Goal: Information Seeking & Learning: Check status

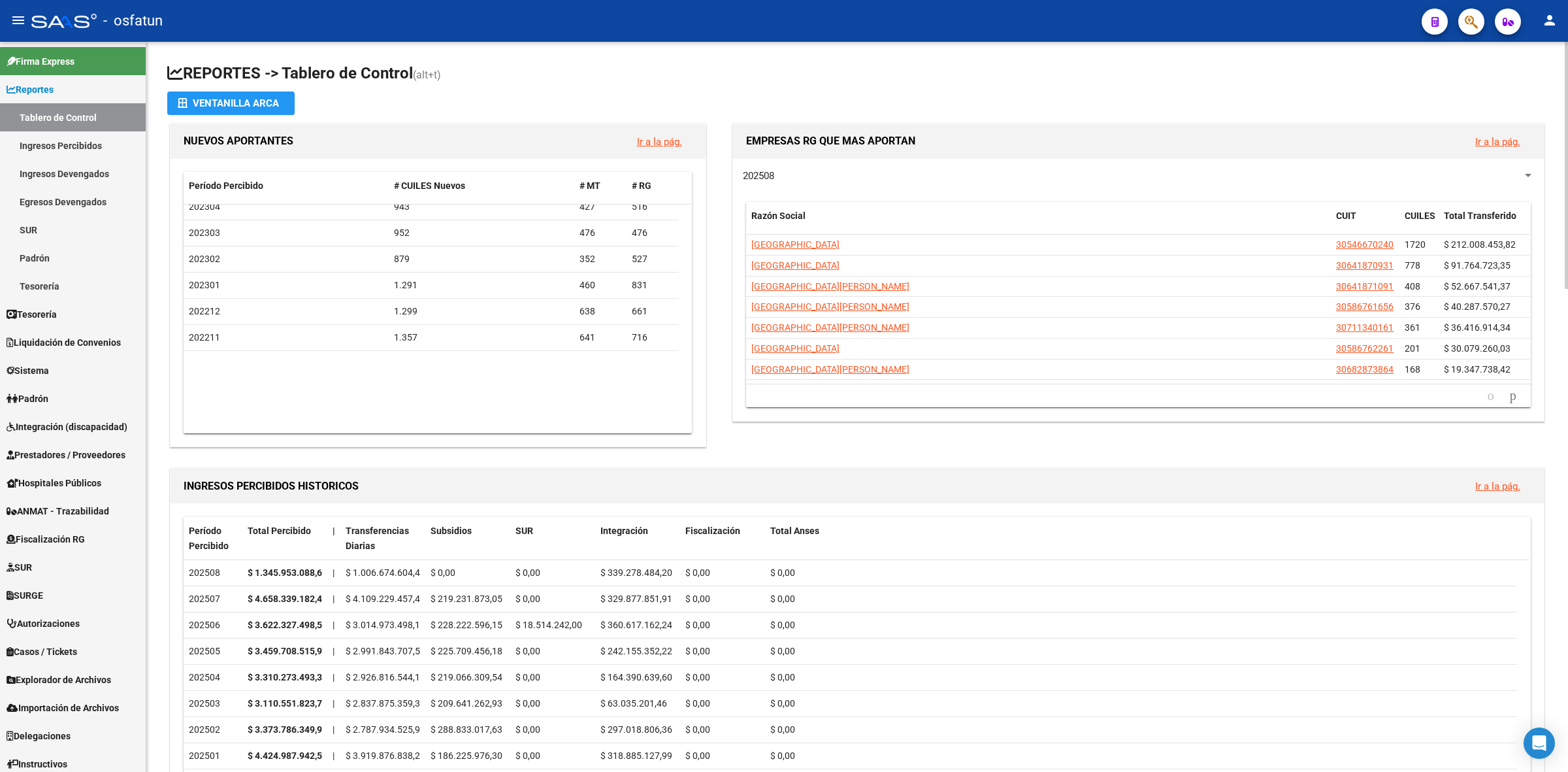
scroll to position [805, 0]
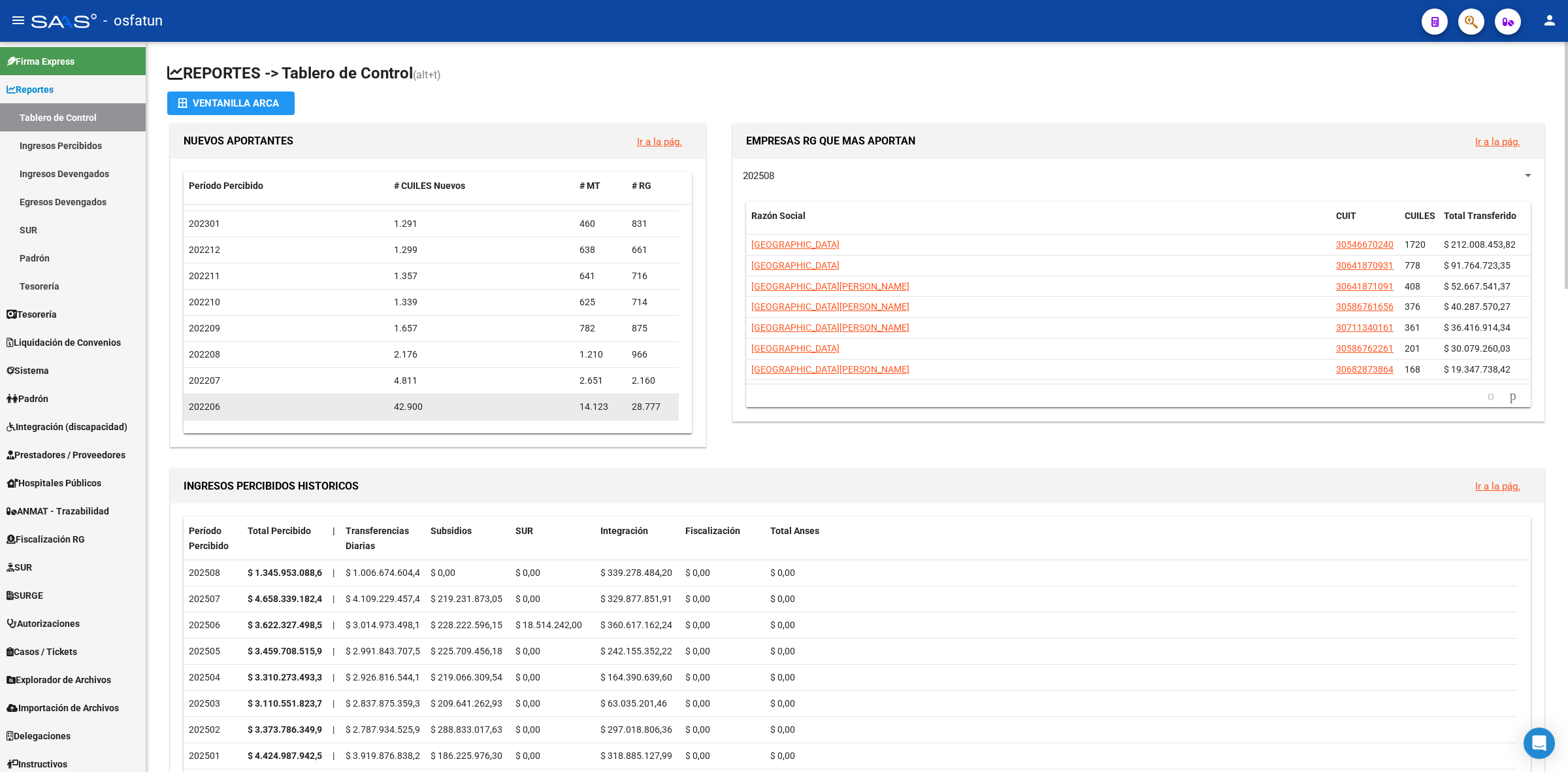
click at [620, 407] on div "14.123" at bounding box center [600, 406] width 42 height 15
drag, startPoint x: 648, startPoint y: 406, endPoint x: 593, endPoint y: 410, distance: 55.1
click at [595, 410] on div "202206 42.900 14.123 28.777" at bounding box center [431, 407] width 495 height 26
click at [593, 410] on div "14.123" at bounding box center [600, 406] width 42 height 15
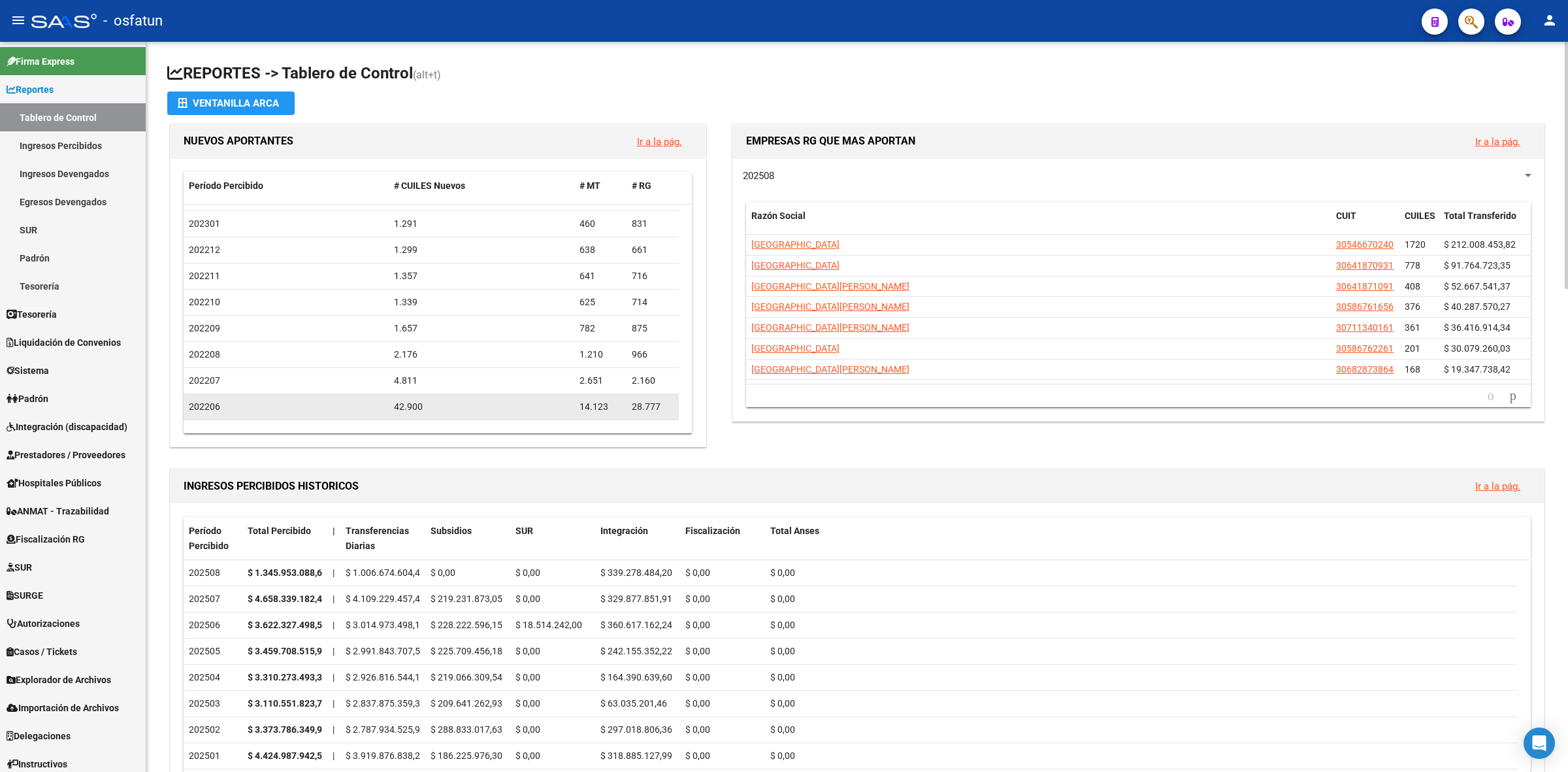
click at [593, 410] on div "14.123" at bounding box center [600, 406] width 42 height 15
click at [429, 394] on datatable-body-cell "42.900" at bounding box center [482, 406] width 186 height 25
click at [412, 406] on div "42.900" at bounding box center [481, 406] width 175 height 15
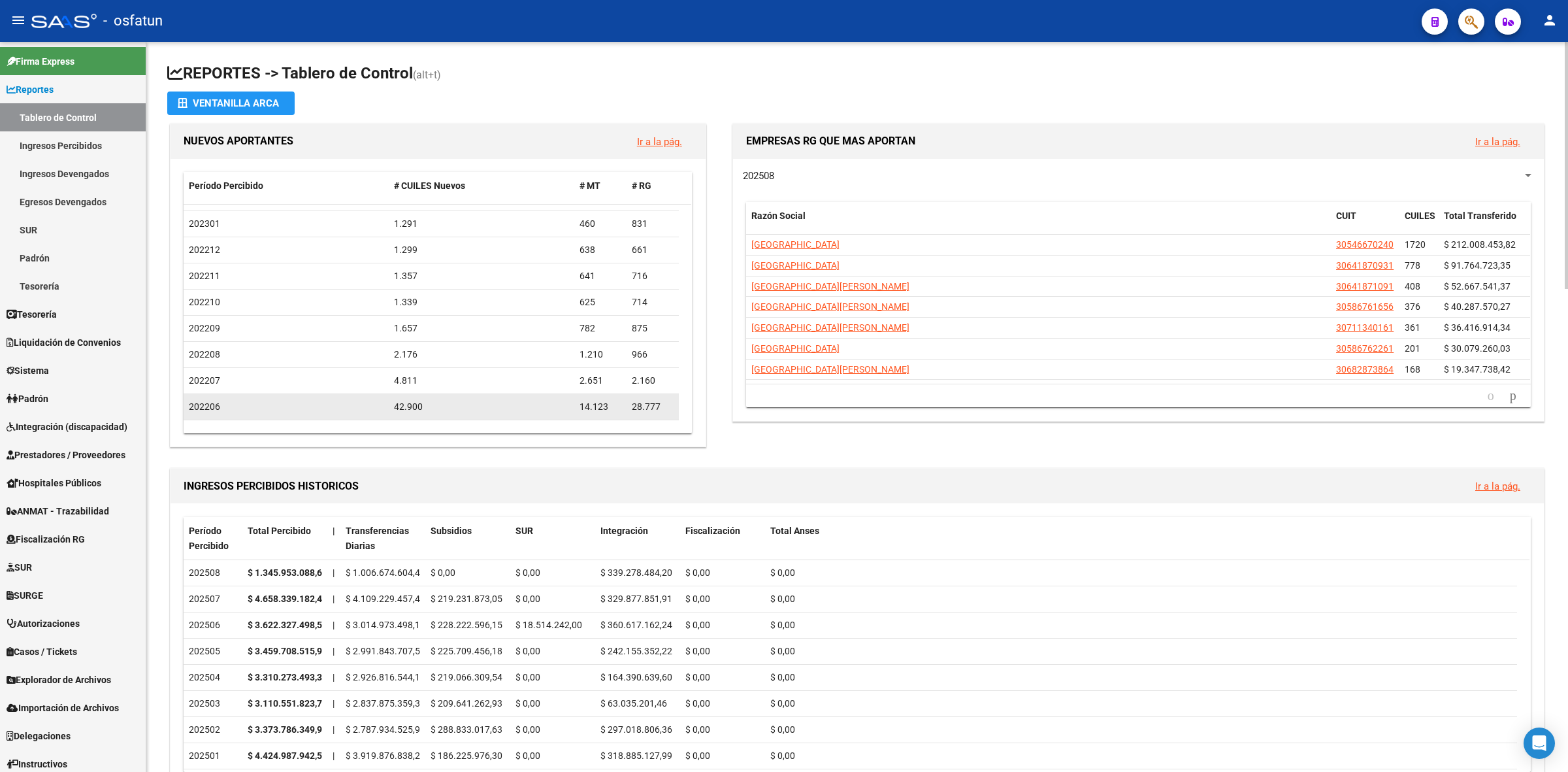
click at [412, 406] on div "42.900" at bounding box center [481, 406] width 175 height 15
click at [418, 403] on div "42.900" at bounding box center [481, 406] width 175 height 15
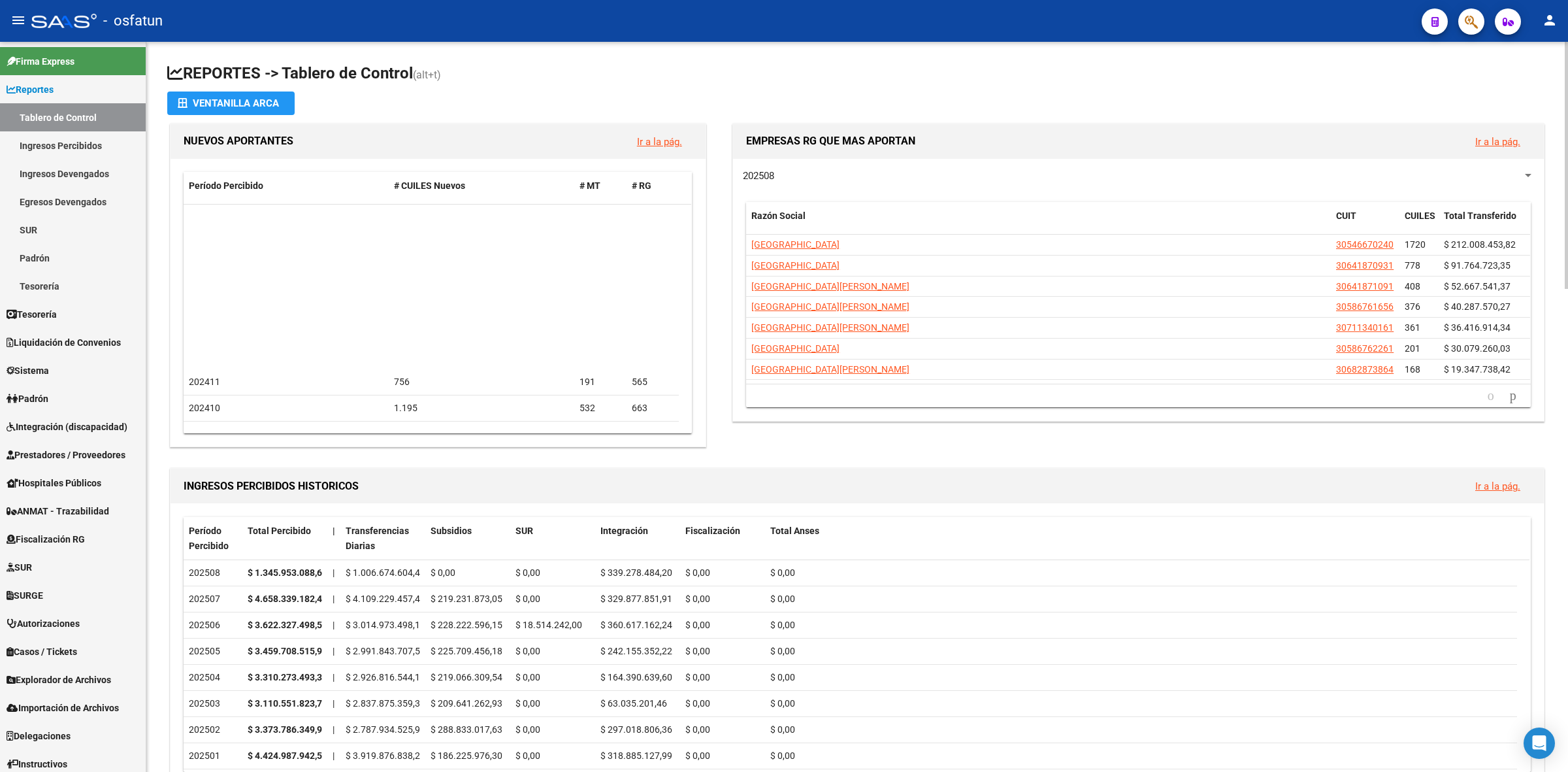
scroll to position [0, 0]
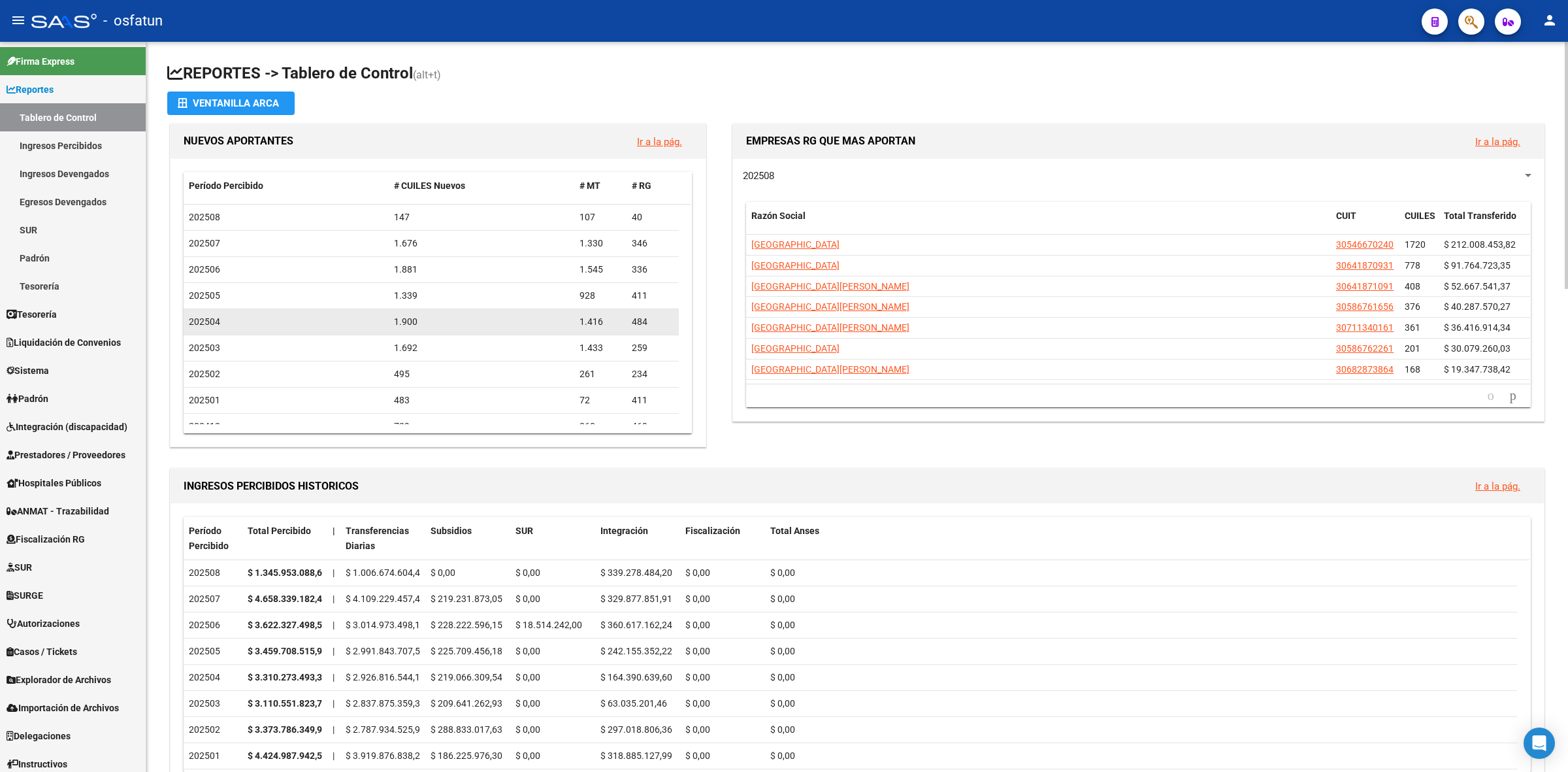
click at [449, 327] on div "1.900" at bounding box center [481, 322] width 175 height 15
click at [399, 328] on div "1.900" at bounding box center [481, 322] width 175 height 15
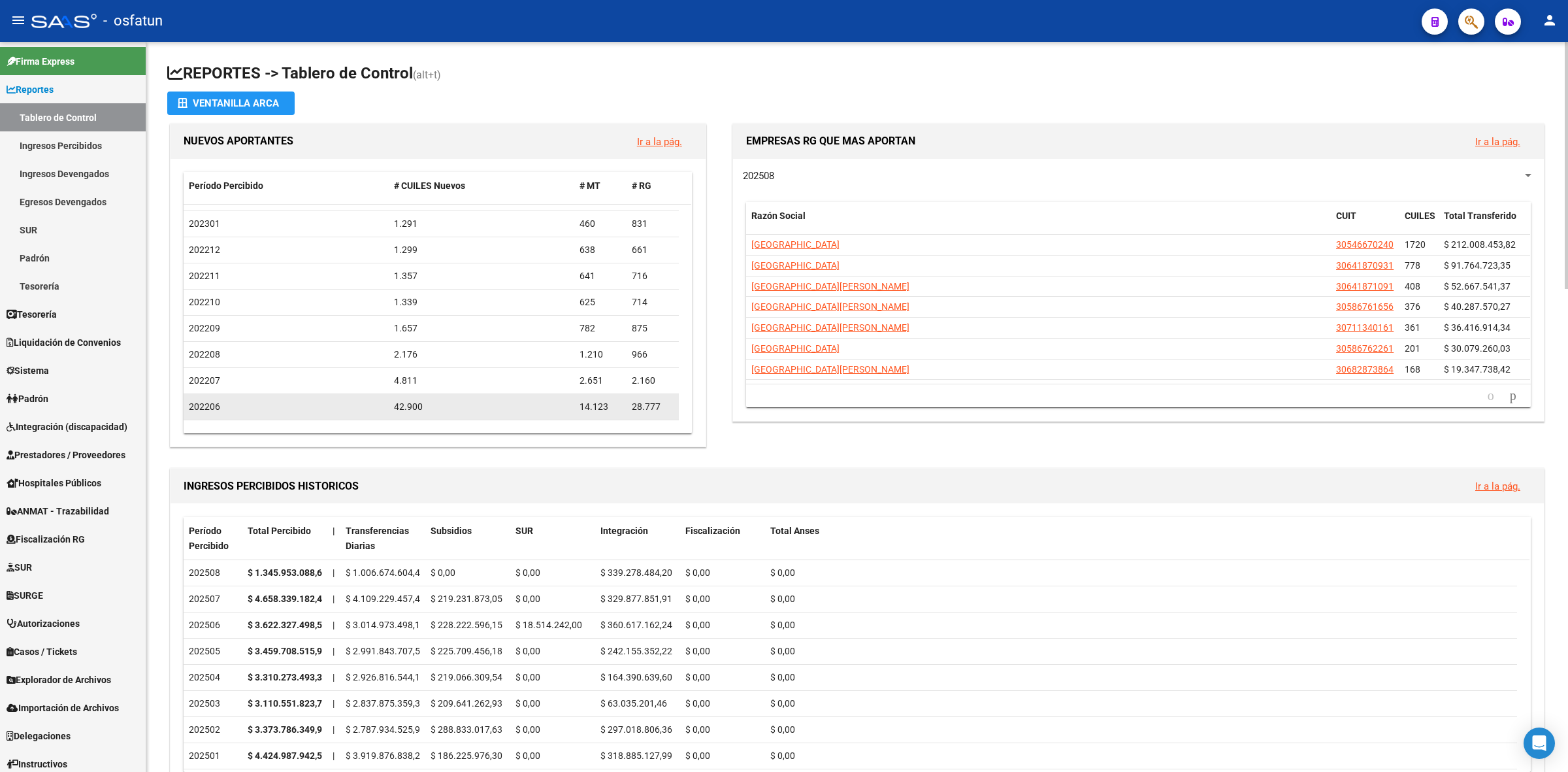
click at [417, 412] on div "42.900" at bounding box center [481, 406] width 175 height 15
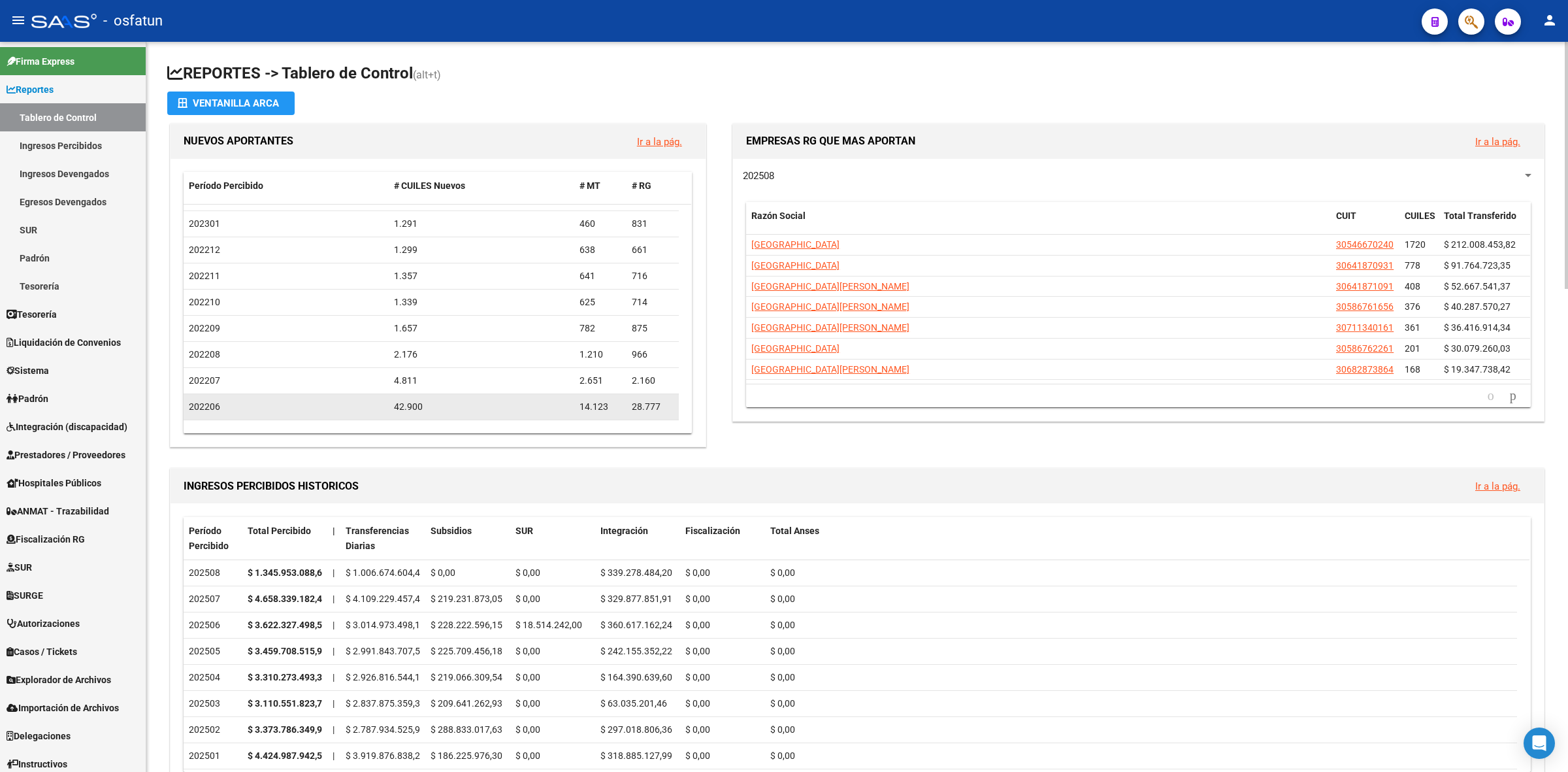
click at [422, 410] on div "42.900" at bounding box center [481, 406] width 175 height 15
click at [422, 409] on div "42.900" at bounding box center [481, 406] width 175 height 15
drag, startPoint x: 461, startPoint y: 406, endPoint x: 406, endPoint y: 415, distance: 55.7
click at [407, 415] on datatable-body-cell "42.900" at bounding box center [482, 406] width 186 height 25
click at [393, 415] on datatable-body-cell "42.900" at bounding box center [482, 406] width 186 height 25
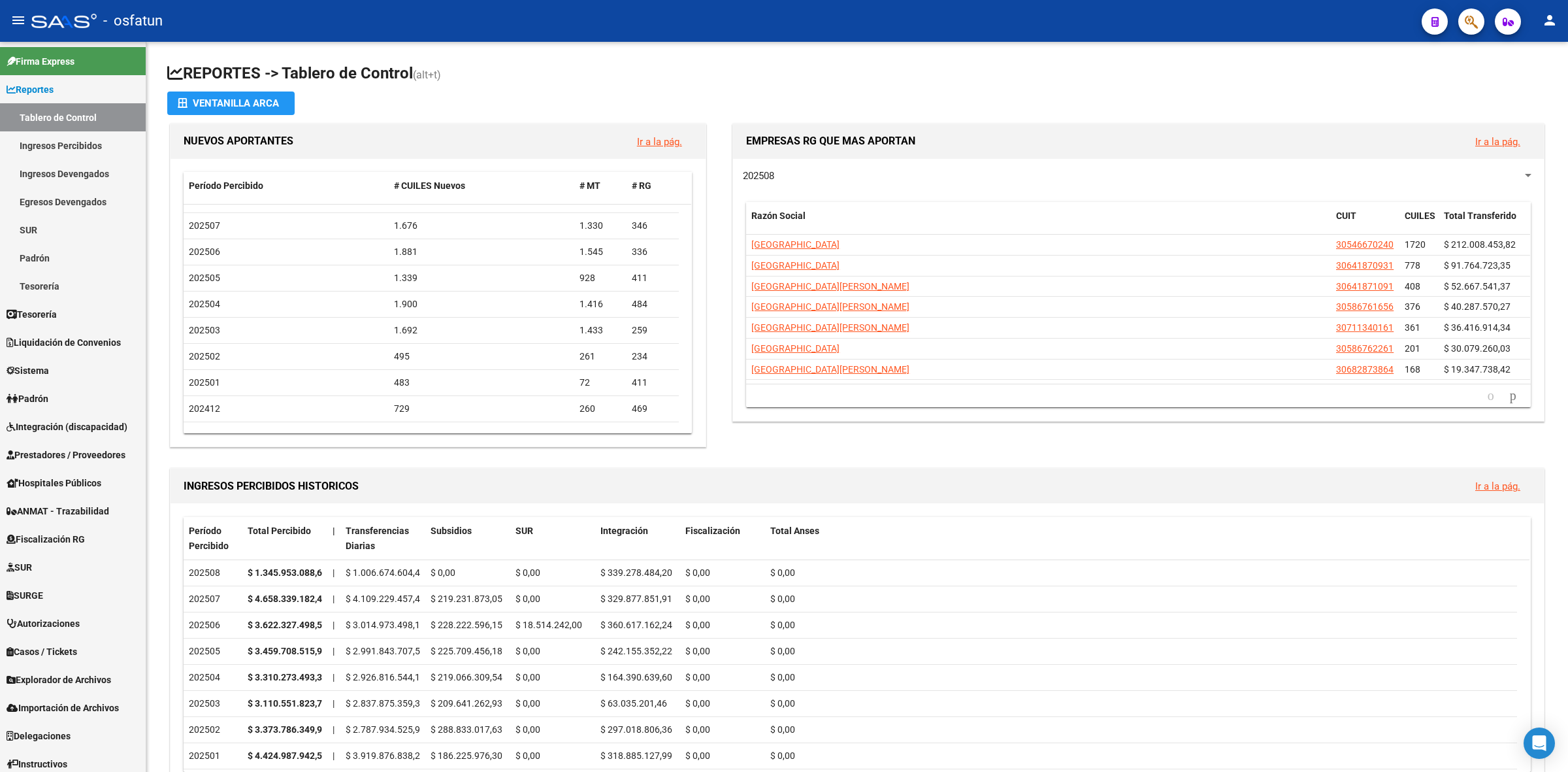
scroll to position [0, 0]
click at [818, 100] on app-file-import-inline "Ventanilla ARCA" at bounding box center [856, 103] width 1380 height 24
click at [74, 147] on link "Ingresos Percibidos" at bounding box center [72, 145] width 146 height 29
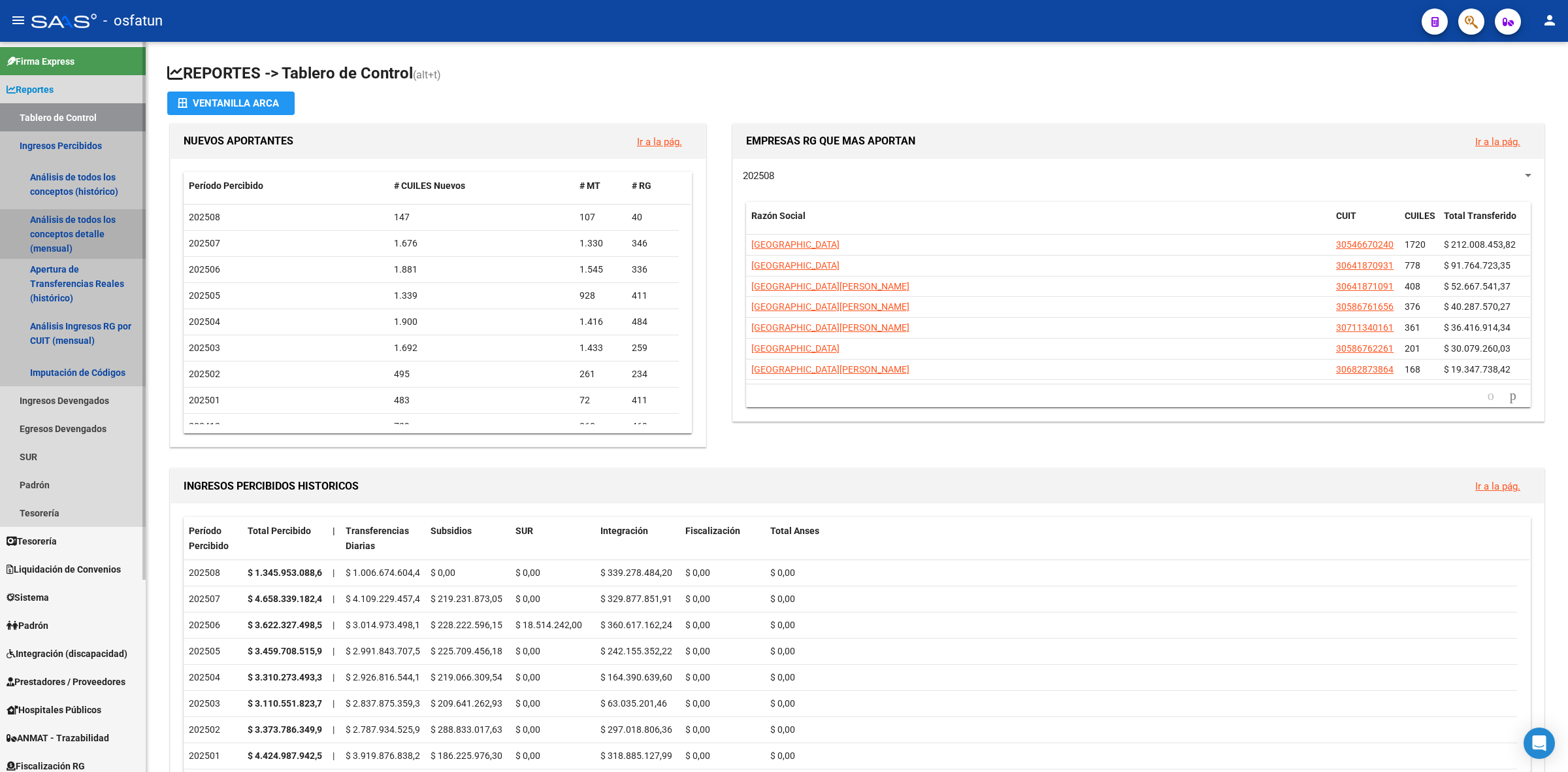
click at [52, 223] on link "Análisis de todos los conceptos detalle (mensual)" at bounding box center [72, 234] width 146 height 50
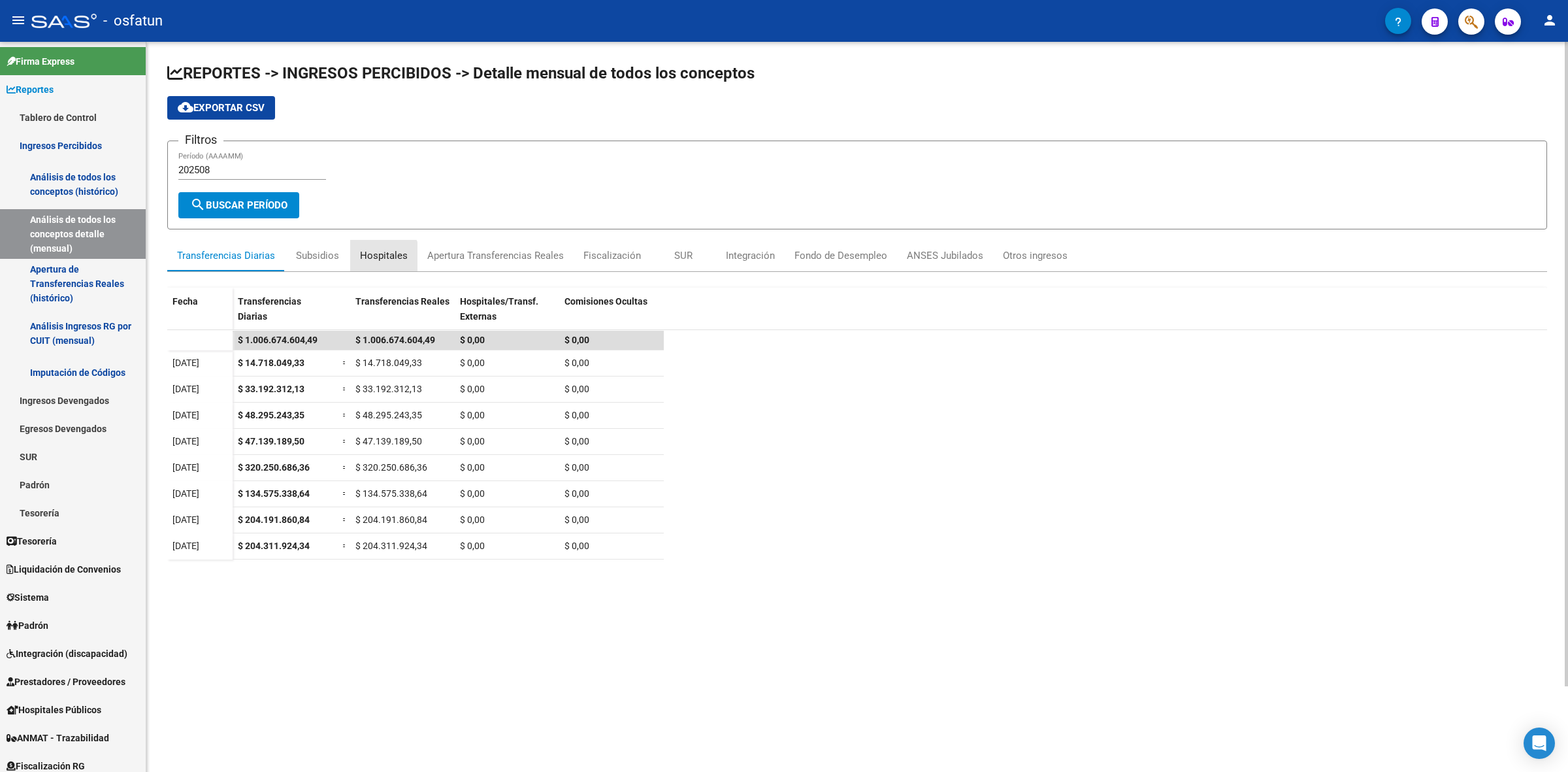
click at [381, 257] on div "Hospitales" at bounding box center [383, 256] width 48 height 15
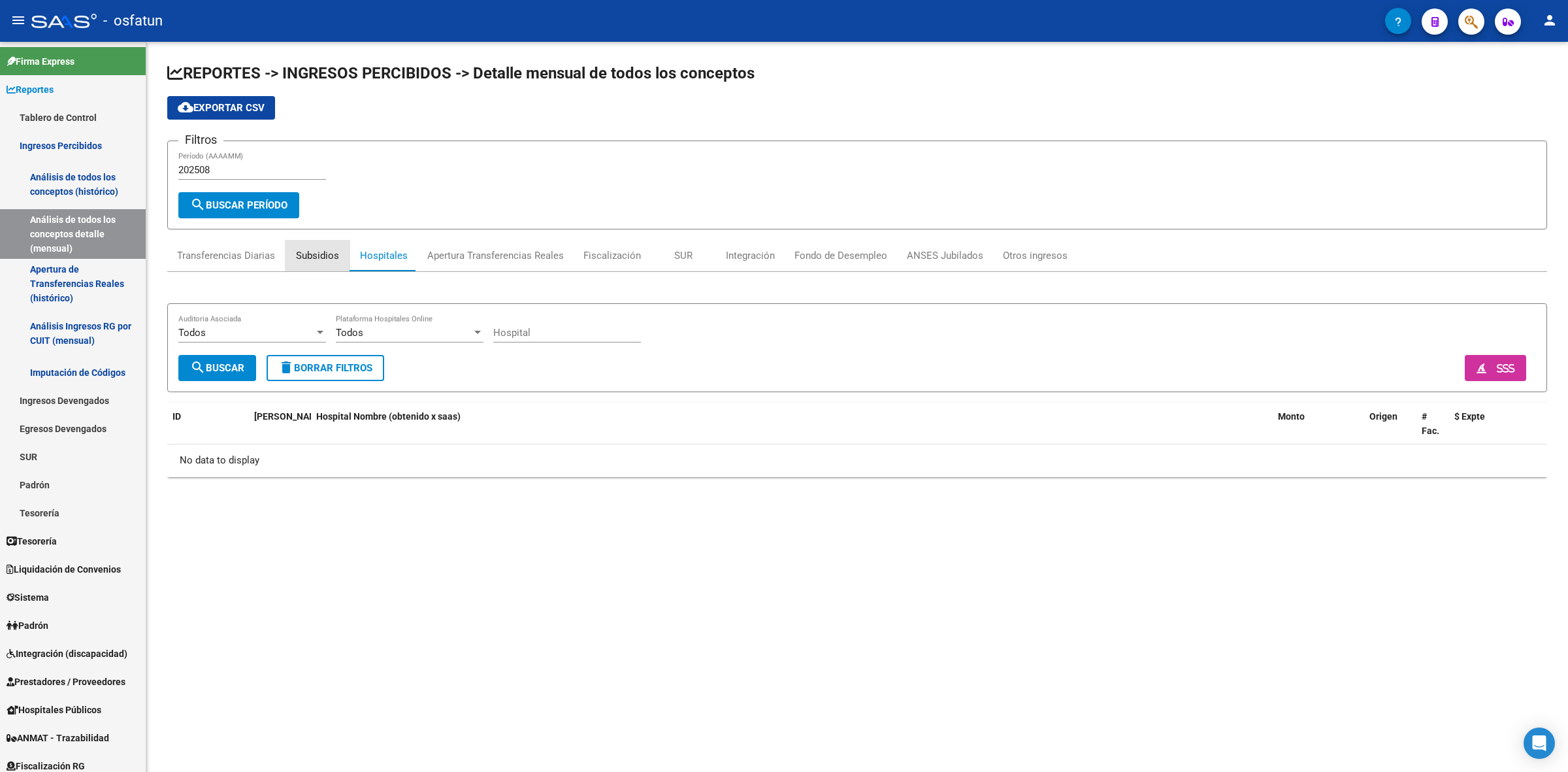
click at [326, 253] on div "Subsidios" at bounding box center [318, 256] width 43 height 15
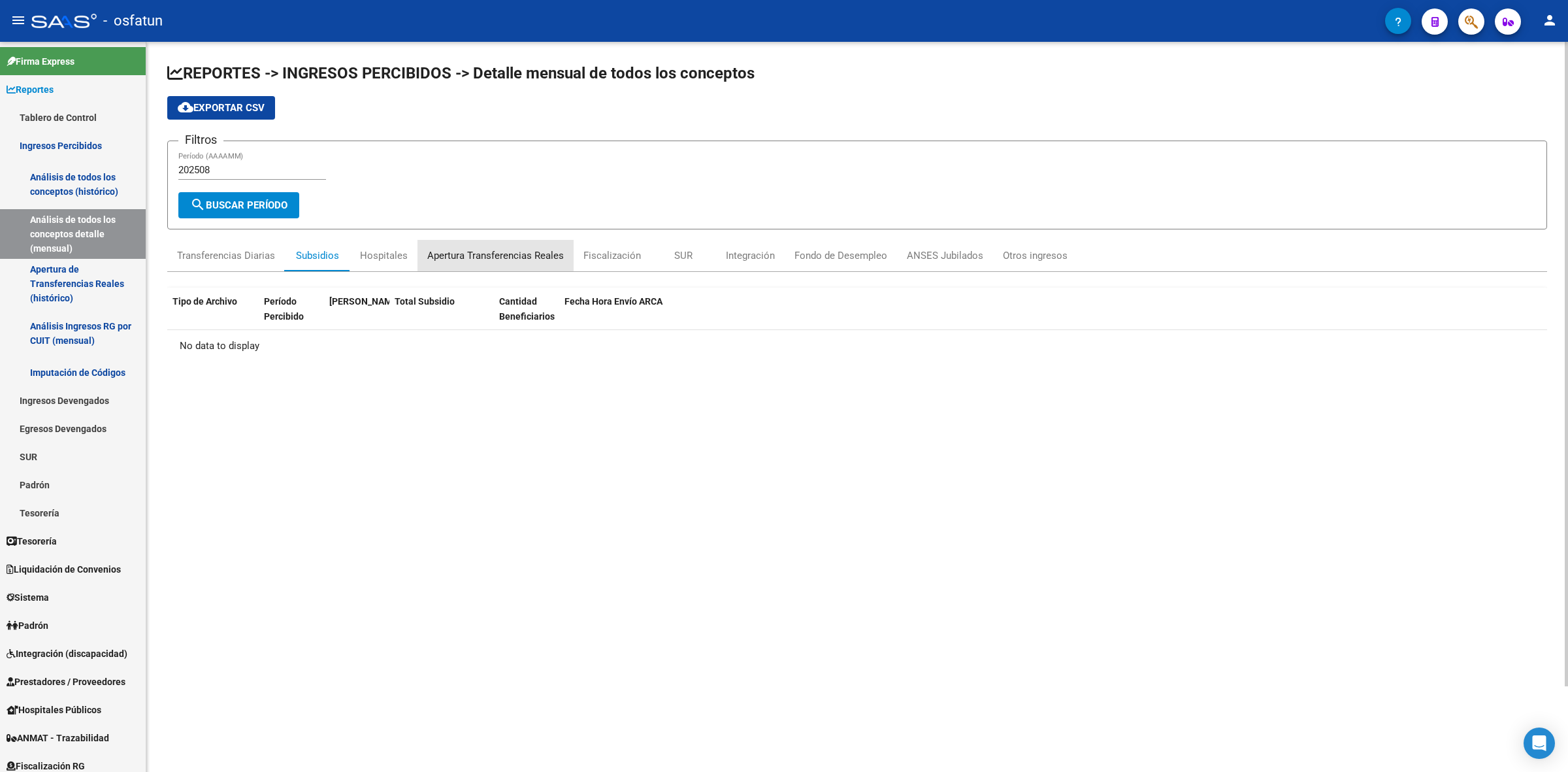
click at [458, 245] on div "Apertura Transferencias Reales" at bounding box center [496, 256] width 156 height 32
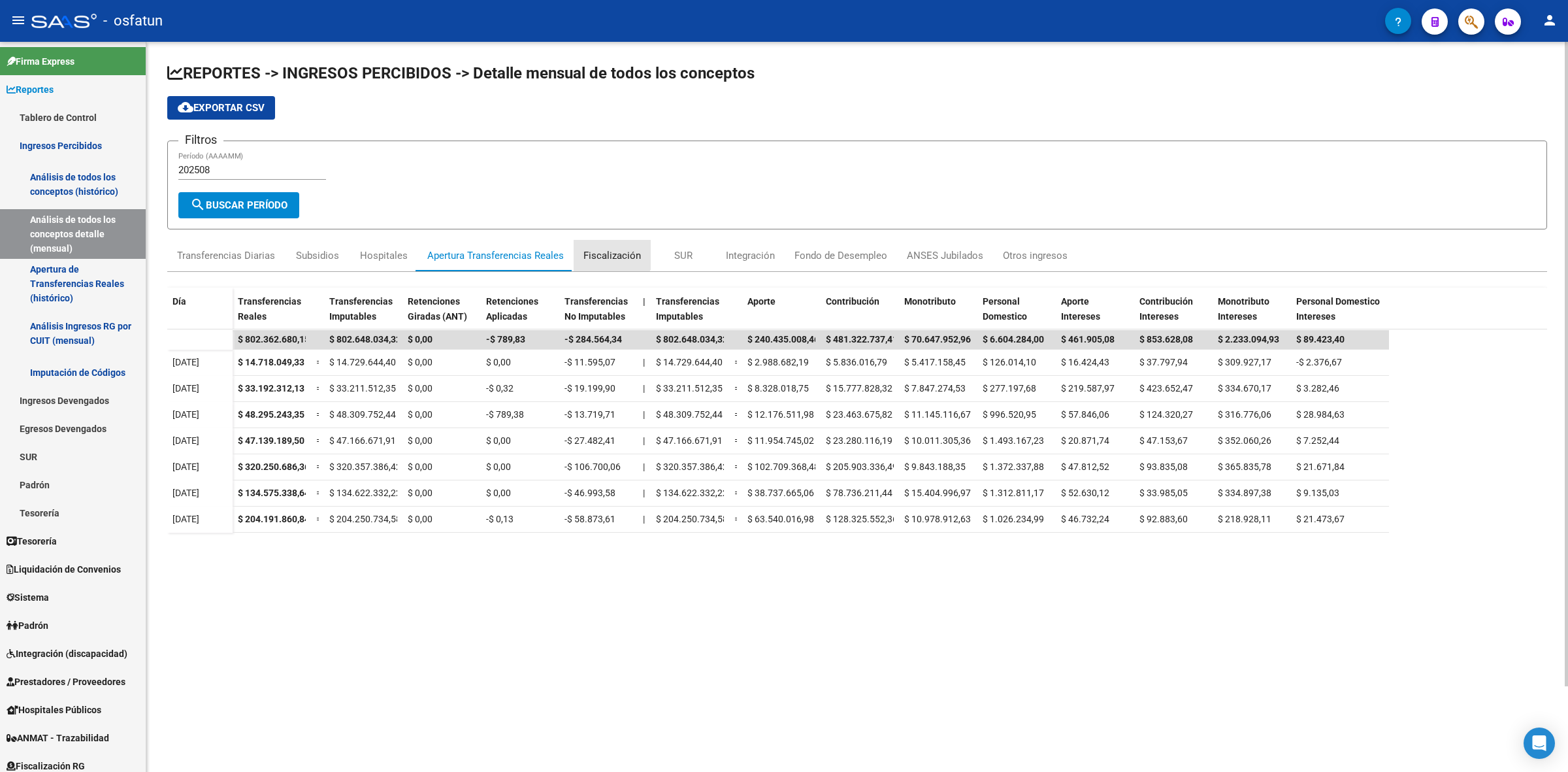
click at [602, 248] on div "Fiscalización" at bounding box center [612, 256] width 58 height 15
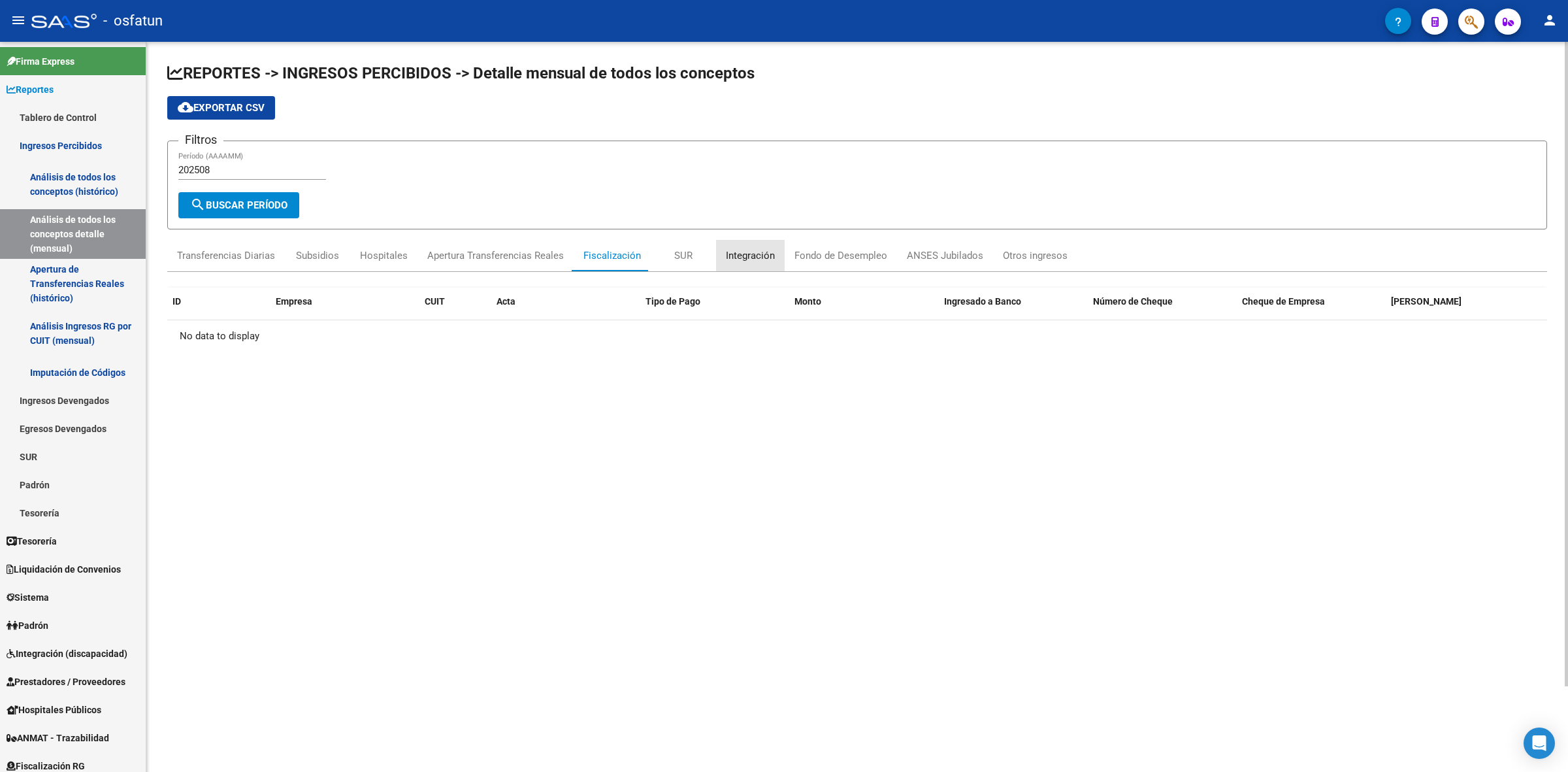
click at [726, 255] on div "Integración" at bounding box center [751, 256] width 49 height 15
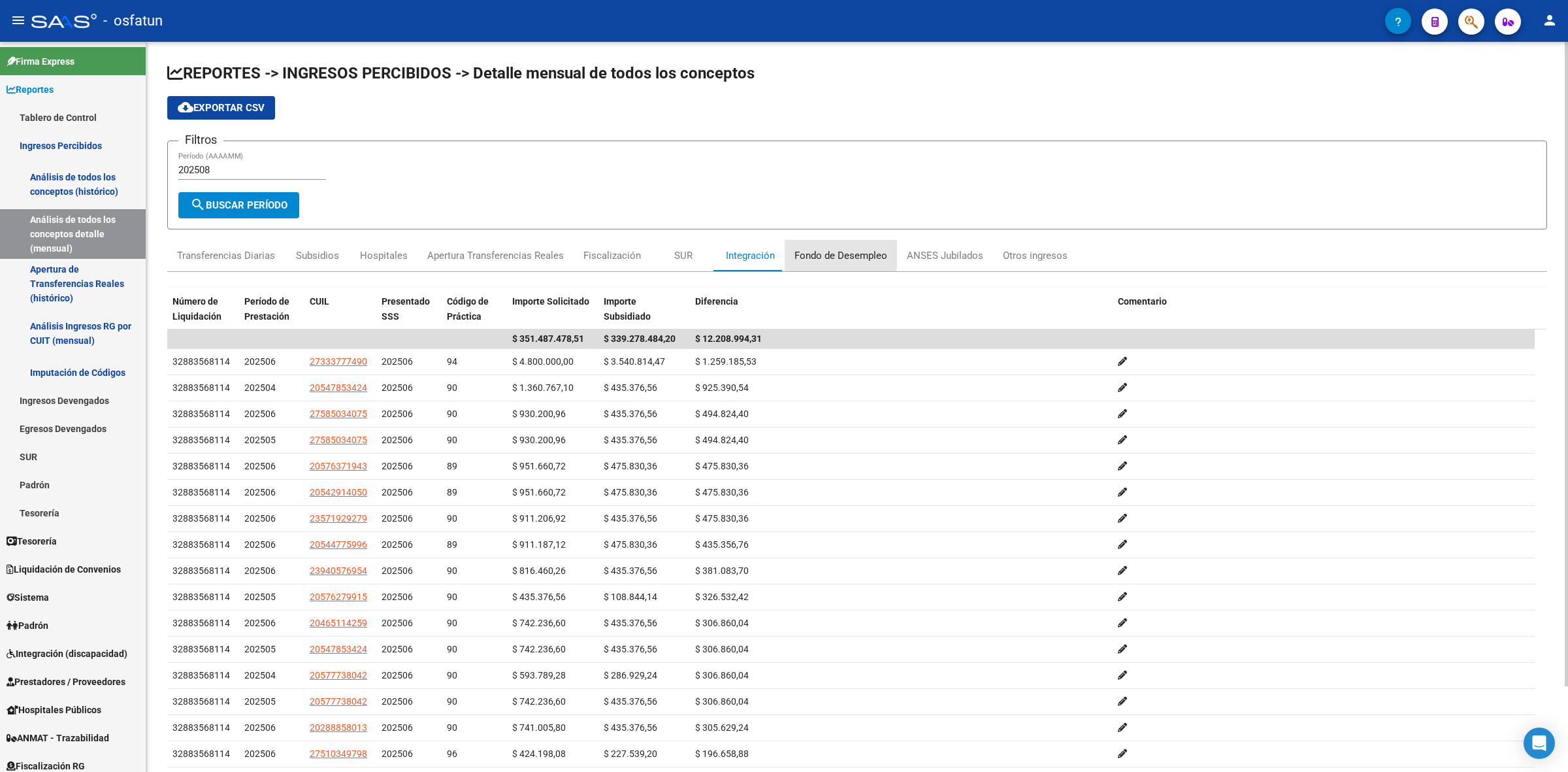
click at [799, 250] on div "Fondo de Desempleo" at bounding box center [841, 256] width 93 height 15
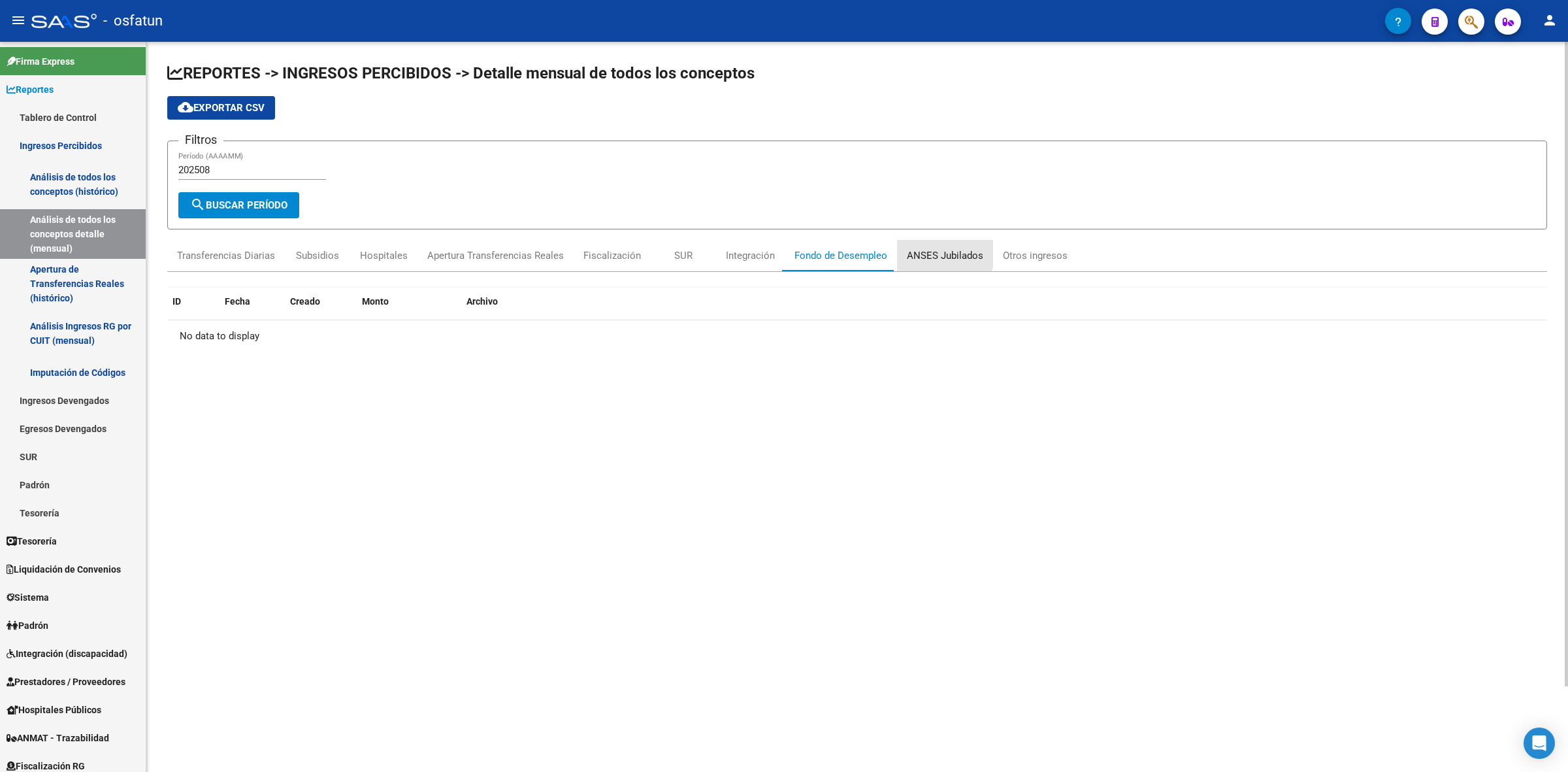
click at [929, 250] on div "ANSES Jubilados" at bounding box center [945, 256] width 77 height 15
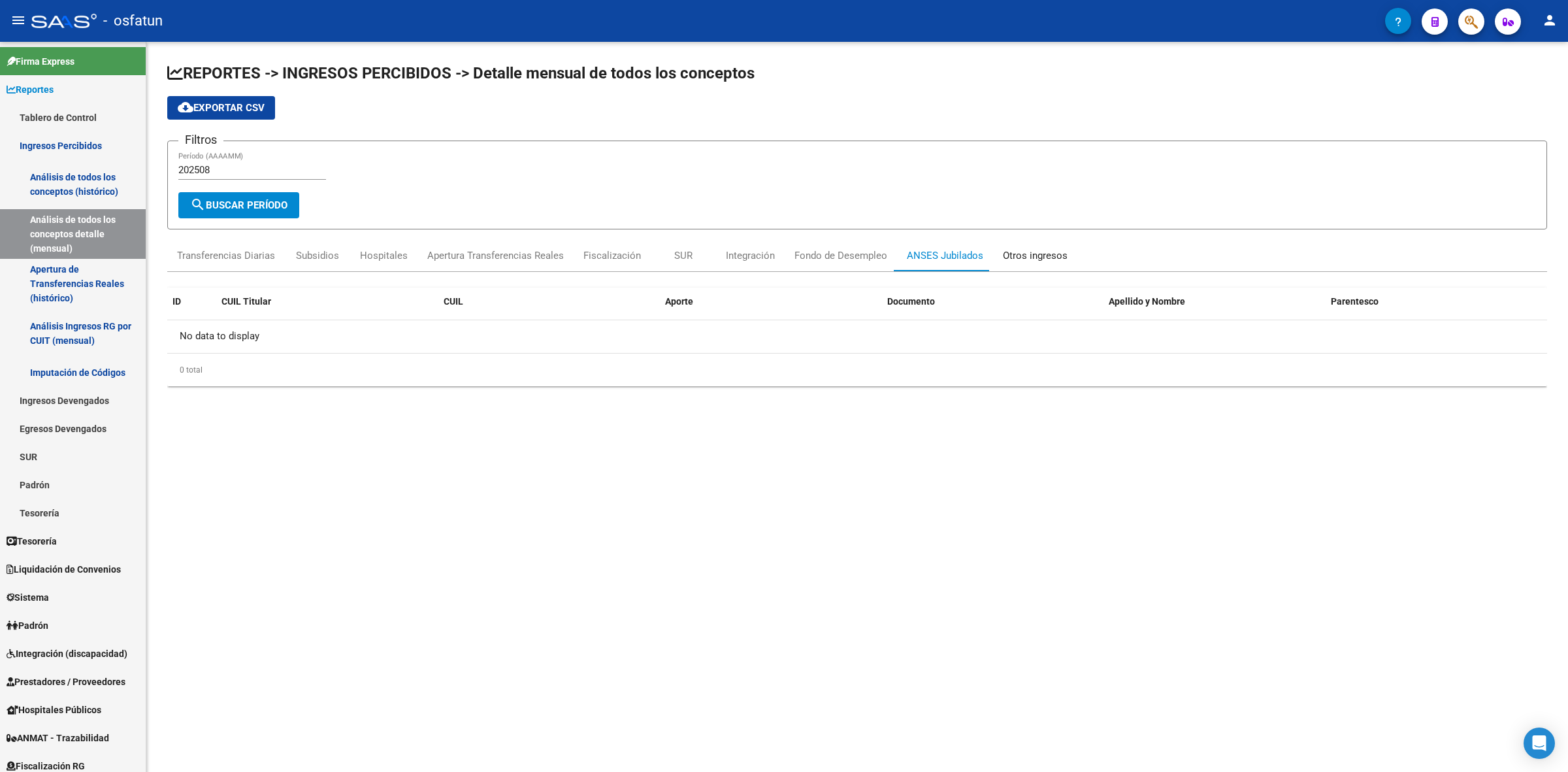
click at [1020, 250] on div "Otros ingresos" at bounding box center [1035, 256] width 64 height 15
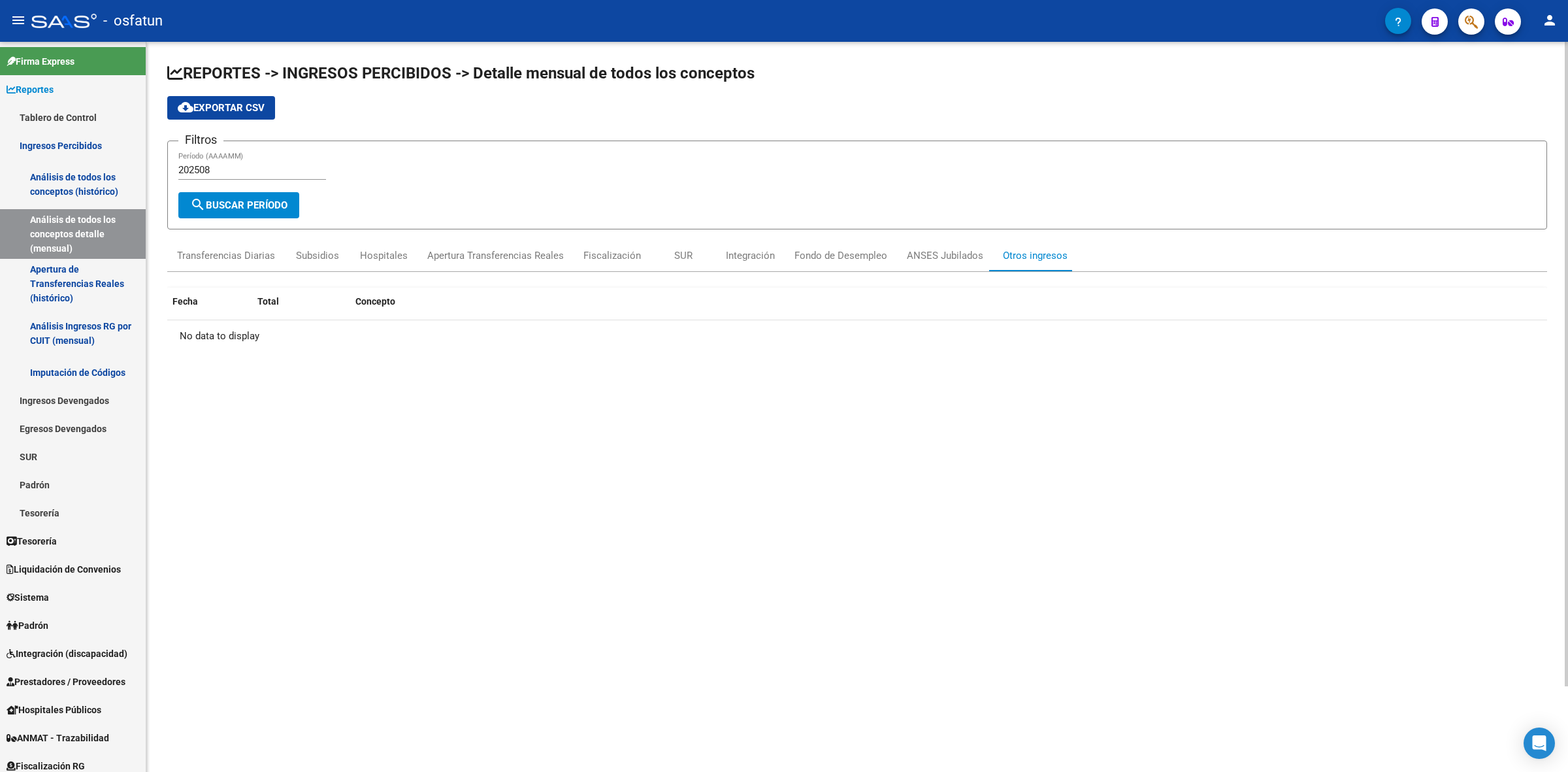
click at [334, 472] on datatable-body "No data to display" at bounding box center [856, 574] width 1380 height 508
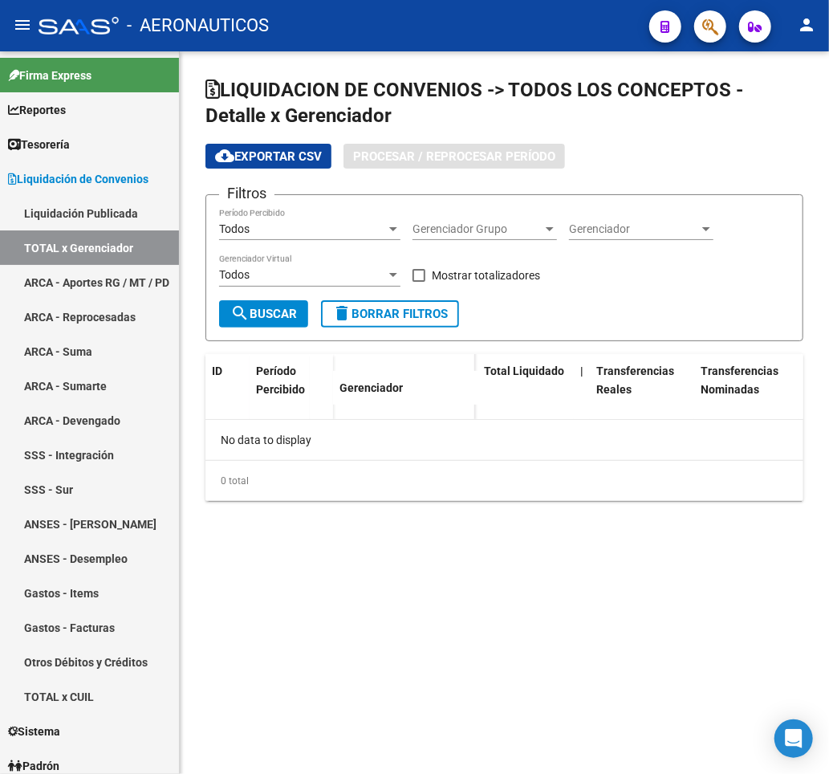
checkbox input "true"
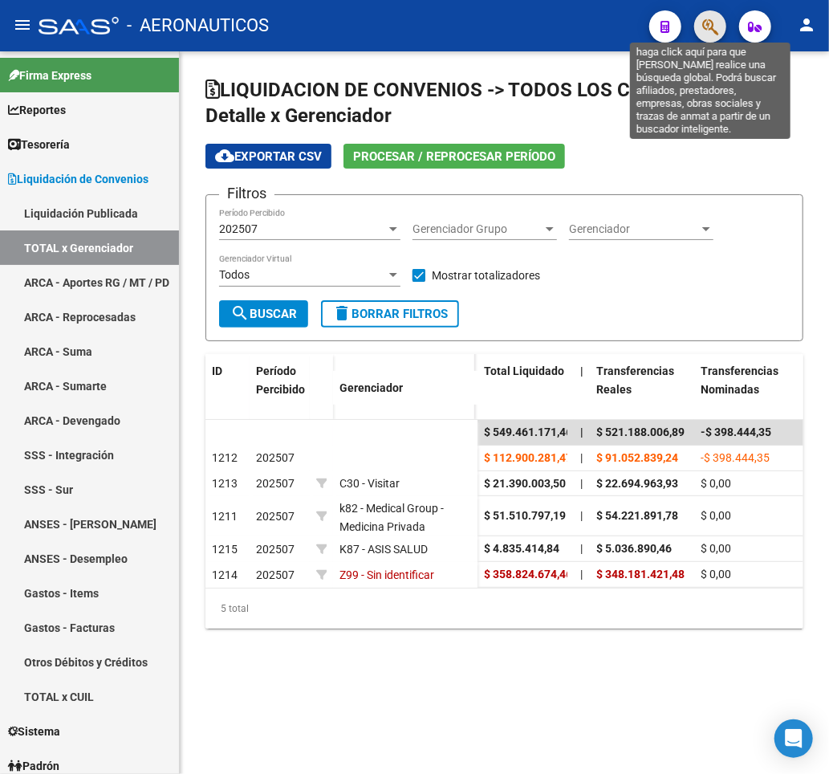
click at [703, 20] on icon "button" at bounding box center [710, 27] width 16 height 18
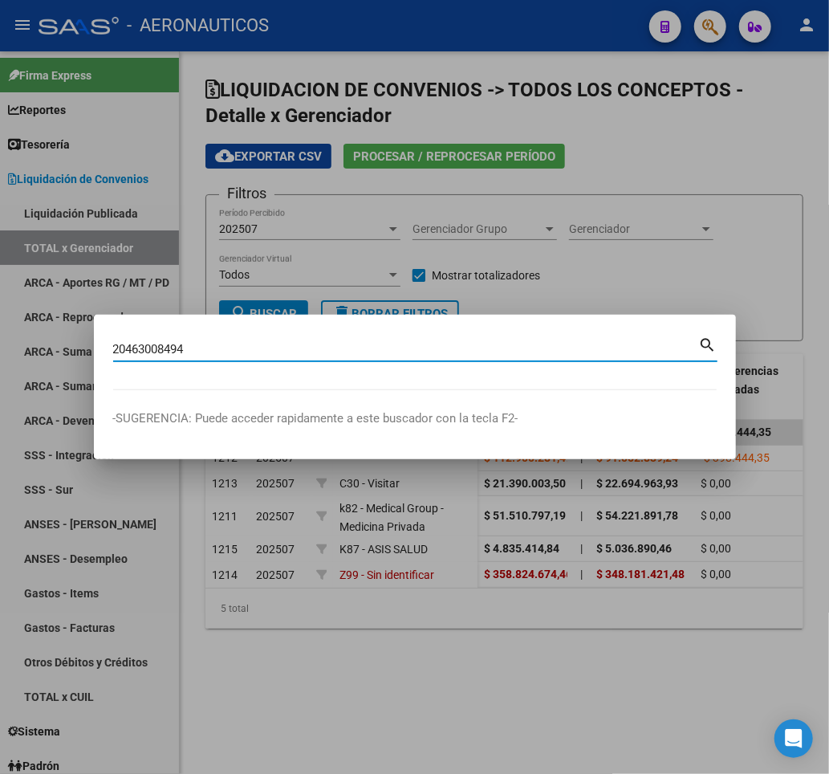
type input "20463008494"
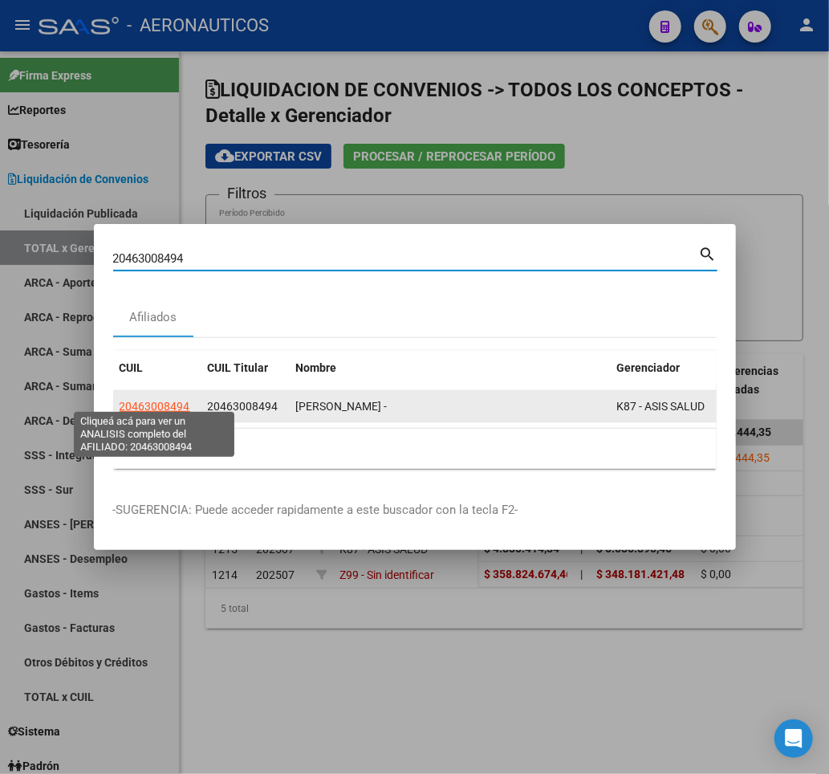
click at [143, 400] on span "20463008494" at bounding box center [155, 406] width 71 height 13
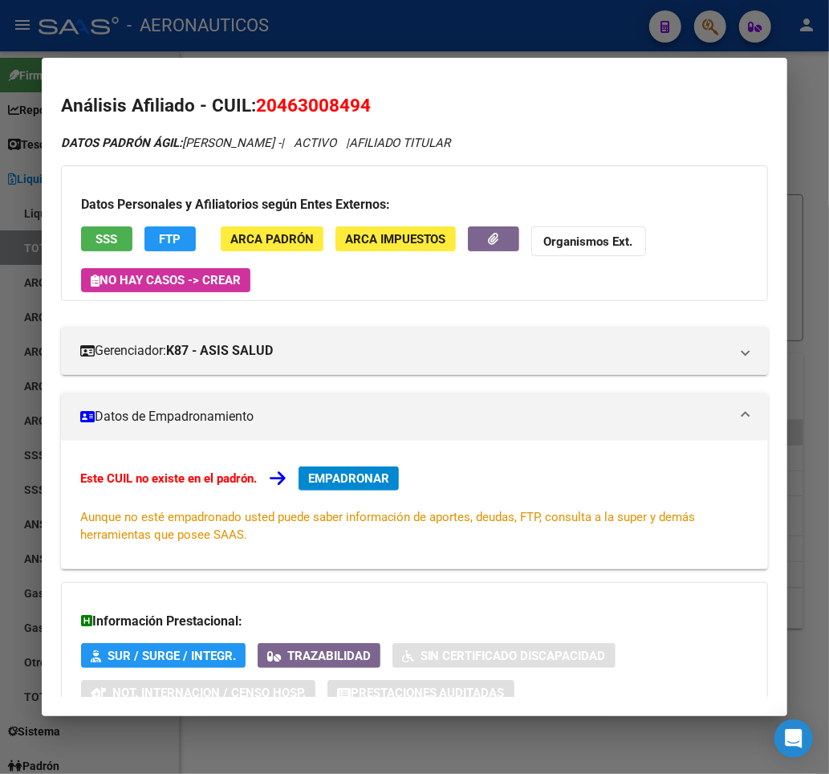
drag, startPoint x: 605, startPoint y: 86, endPoint x: 690, endPoint y: 47, distance: 93.7
click at [661, 75] on mat-dialog-container "Análisis Afiliado - CUIL: 20463008494 DATOS PADRÓN ÁGIL: ZALAZAR MAXIMILIANO UR…" at bounding box center [415, 386] width 746 height 657
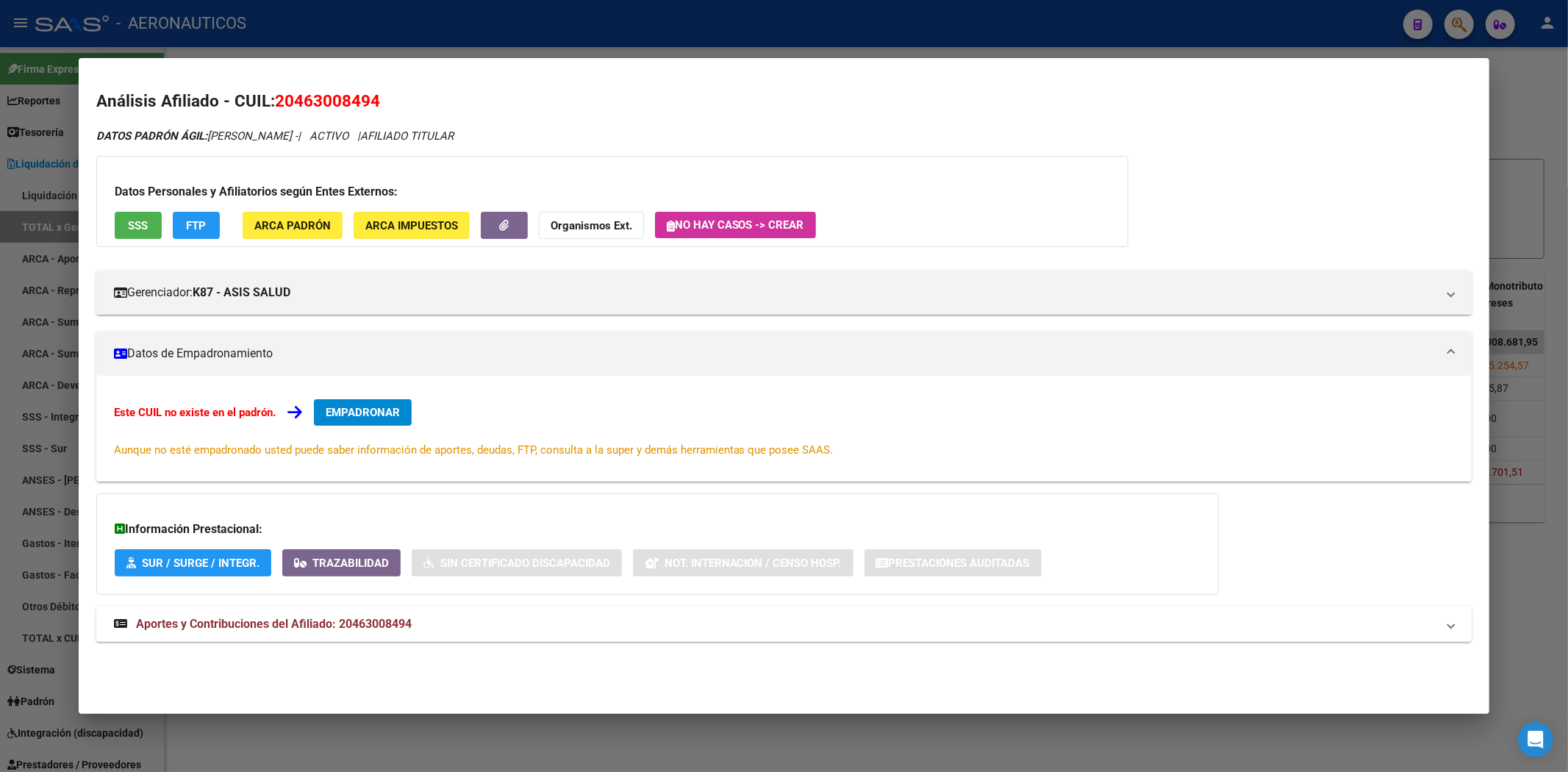
click at [289, 628] on span "Aportes y Contribuciones del Afiliado: 20463008494" at bounding box center [273, 623] width 276 height 14
drag, startPoint x: 382, startPoint y: 100, endPoint x: 226, endPoint y: 92, distance: 156.2
click at [226, 92] on h2 "Análisis Afiliado - CUIL: 20463008494" at bounding box center [784, 101] width 1377 height 25
copy h2 "CUIL: 20463008494"
click at [550, 110] on h2 "Análisis Afiliado - CUIL: 20463008494" at bounding box center [784, 101] width 1377 height 25
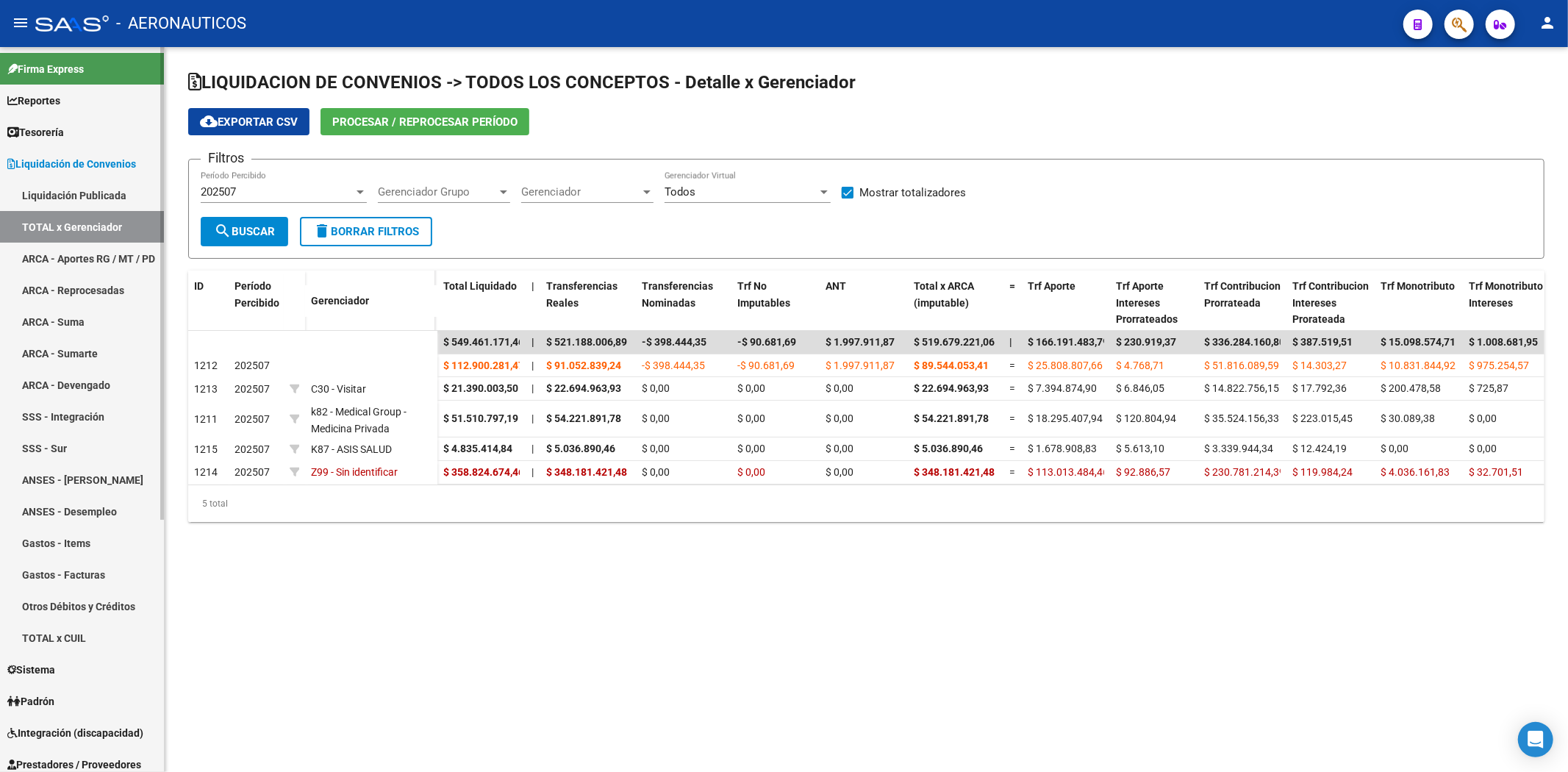
scroll to position [386, 0]
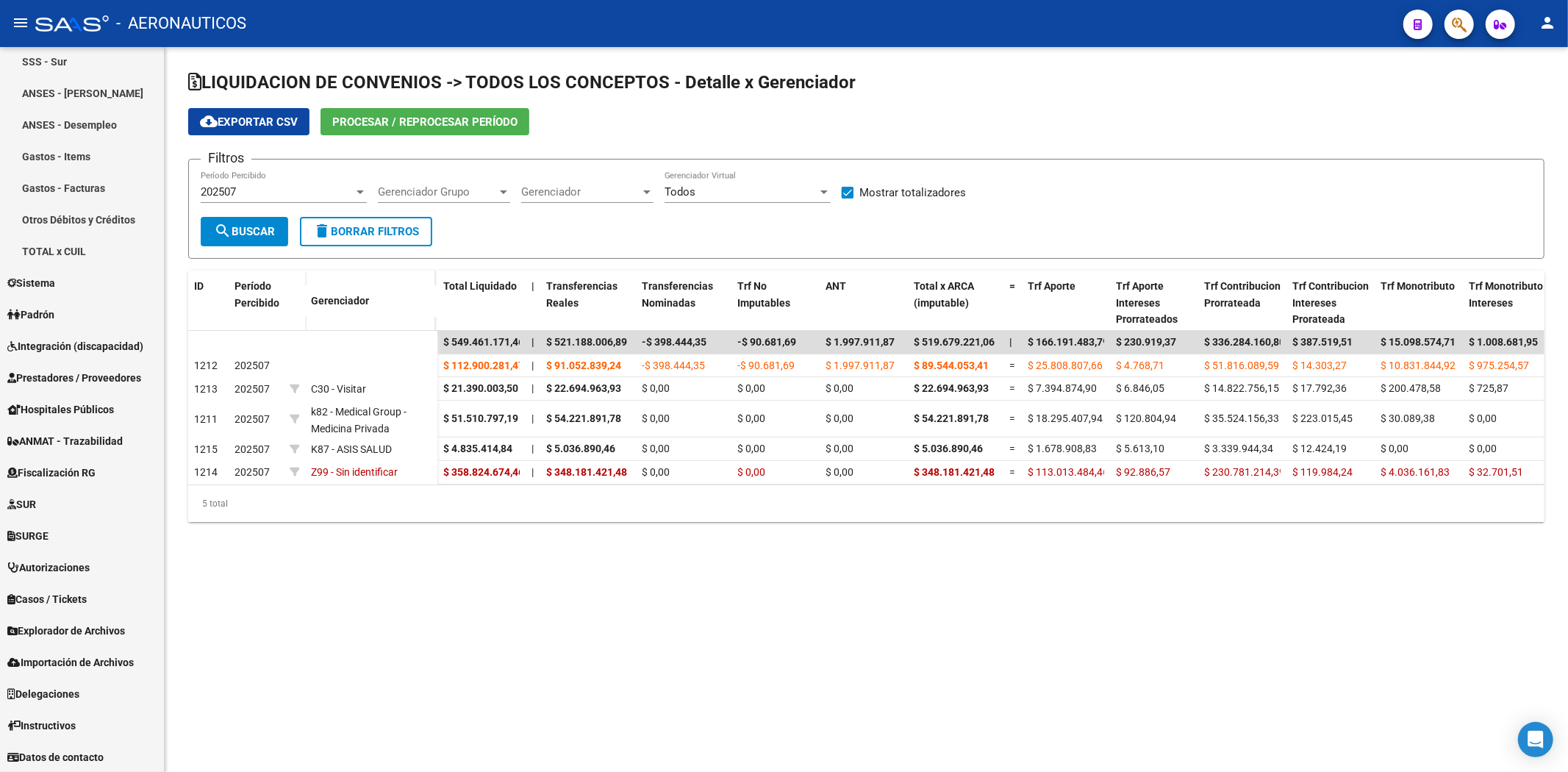
click at [592, 611] on mat-sidenav-content "LIQUIDACION DE CONVENIOS -> TODOS LOS CONCEPTOS - Detalle x Gerenciador cloud_d…" at bounding box center [866, 408] width 1403 height 724
click at [90, 244] on link "TOTAL x CUIL" at bounding box center [82, 251] width 164 height 32
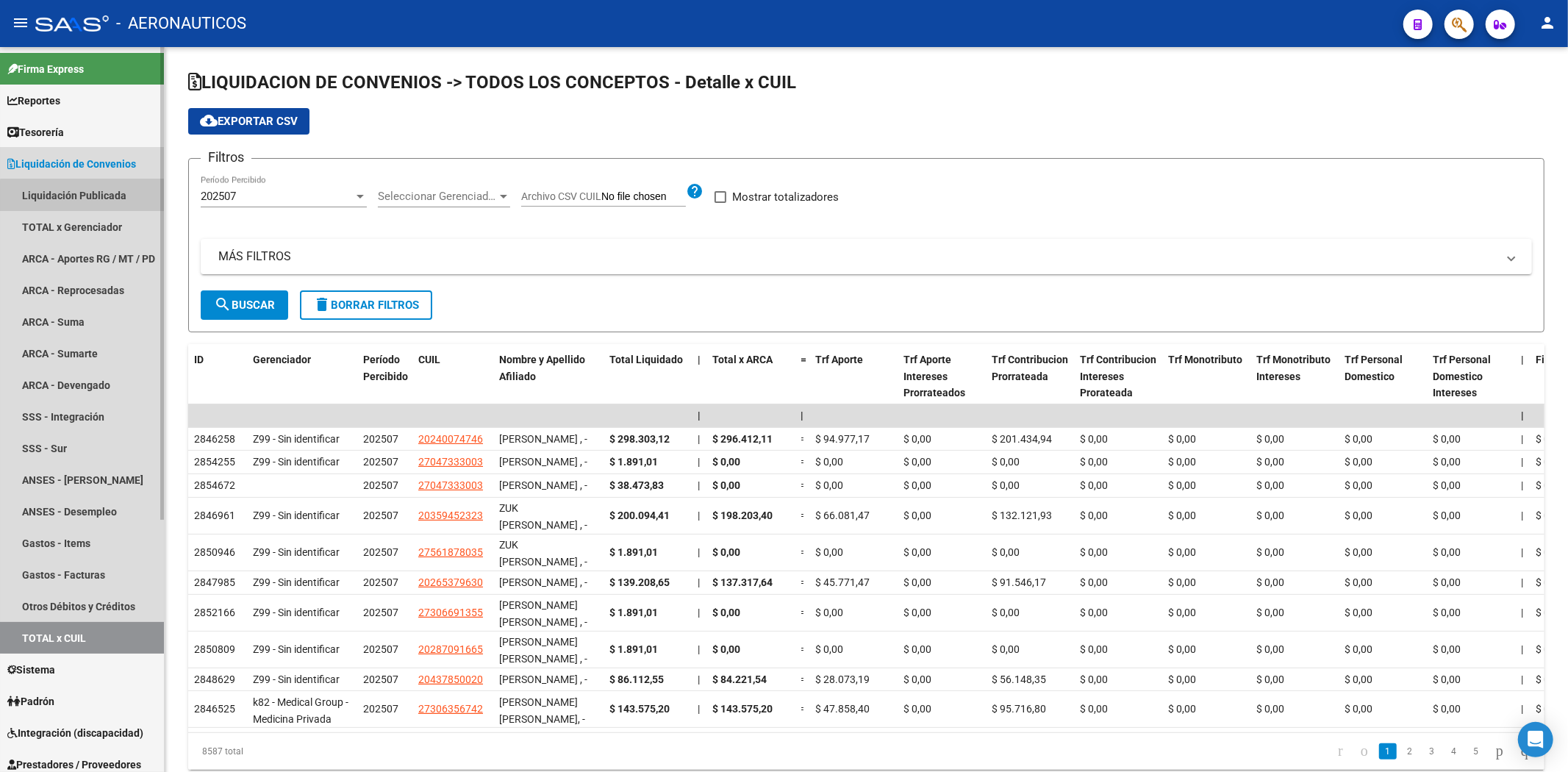
click at [99, 207] on link "Liquidación Publicada" at bounding box center [82, 195] width 164 height 32
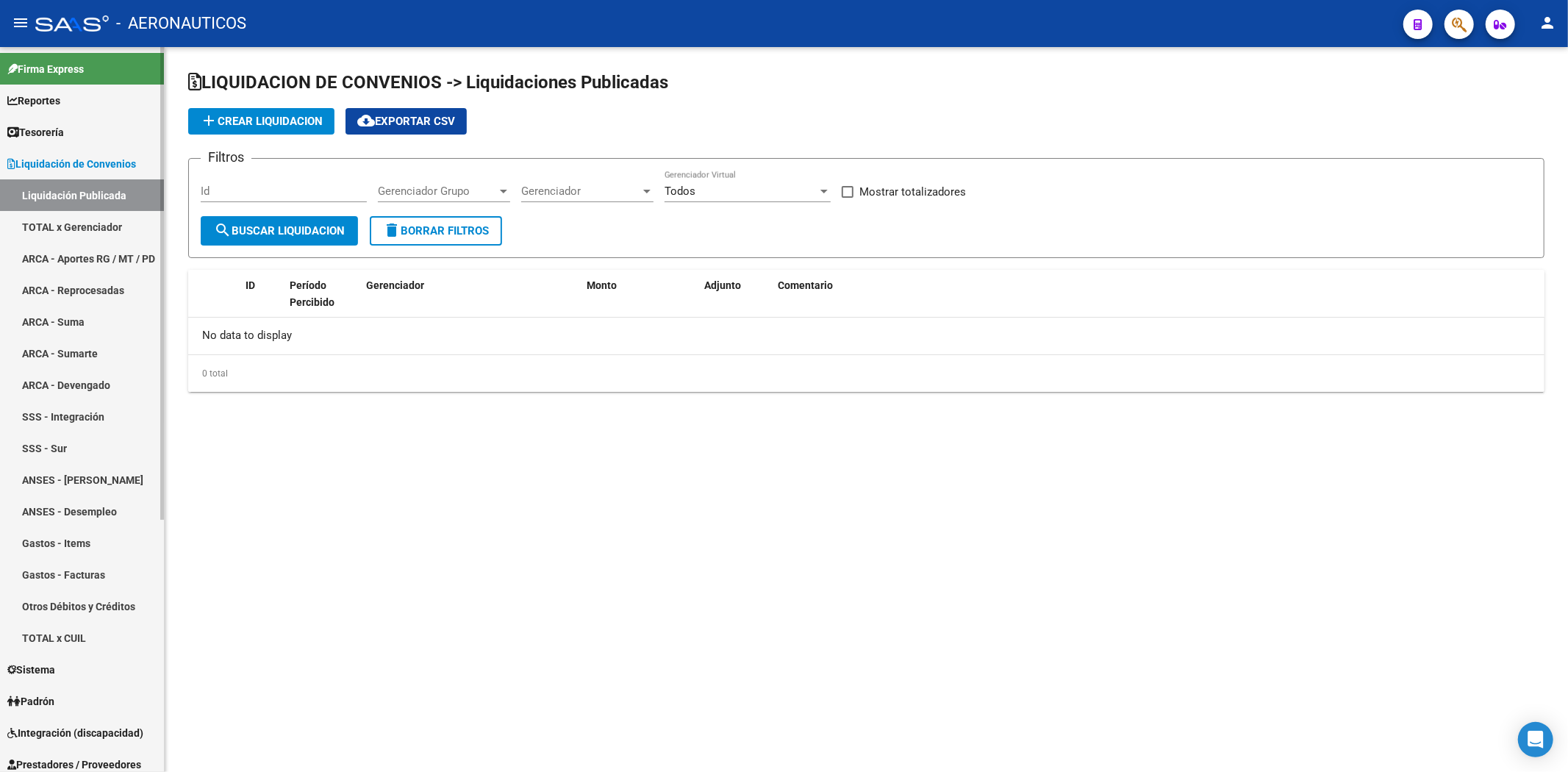
checkbox input "true"
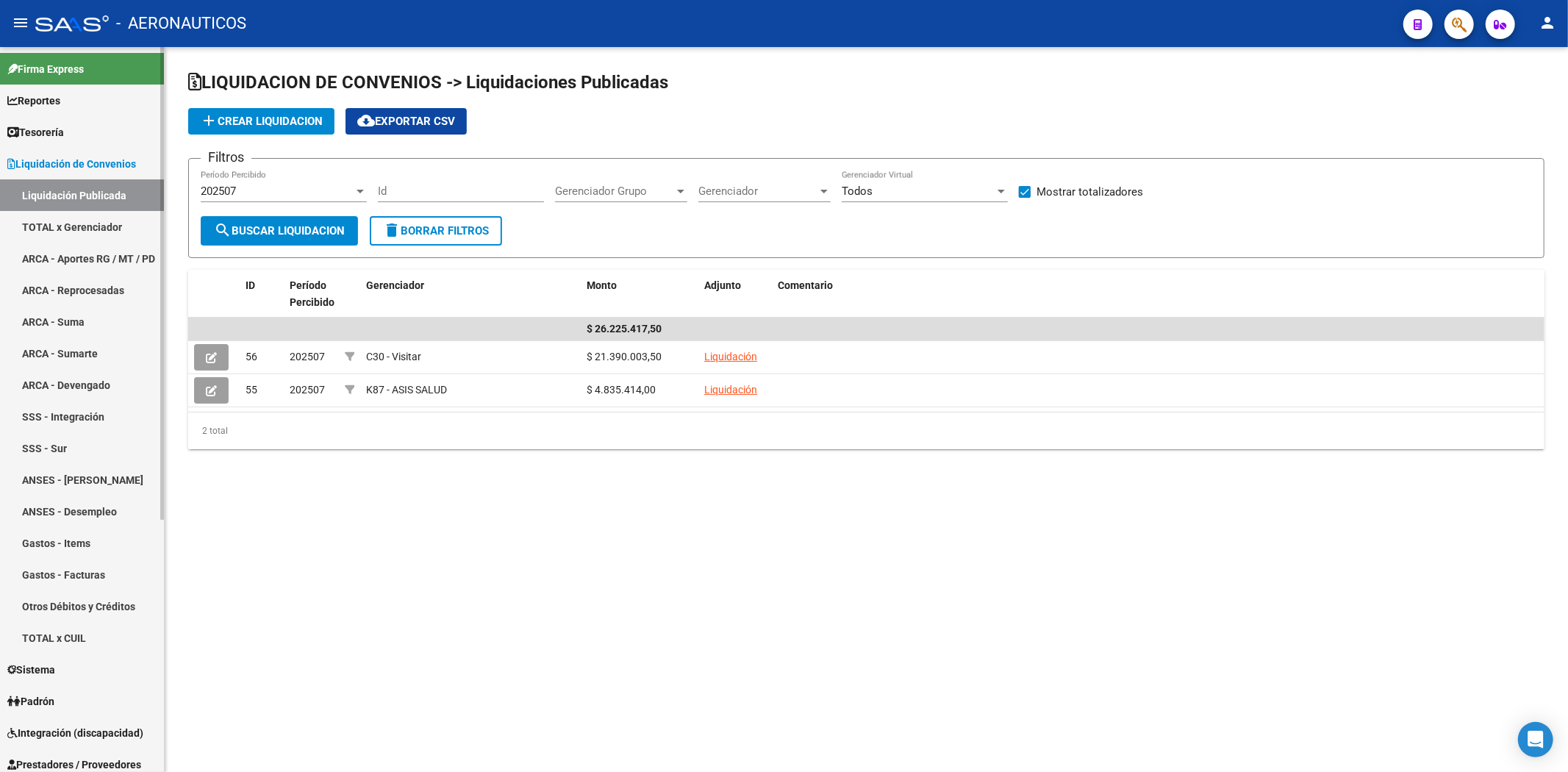
click at [68, 164] on span "Liquidación de Convenios" at bounding box center [71, 164] width 128 height 16
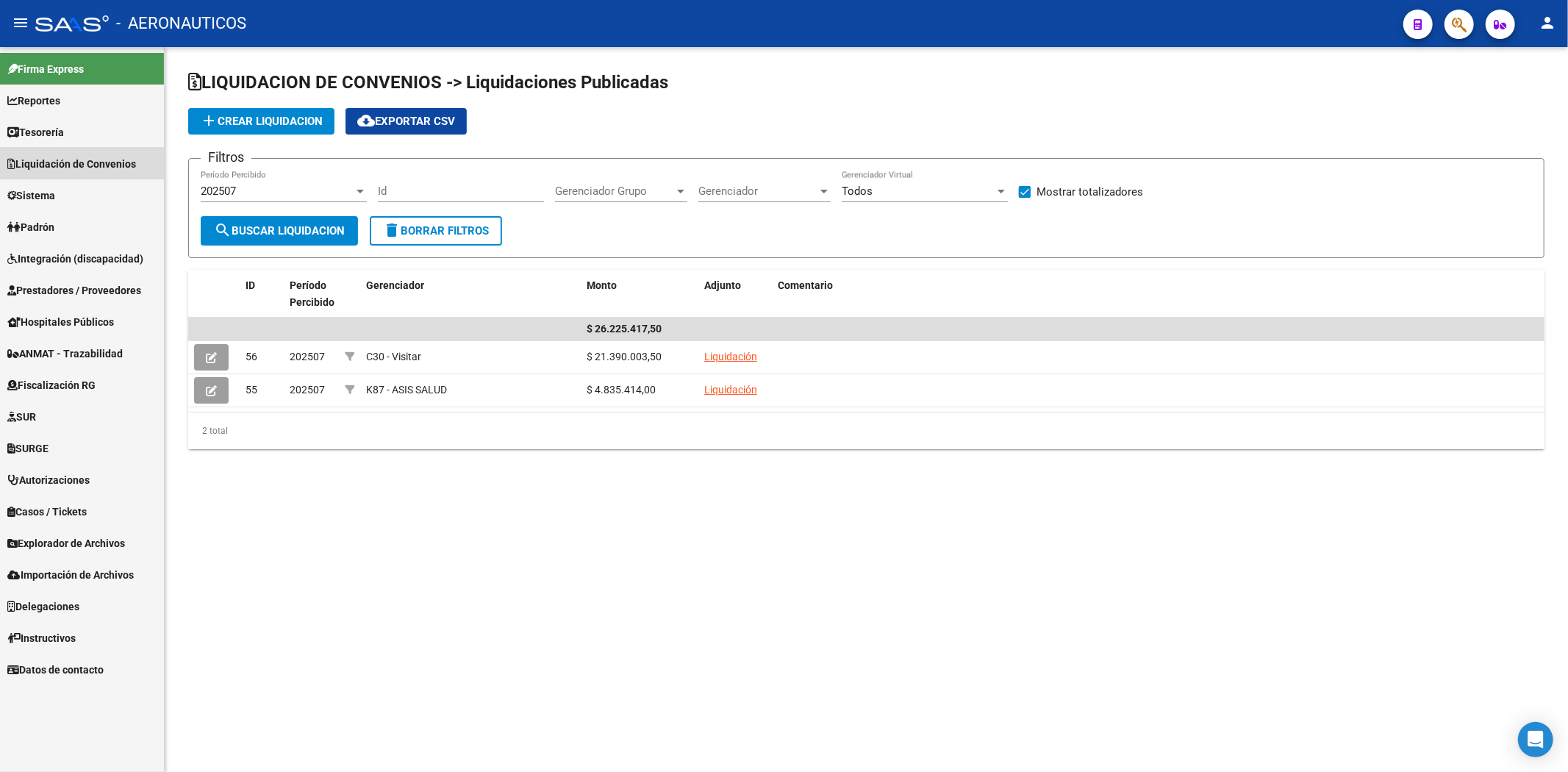
click at [68, 164] on span "Liquidación de Convenios" at bounding box center [71, 164] width 128 height 16
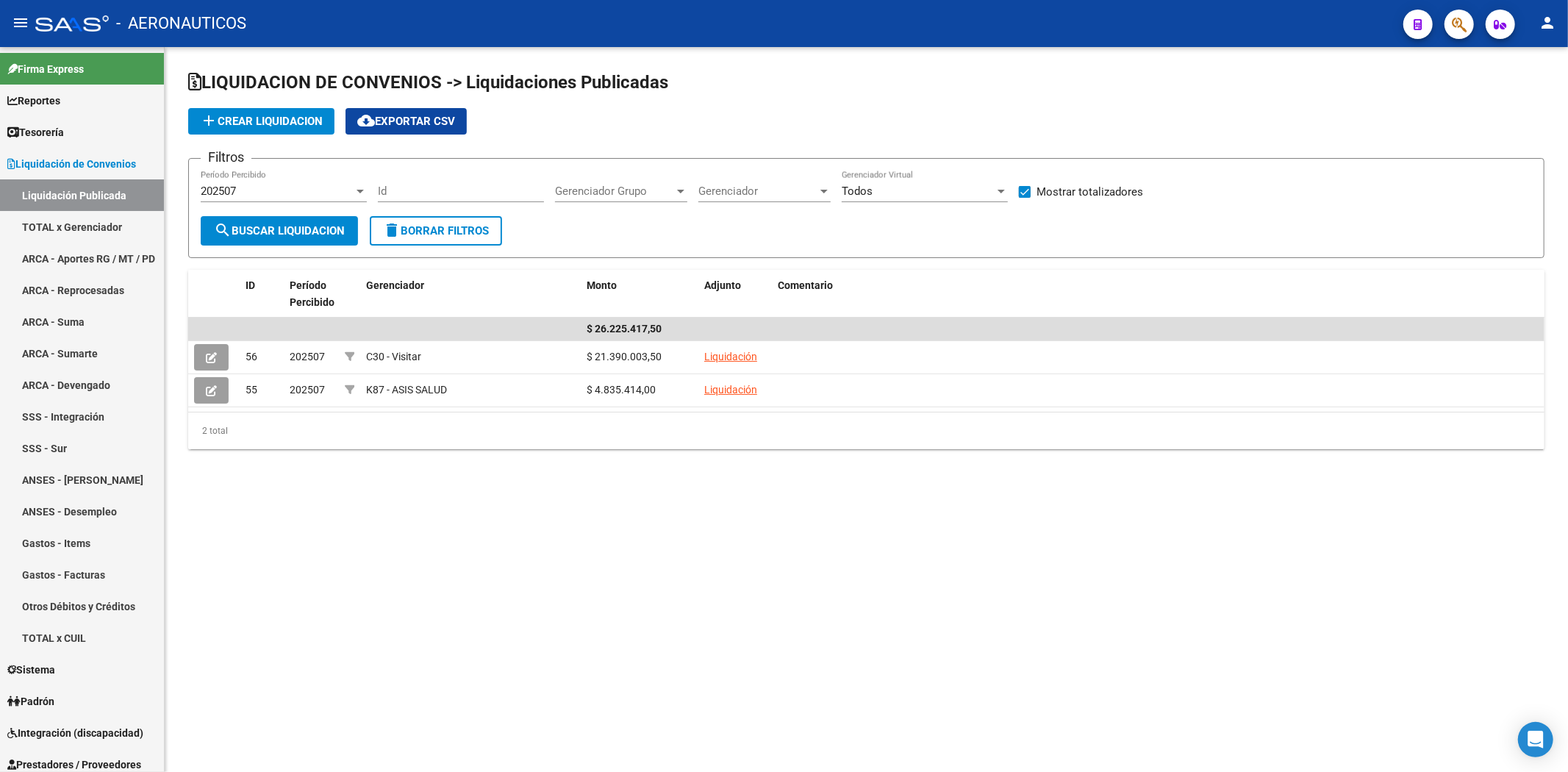
click at [615, 510] on mat-sidenav-content "LIQUIDACION DE CONVENIOS -> Liquidaciones Publicadas add Crear Liquidacion clou…" at bounding box center [866, 408] width 1403 height 724
click at [758, 27] on button "button" at bounding box center [1459, 24] width 29 height 29
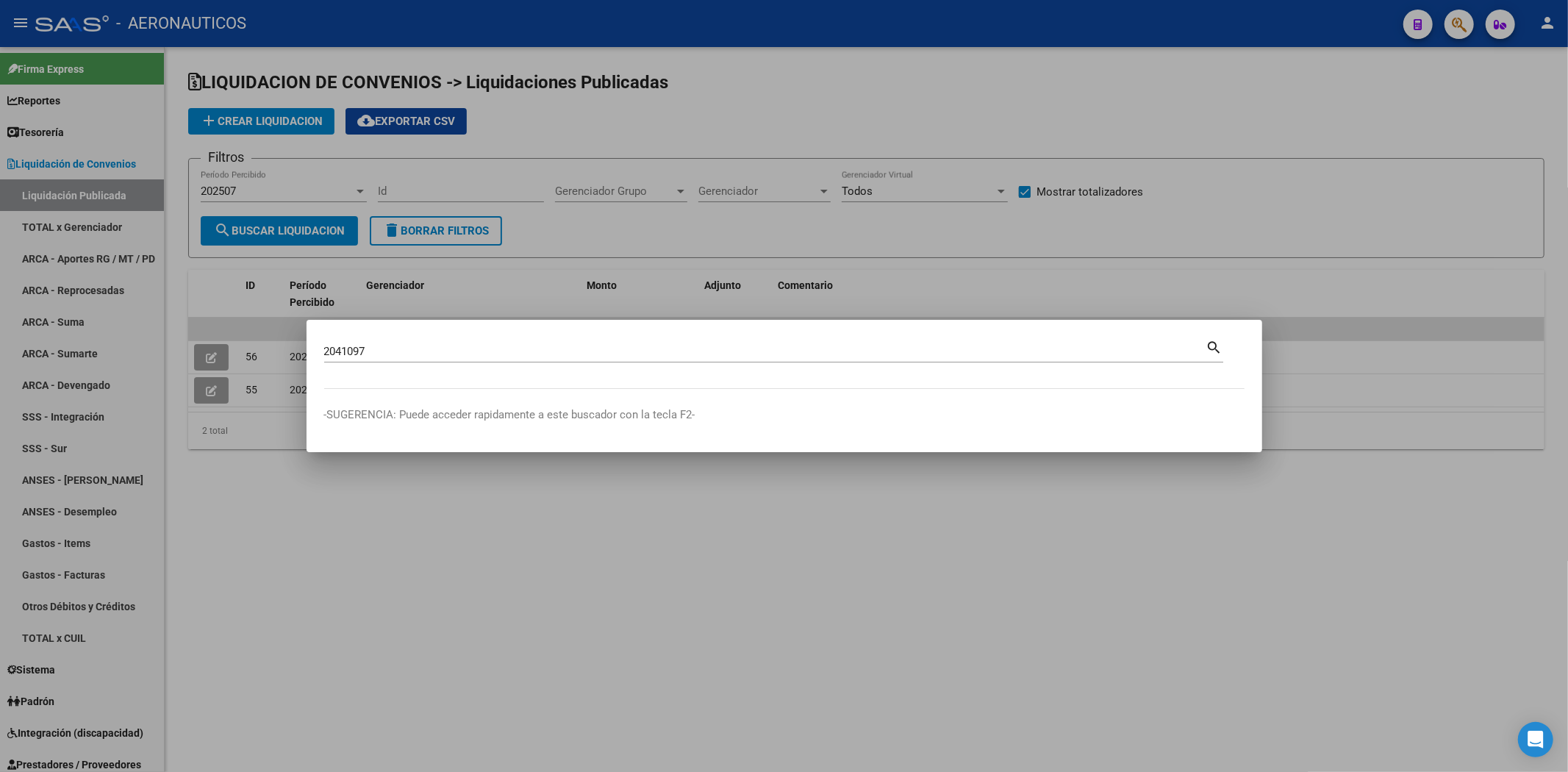
click at [422, 353] on input "2041097" at bounding box center [765, 351] width 882 height 13
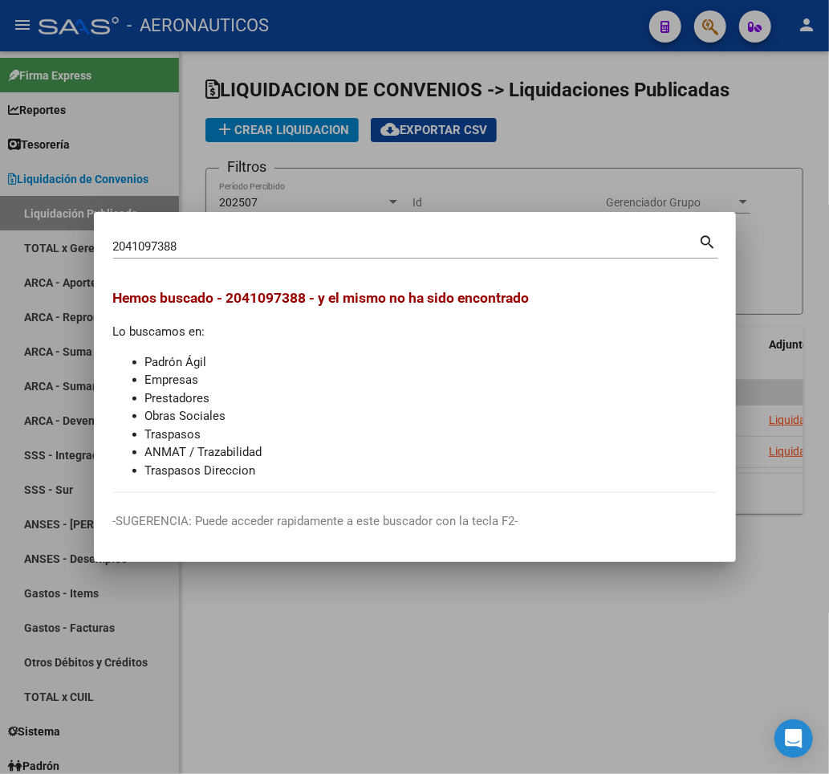
drag, startPoint x: 326, startPoint y: 236, endPoint x: 316, endPoint y: 242, distance: 11.6
click at [318, 242] on div "2041097388 Buscar (apellido, dni, cuil, nro traspaso, cuit, obra social)" at bounding box center [406, 246] width 586 height 24
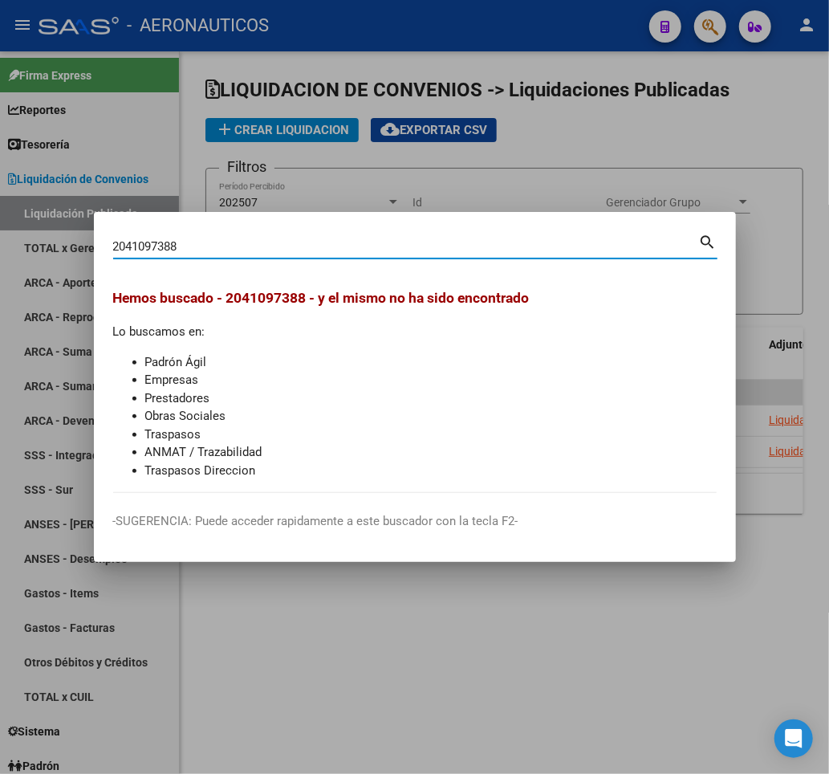
drag, startPoint x: 307, startPoint y: 246, endPoint x: 75, endPoint y: 257, distance: 231.4
click at [66, 250] on div "2041097388 Buscar (apellido, dni, cuil, nro traspaso, cuit, obra social) search…" at bounding box center [414, 387] width 829 height 774
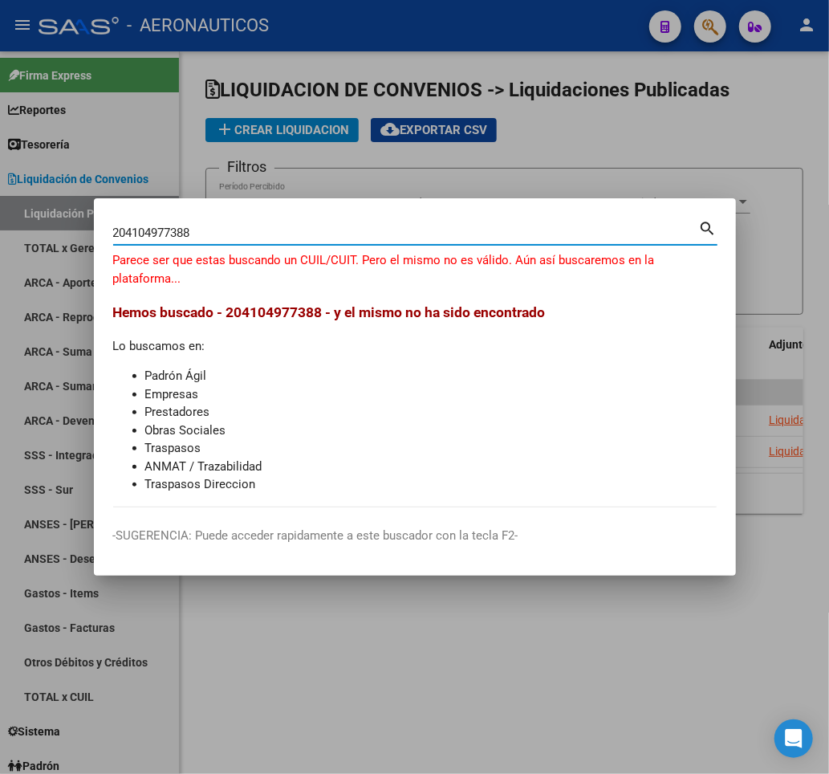
drag, startPoint x: 265, startPoint y: 237, endPoint x: 66, endPoint y: 237, distance: 199.1
click at [66, 237] on div "204104977388 Buscar (apellido, dni, cuil, nro traspaso, cuit, obra social) sear…" at bounding box center [414, 387] width 829 height 774
type input "20410497388"
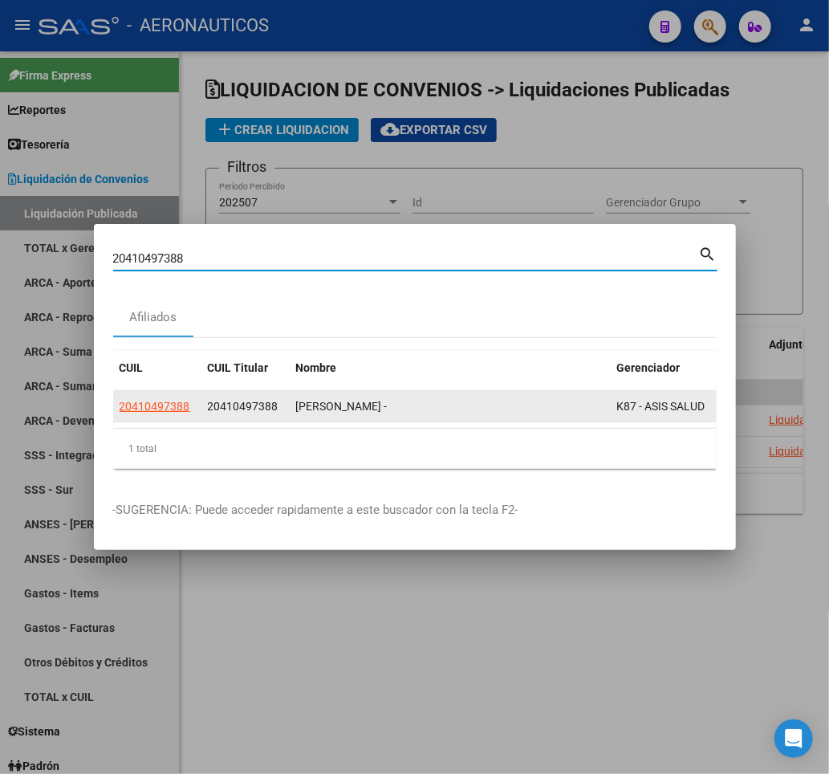
click at [165, 405] on span "20410497388" at bounding box center [155, 406] width 71 height 13
type textarea "20410497388"
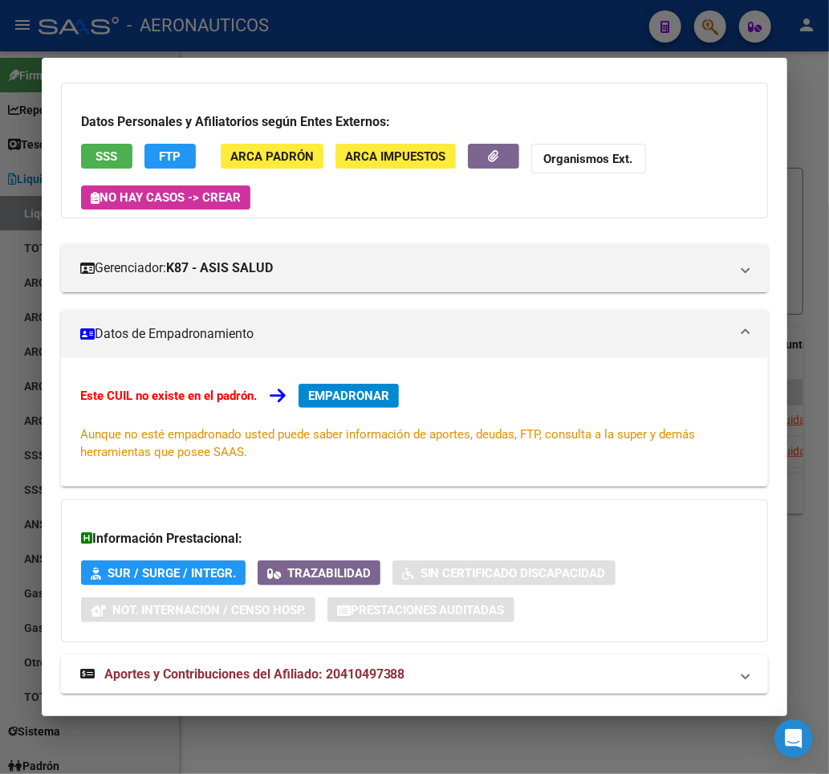
scroll to position [116, 0]
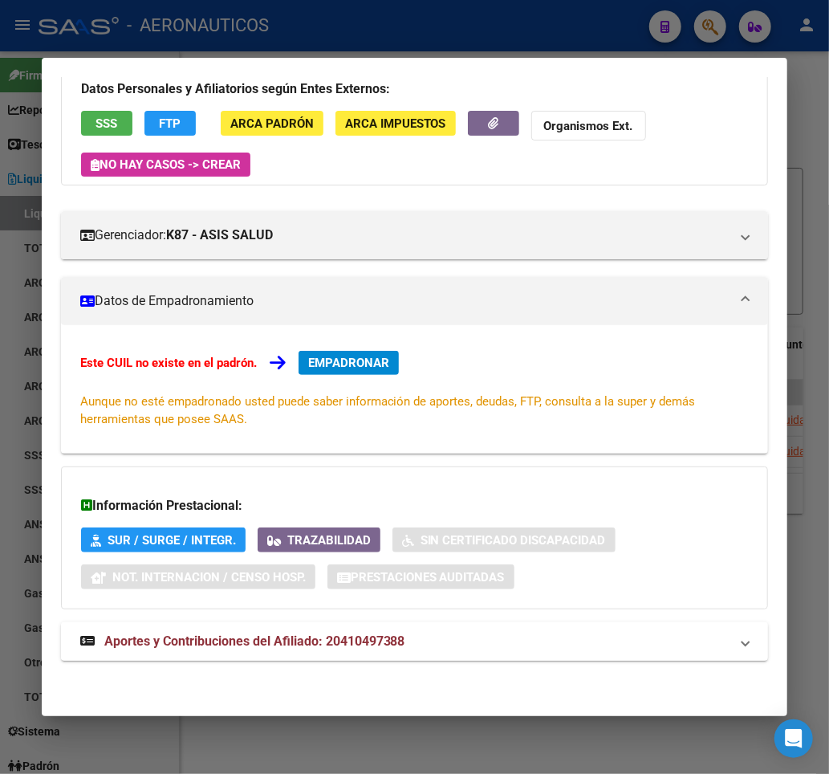
click at [223, 655] on mat-expansion-panel-header "Aportes y Contribuciones del Afiliado: 20410497388" at bounding box center [415, 641] width 708 height 39
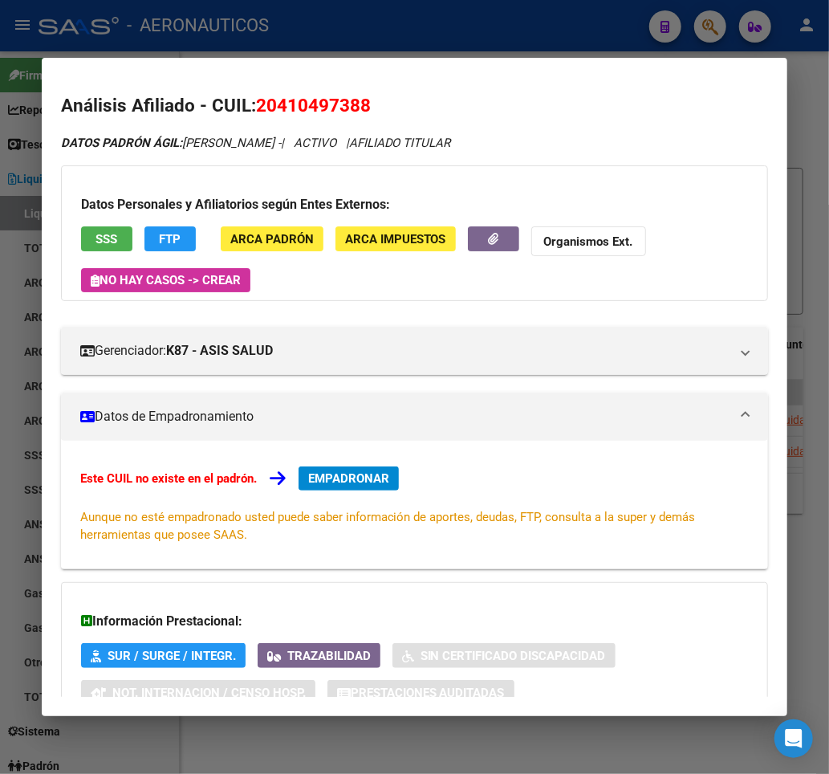
scroll to position [526, 0]
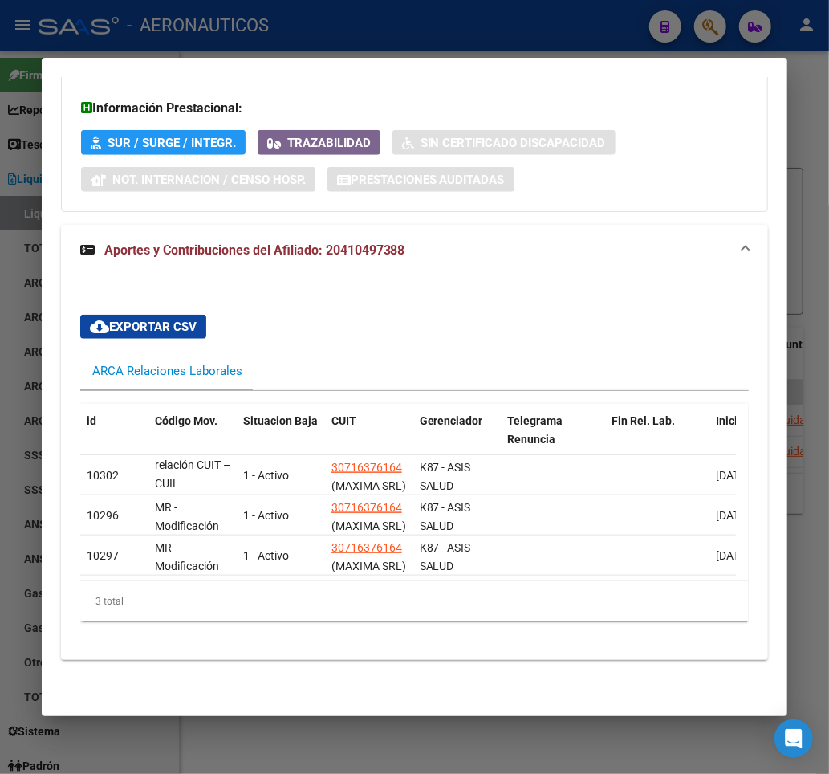
click at [179, 362] on div "ARCA Relaciones Laborales" at bounding box center [167, 371] width 150 height 18
click at [242, 241] on strong "Aportes y Contribuciones del Afiliado: 20410497388" at bounding box center [242, 250] width 325 height 19
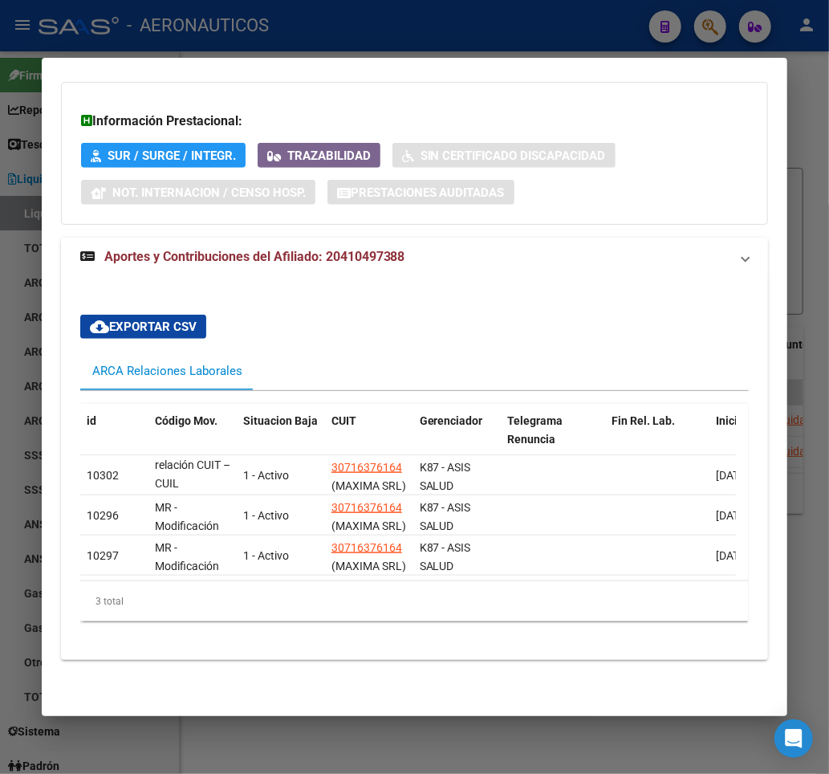
scroll to position [116, 0]
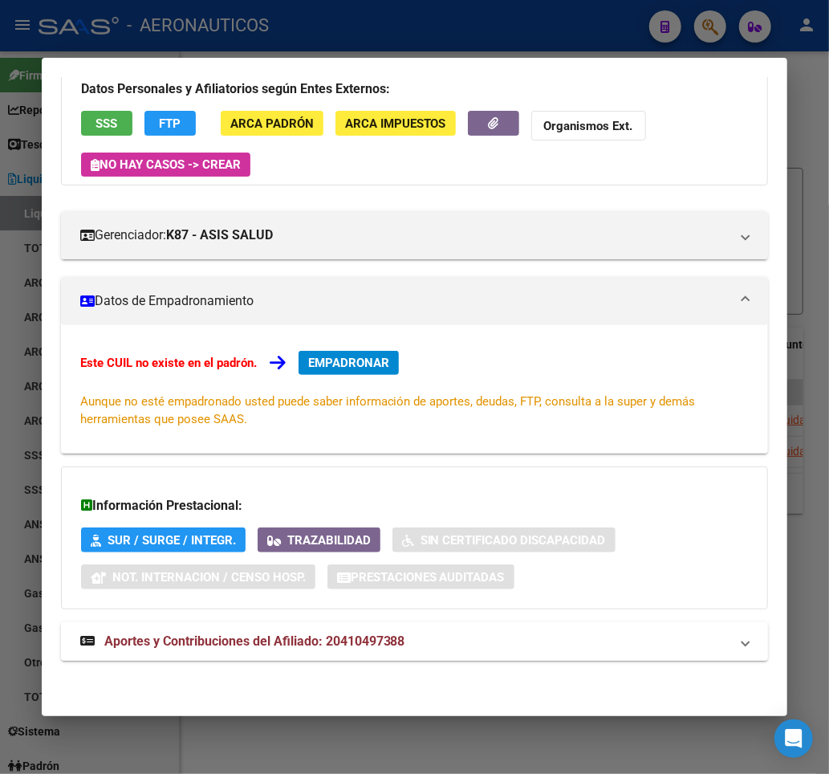
click at [242, 637] on span "Aportes y Contribuciones del Afiliado: 20410497388" at bounding box center [254, 640] width 301 height 15
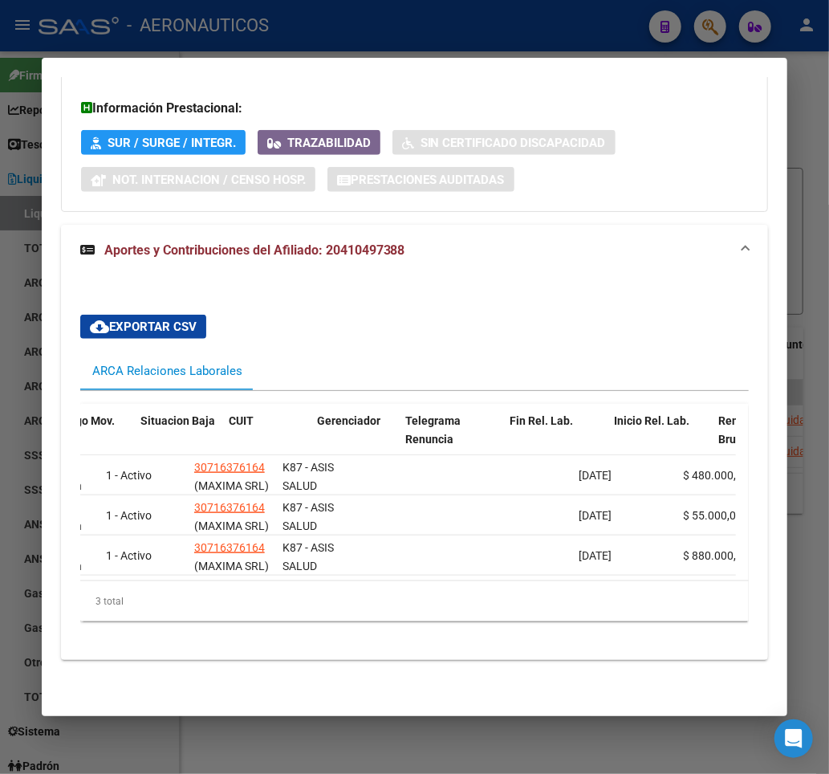
scroll to position [0, 91]
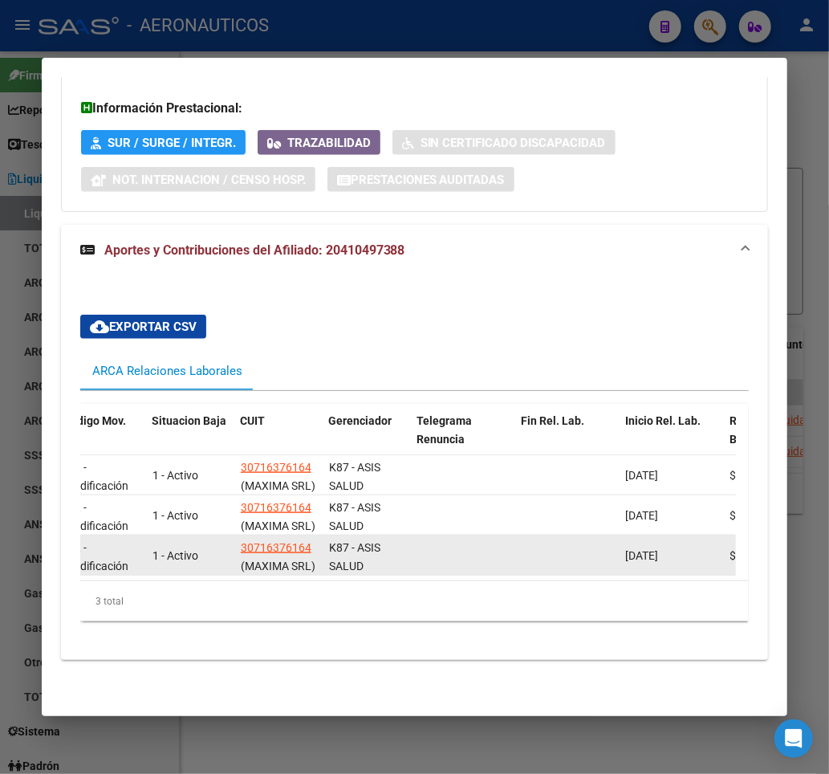
drag, startPoint x: 185, startPoint y: 558, endPoint x: 172, endPoint y: 559, distance: 13.7
click at [172, 559] on datatable-body-cell "1 - Activo" at bounding box center [190, 554] width 88 height 39
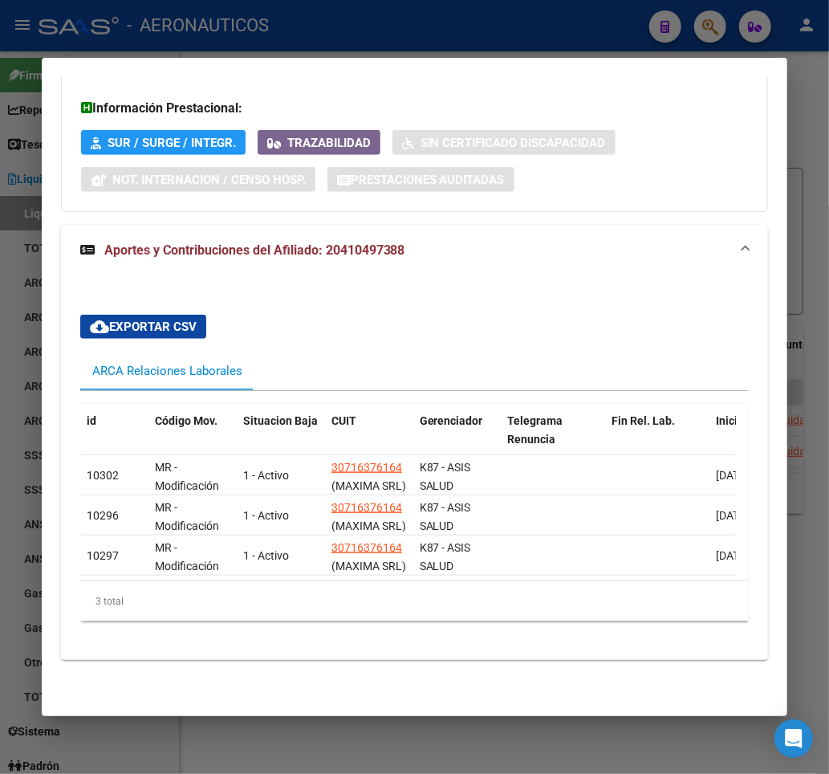
scroll to position [0, 0]
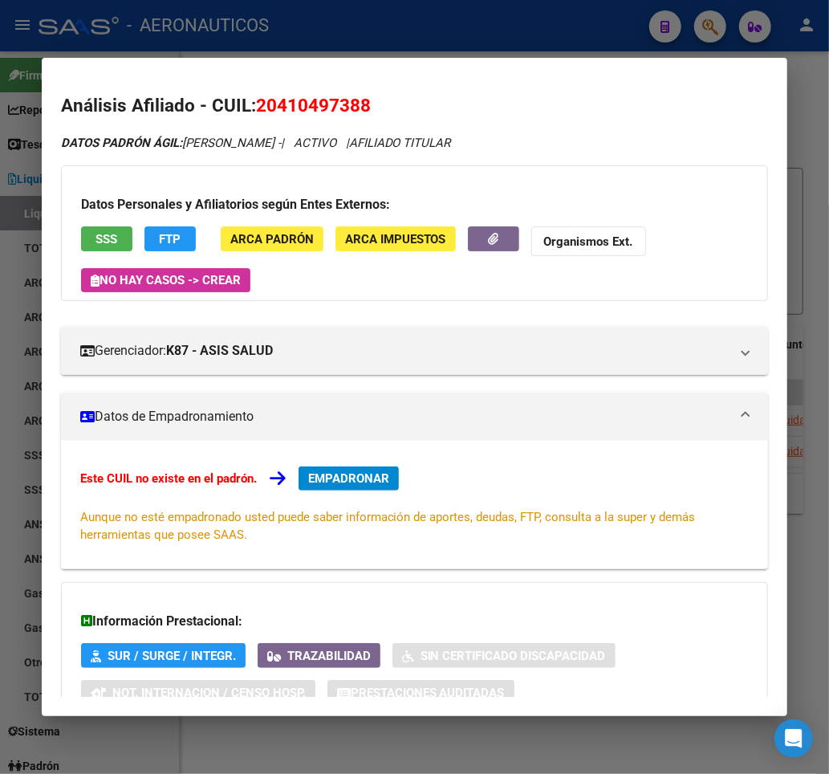
click at [315, 104] on span "20410497388" at bounding box center [313, 105] width 115 height 21
copy span "20410497388"
click at [369, 114] on span "20410497388" at bounding box center [313, 105] width 115 height 21
click at [606, 38] on div at bounding box center [414, 387] width 829 height 774
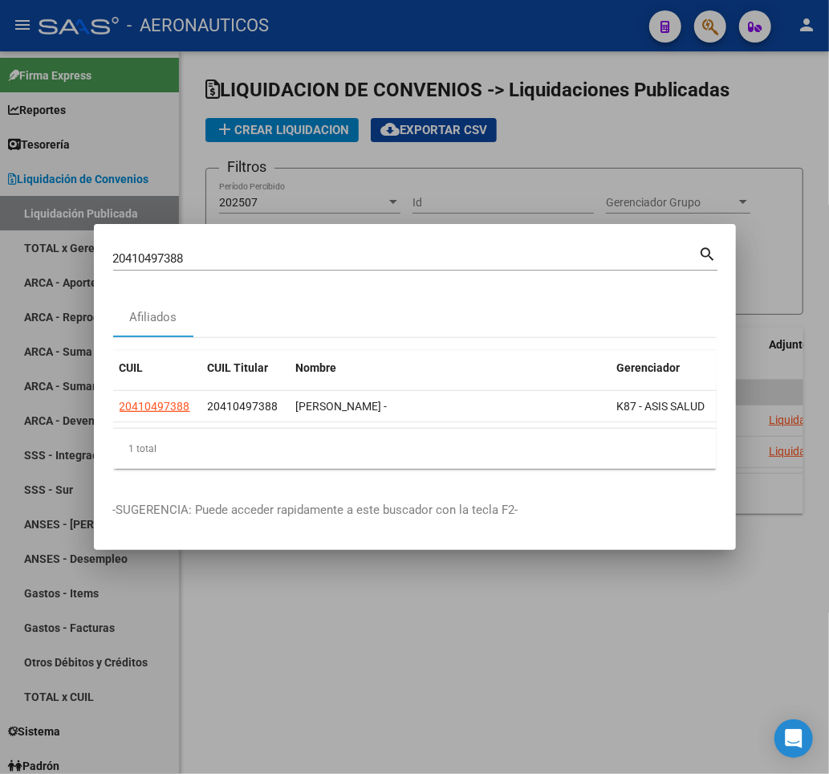
click at [700, 32] on div at bounding box center [414, 387] width 829 height 774
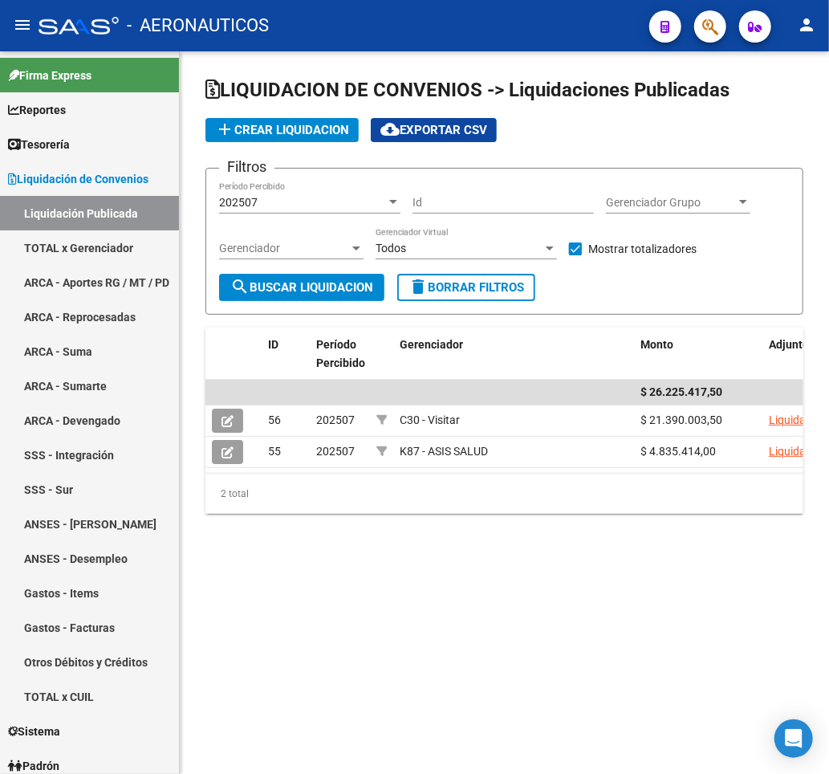
click at [715, 35] on icon "button" at bounding box center [710, 27] width 16 height 18
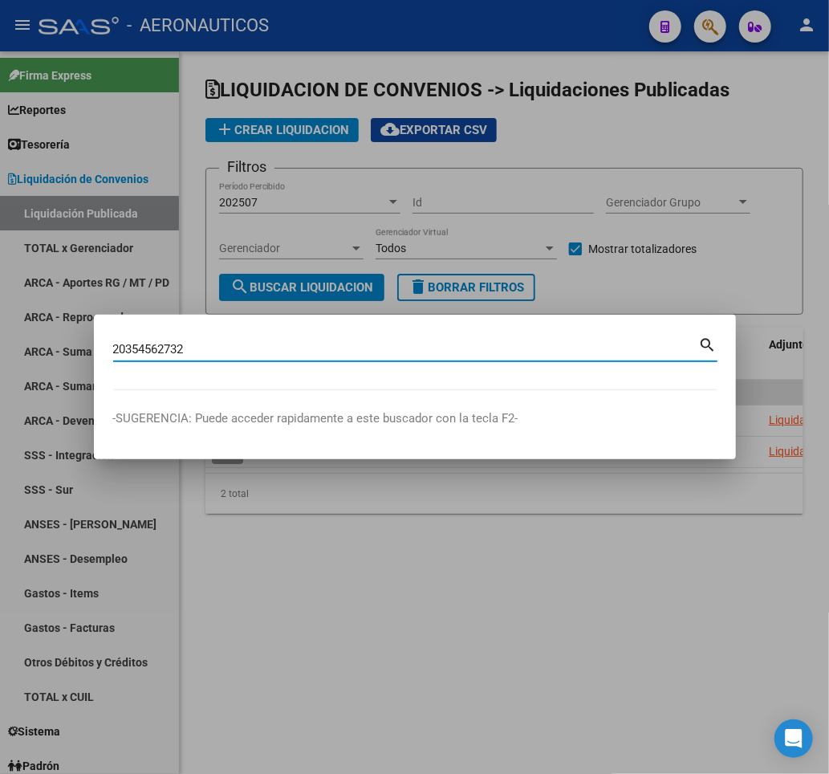
type input "20354562732"
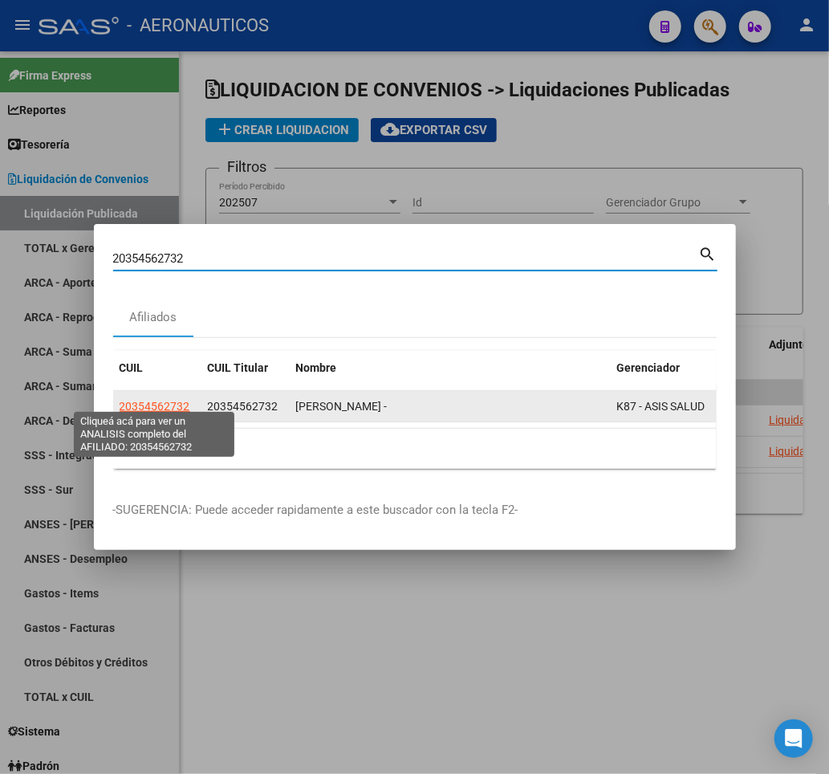
click at [187, 401] on span "20354562732" at bounding box center [155, 406] width 71 height 13
type textarea "20354562732"
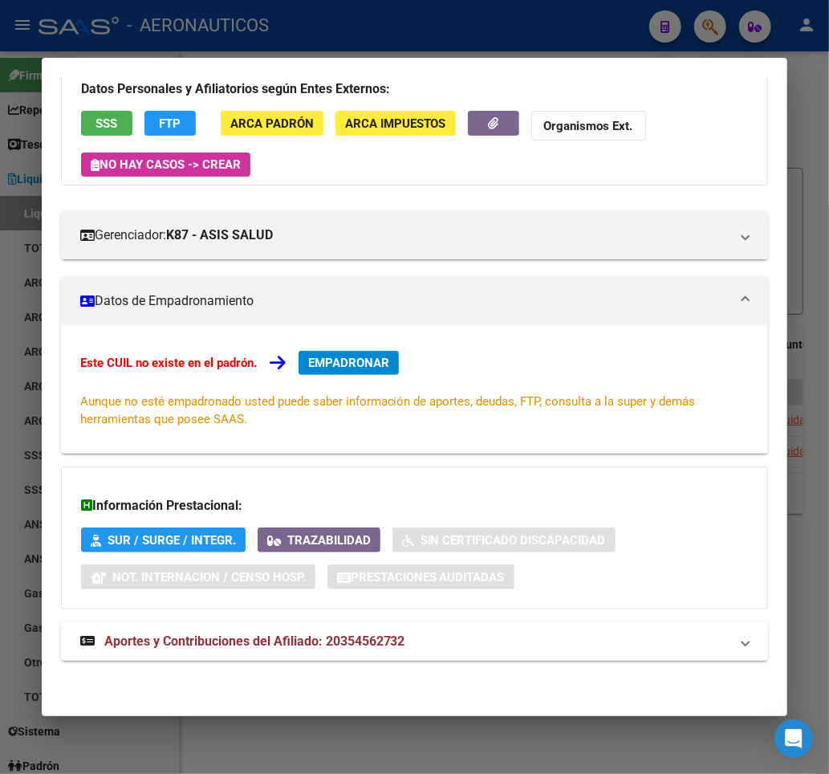
click at [354, 645] on span "Aportes y Contribuciones del Afiliado: 20354562732" at bounding box center [254, 640] width 301 height 15
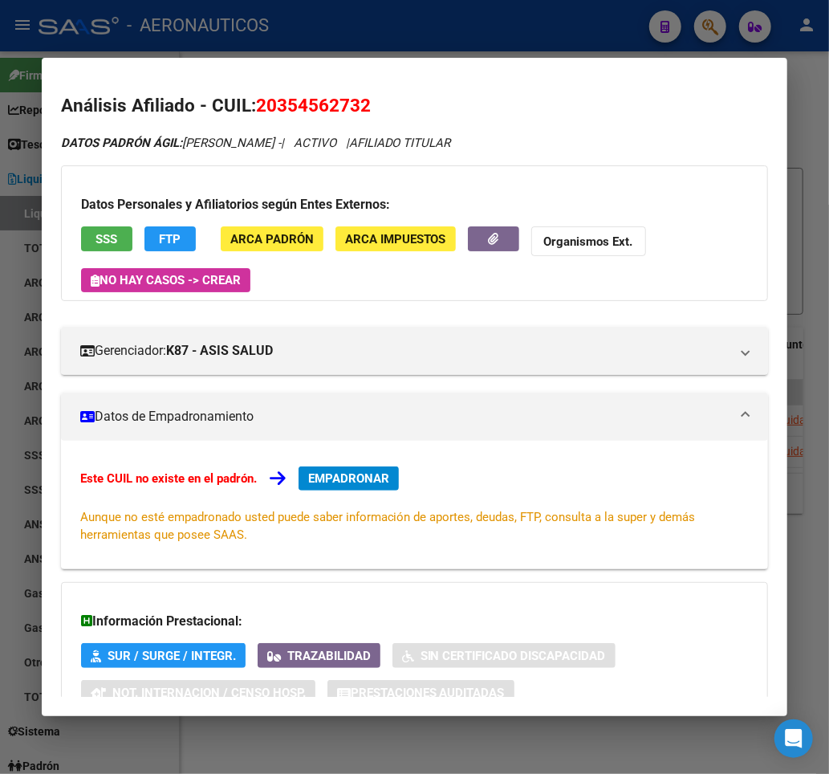
click at [318, 104] on span "20354562732" at bounding box center [313, 105] width 115 height 21
click at [367, 100] on span "20354562732" at bounding box center [313, 105] width 115 height 21
drag, startPoint x: 379, startPoint y: 100, endPoint x: 209, endPoint y: 104, distance: 170.2
click at [209, 104] on h2 "Análisis Afiliado - CUIL: 20354562732" at bounding box center [415, 105] width 708 height 27
copy h2 "CUIL: 20354562732"
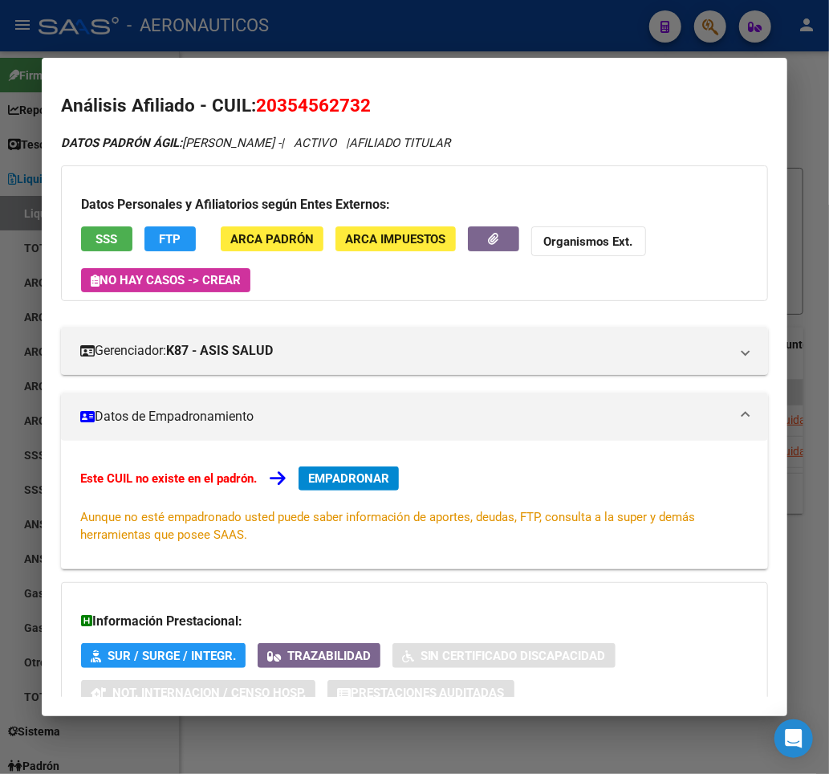
click at [471, 100] on h2 "Análisis Afiliado - CUIL: 20354562732" at bounding box center [415, 105] width 708 height 27
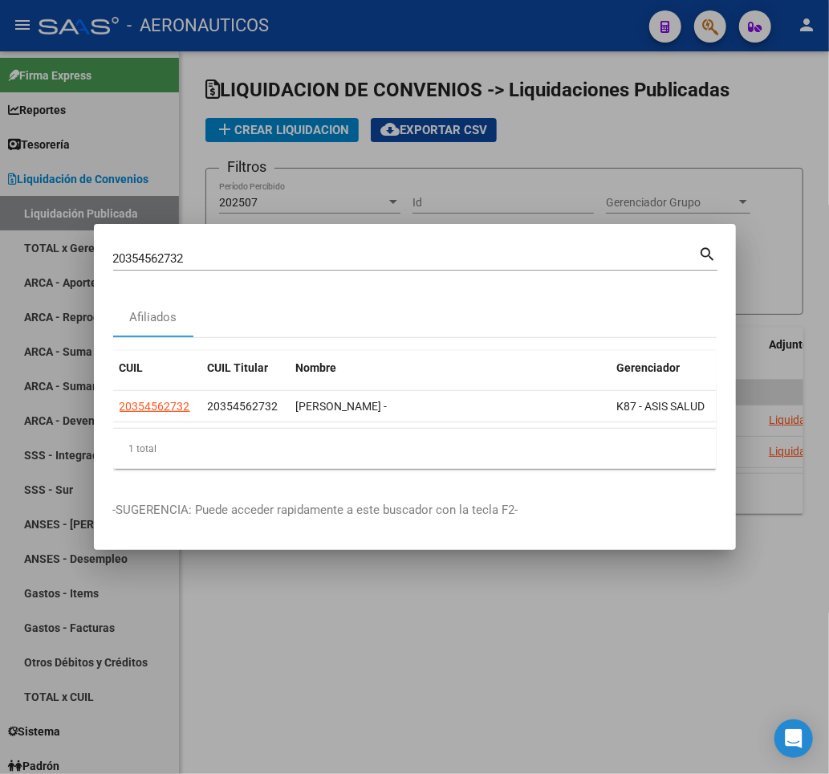
click at [258, 251] on input "20354562732" at bounding box center [406, 258] width 586 height 14
drag, startPoint x: 234, startPoint y: 251, endPoint x: 25, endPoint y: 258, distance: 209.6
click at [27, 258] on div "20354562732 Buscar (apellido, dni, cuil, nro traspaso, cuit, obra social) searc…" at bounding box center [414, 387] width 829 height 774
type input "20236752071"
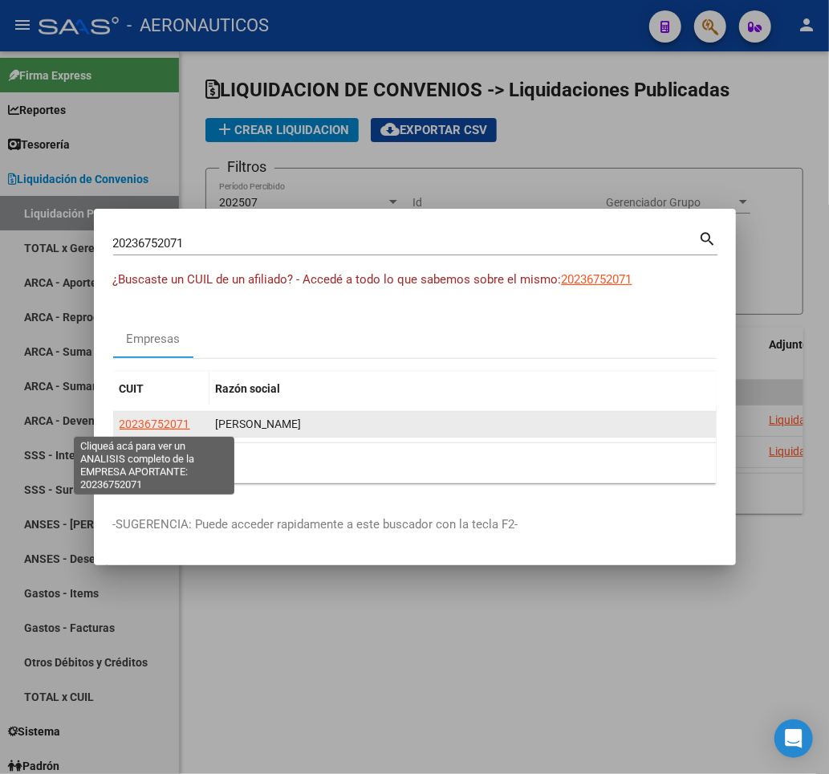
click at [152, 421] on span "20236752071" at bounding box center [155, 423] width 71 height 13
type textarea "20236752071"
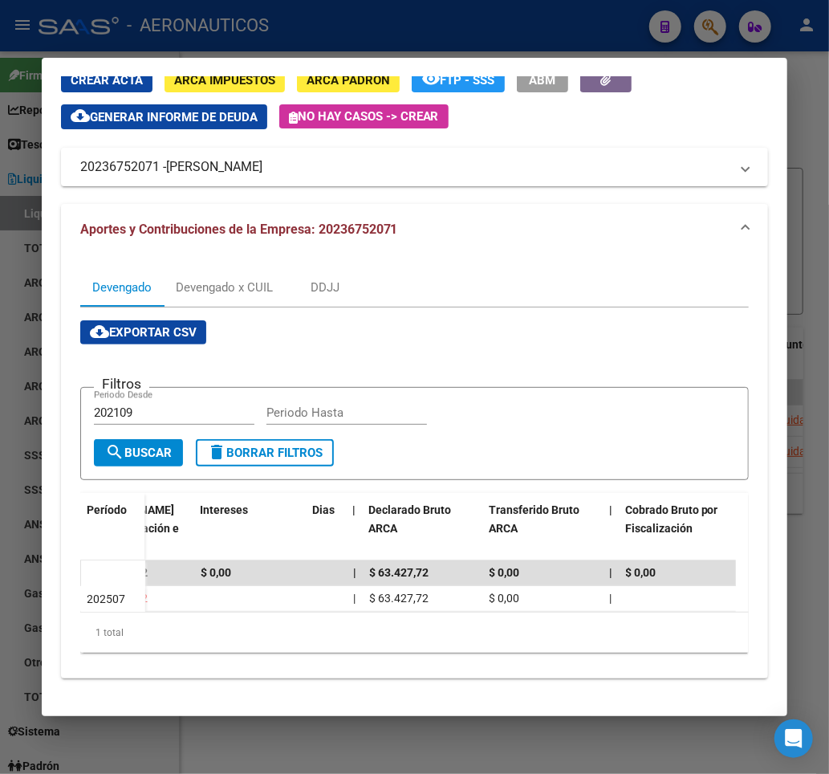
scroll to position [0, 201]
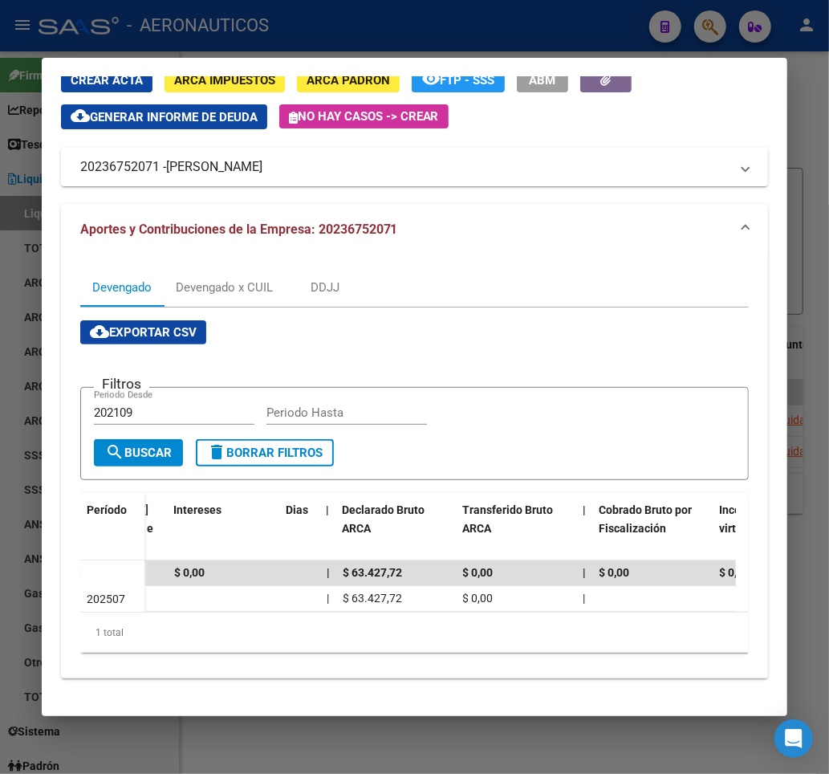
drag, startPoint x: 419, startPoint y: 213, endPoint x: 324, endPoint y: 214, distance: 94.7
click at [324, 220] on mat-panel-title "Aportes y Contribuciones de la Empresa: 20236752071" at bounding box center [405, 229] width 650 height 19
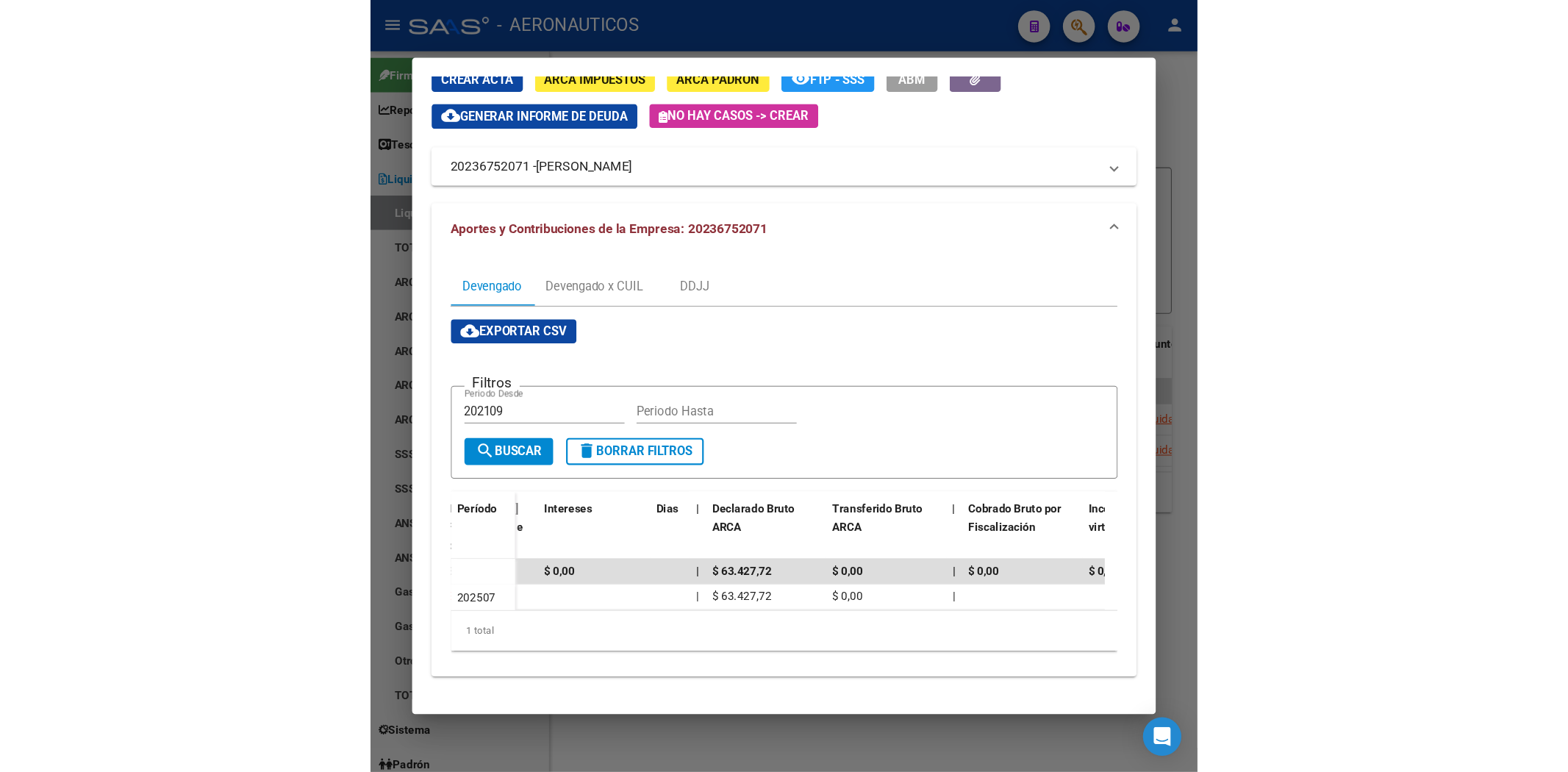
scroll to position [0, 0]
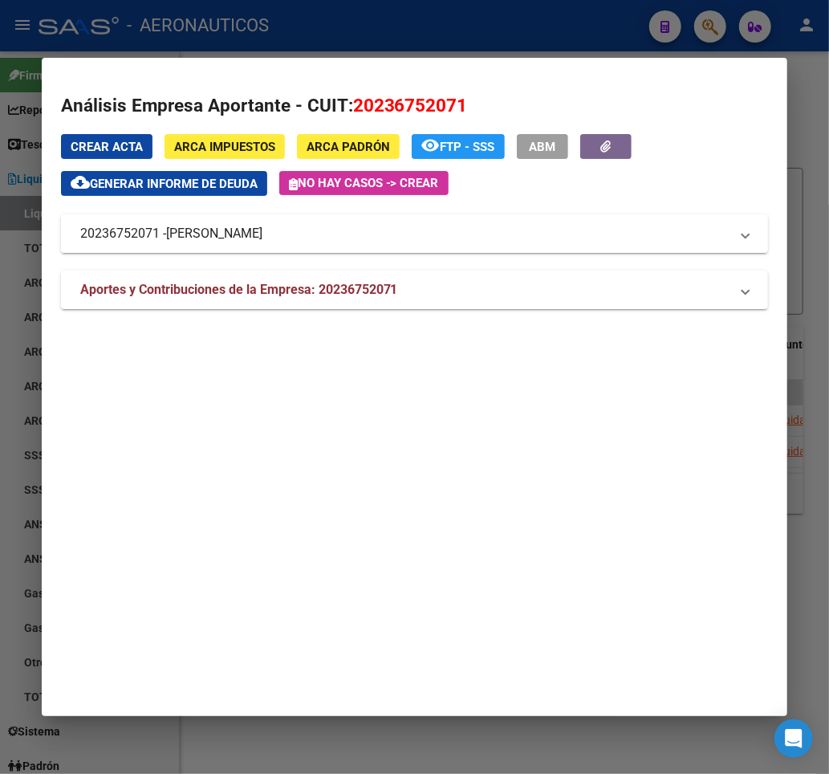
drag, startPoint x: 333, startPoint y: 230, endPoint x: 131, endPoint y: 226, distance: 202.3
click at [131, 226] on mat-panel-title "20236752071 - MARTINEZ MARIO RAMON" at bounding box center [405, 233] width 650 height 19
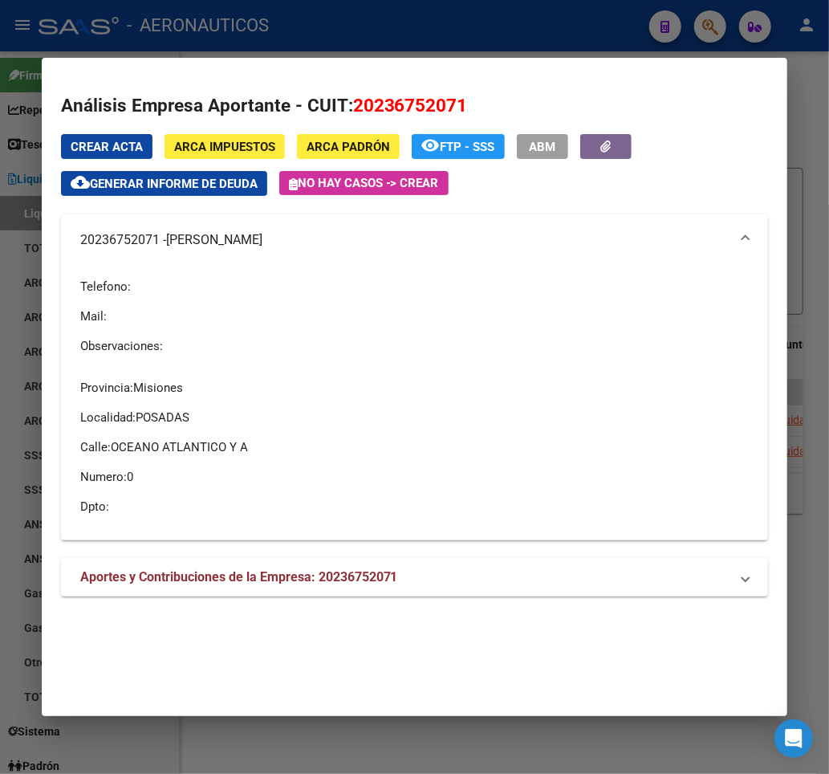
drag, startPoint x: 482, startPoint y: 105, endPoint x: 454, endPoint y: 105, distance: 28.1
click at [455, 105] on h2 "Análisis Empresa Aportante - CUIT: 20236752071" at bounding box center [415, 105] width 708 height 27
drag, startPoint x: 331, startPoint y: 237, endPoint x: 56, endPoint y: 247, distance: 274.7
click at [56, 247] on mat-dialog-content "Análisis Empresa Aportante - CUIT: 20236752071 Crear Acta ARCA Impuestos ARCA P…" at bounding box center [415, 346] width 746 height 538
click at [76, 242] on mat-expansion-panel-header "20236752071 - MARTINEZ MARIO RAMON" at bounding box center [415, 239] width 708 height 51
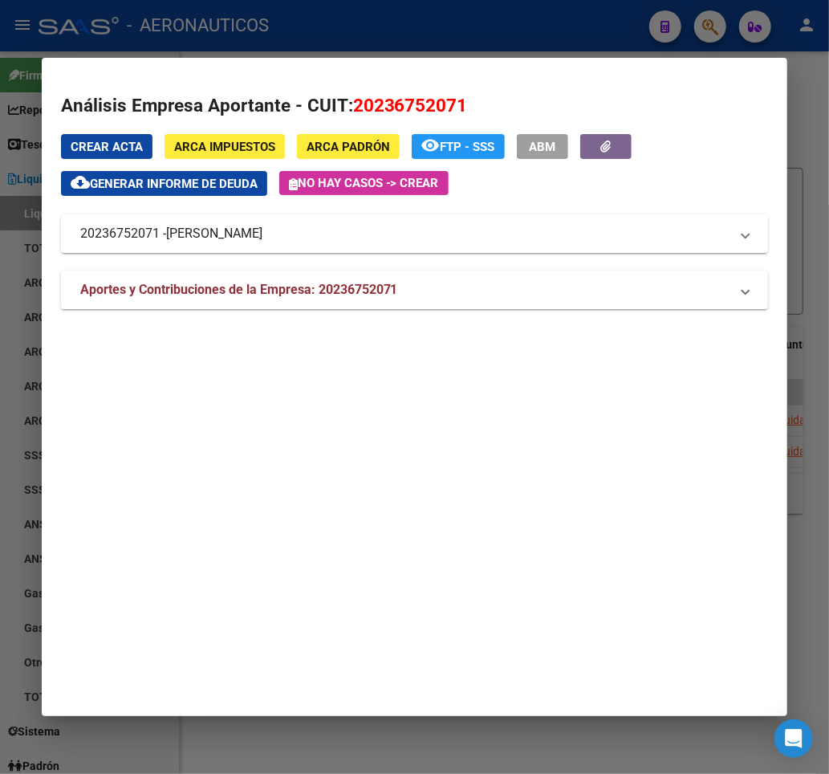
click at [72, 242] on mat-expansion-panel-header "20236752071 - MARTINEZ MARIO RAMON" at bounding box center [415, 233] width 708 height 39
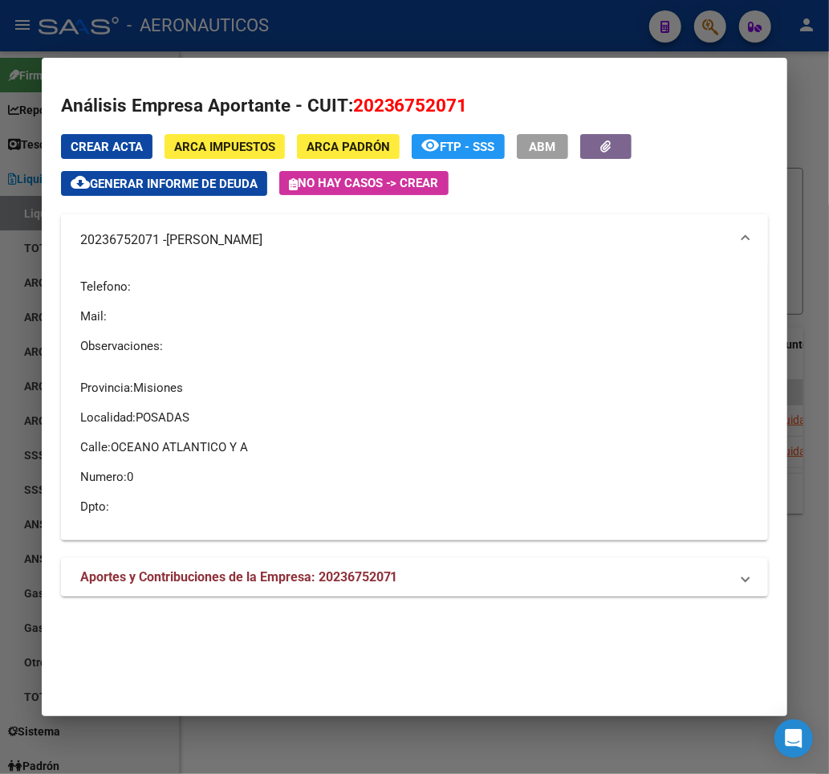
drag, startPoint x: 73, startPoint y: 238, endPoint x: 330, endPoint y: 238, distance: 256.8
click at [330, 238] on mat-expansion-panel-header "20236752071 - MARTINEZ MARIO RAMON" at bounding box center [415, 239] width 708 height 51
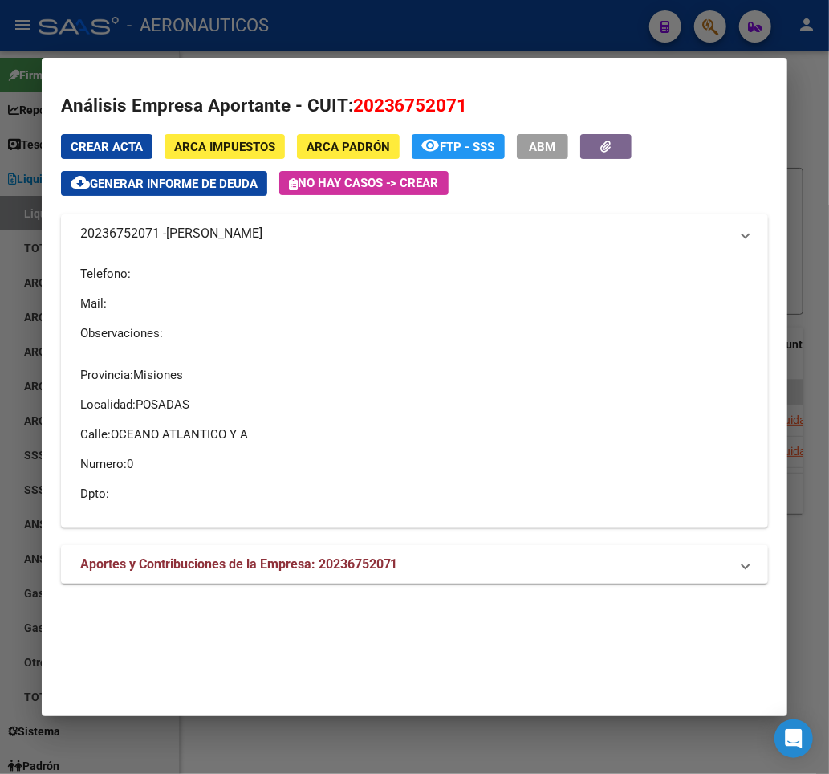
copy mat-panel-title "20236752071 -"
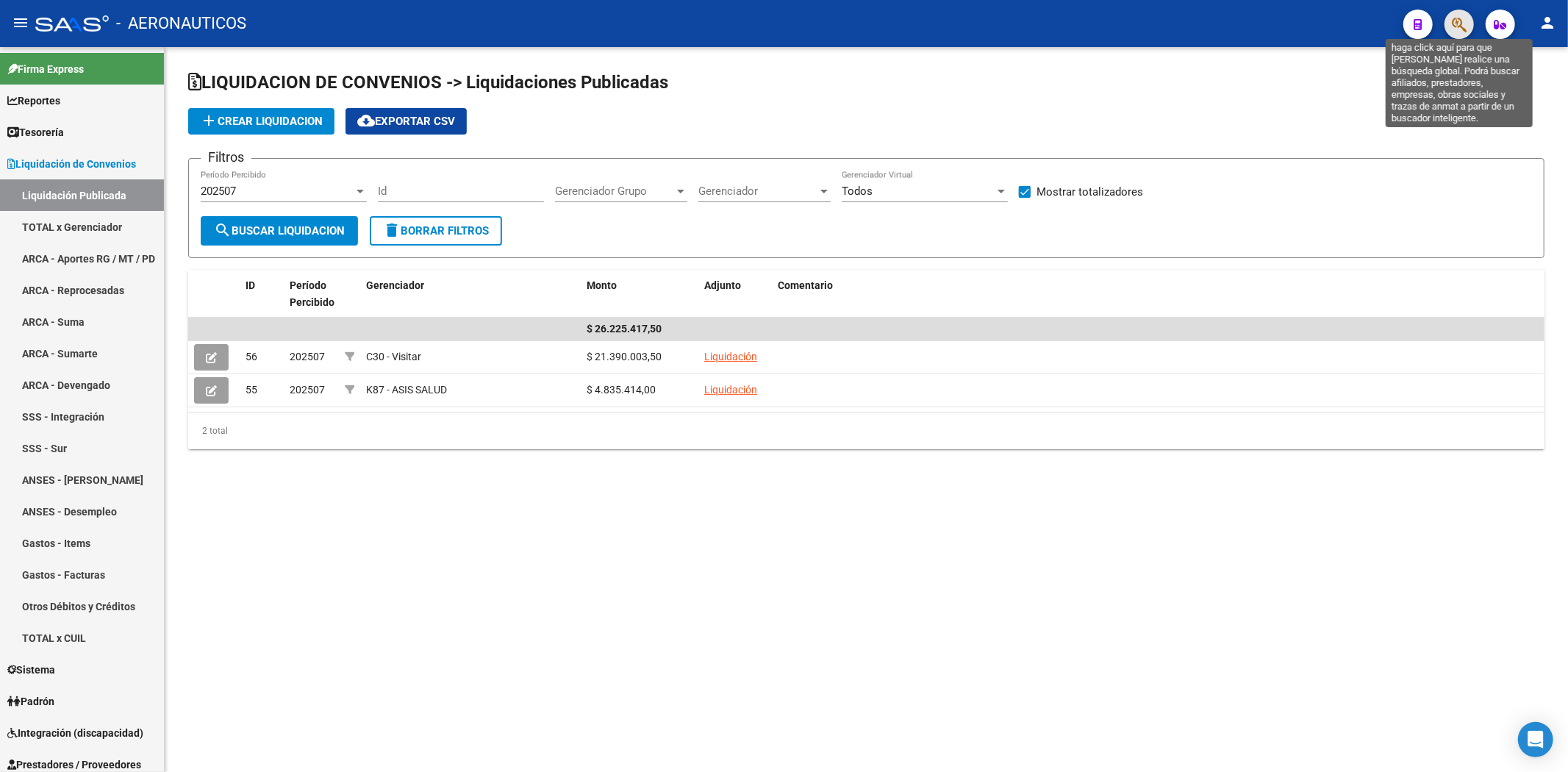
click at [758, 22] on icon "button" at bounding box center [1459, 25] width 15 height 16
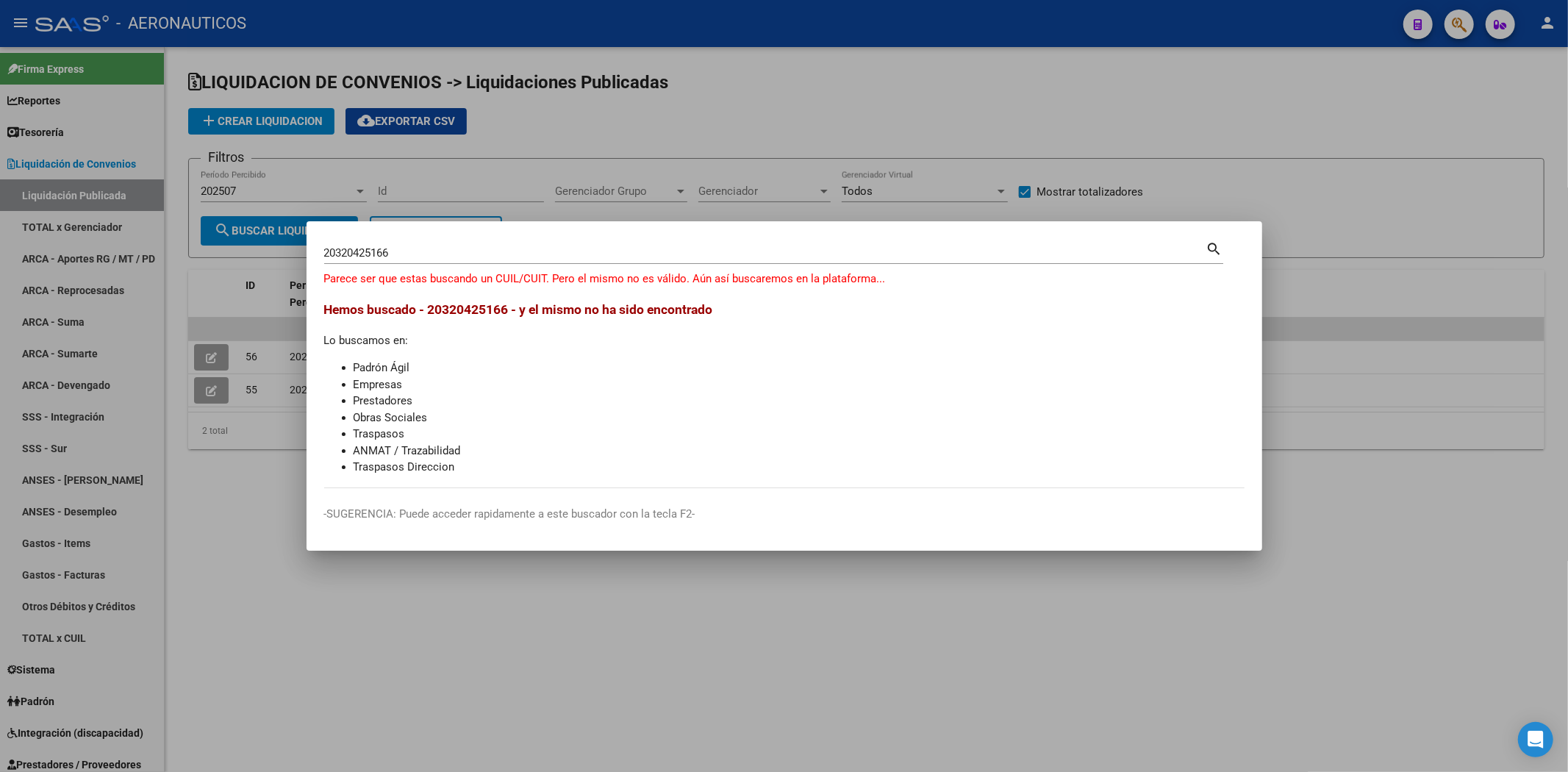
click at [635, 272] on div "20320425166 Buscar (apellido, dni, cuil, nro traspaso, cuit, obra social) search" at bounding box center [774, 258] width 899 height 39
click at [385, 254] on input "20320425166" at bounding box center [765, 253] width 882 height 13
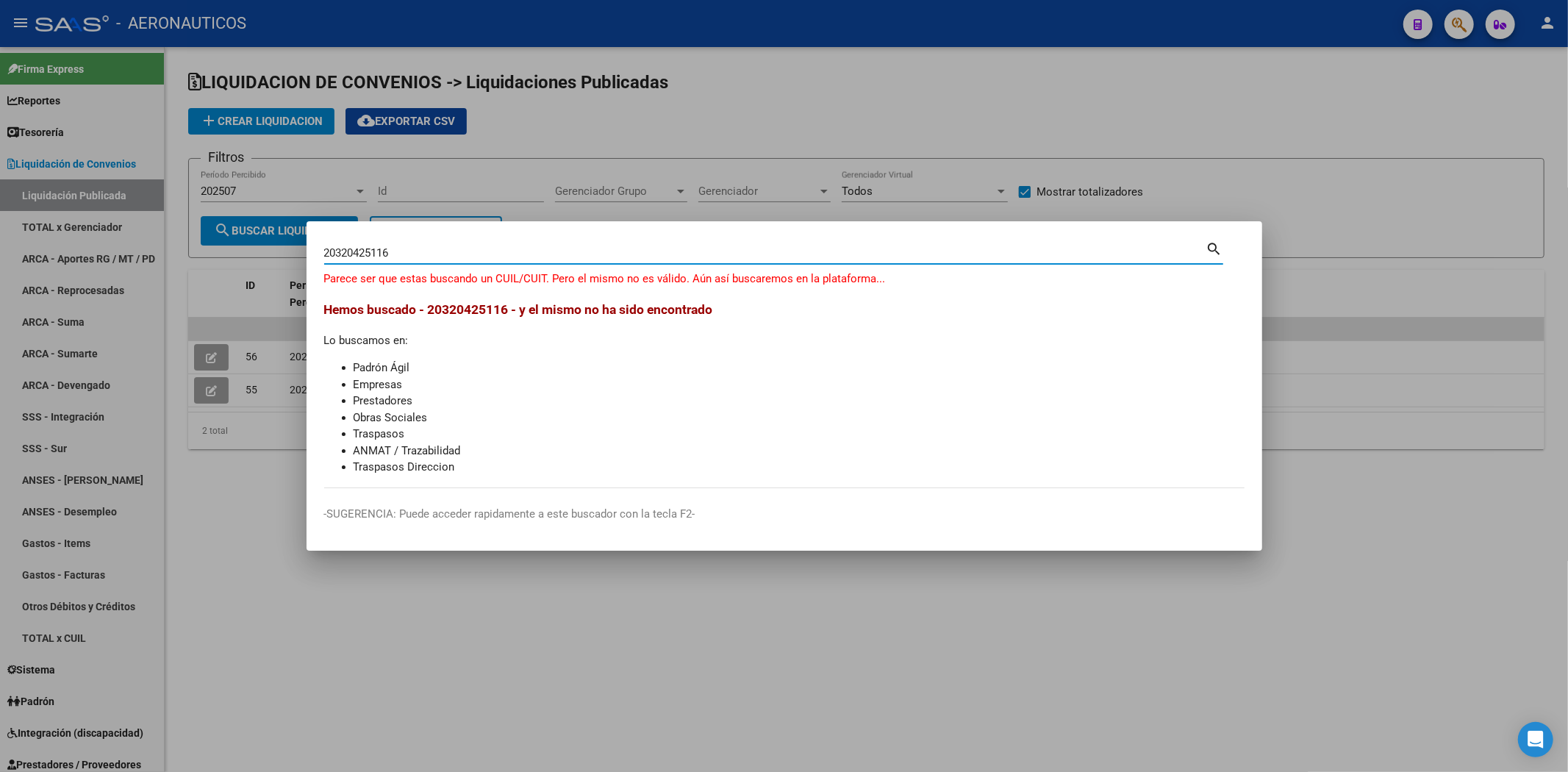
type input "20320425116"
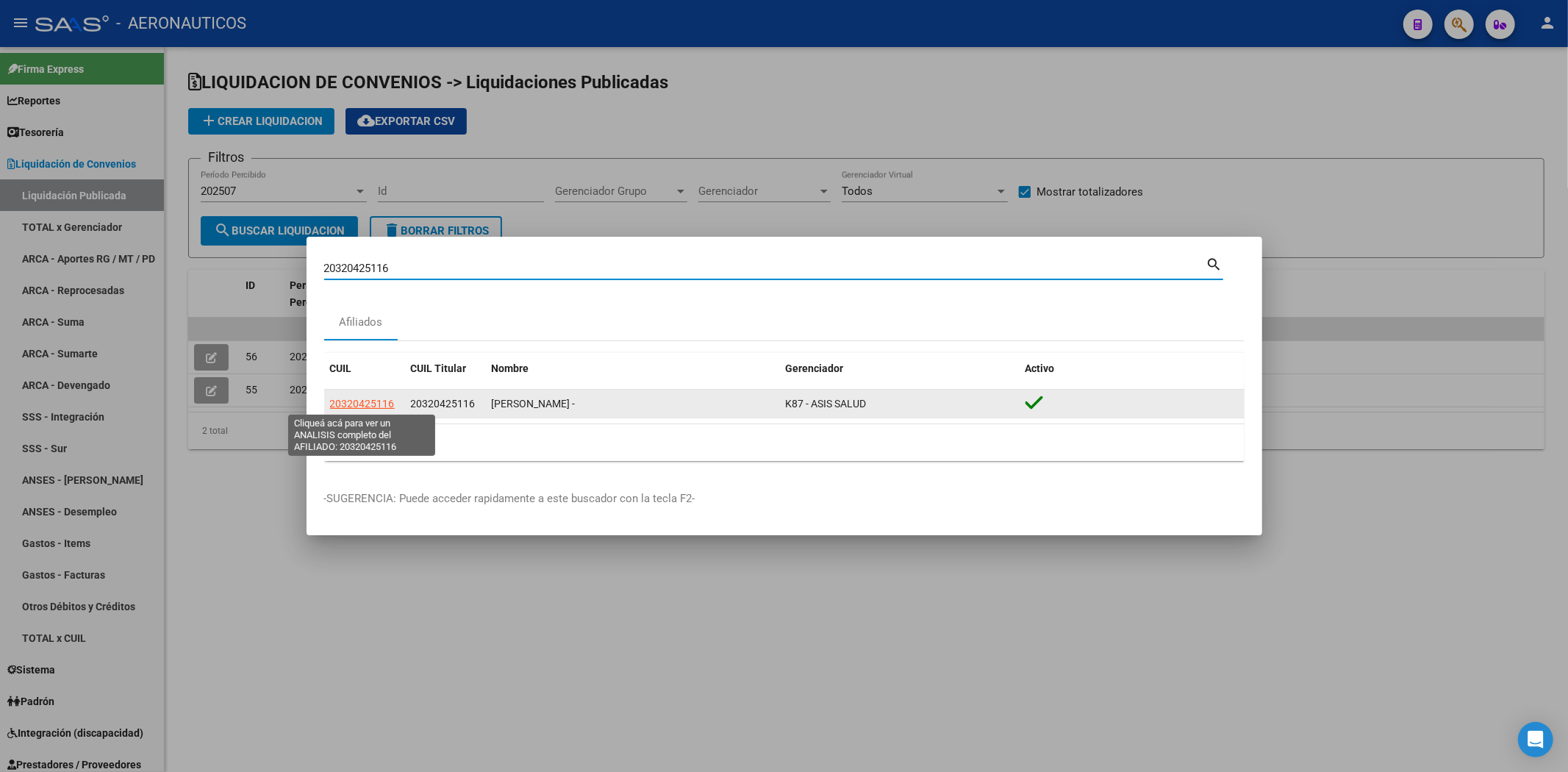
click at [372, 403] on span "20320425116" at bounding box center [362, 403] width 65 height 12
type textarea "20320425116"
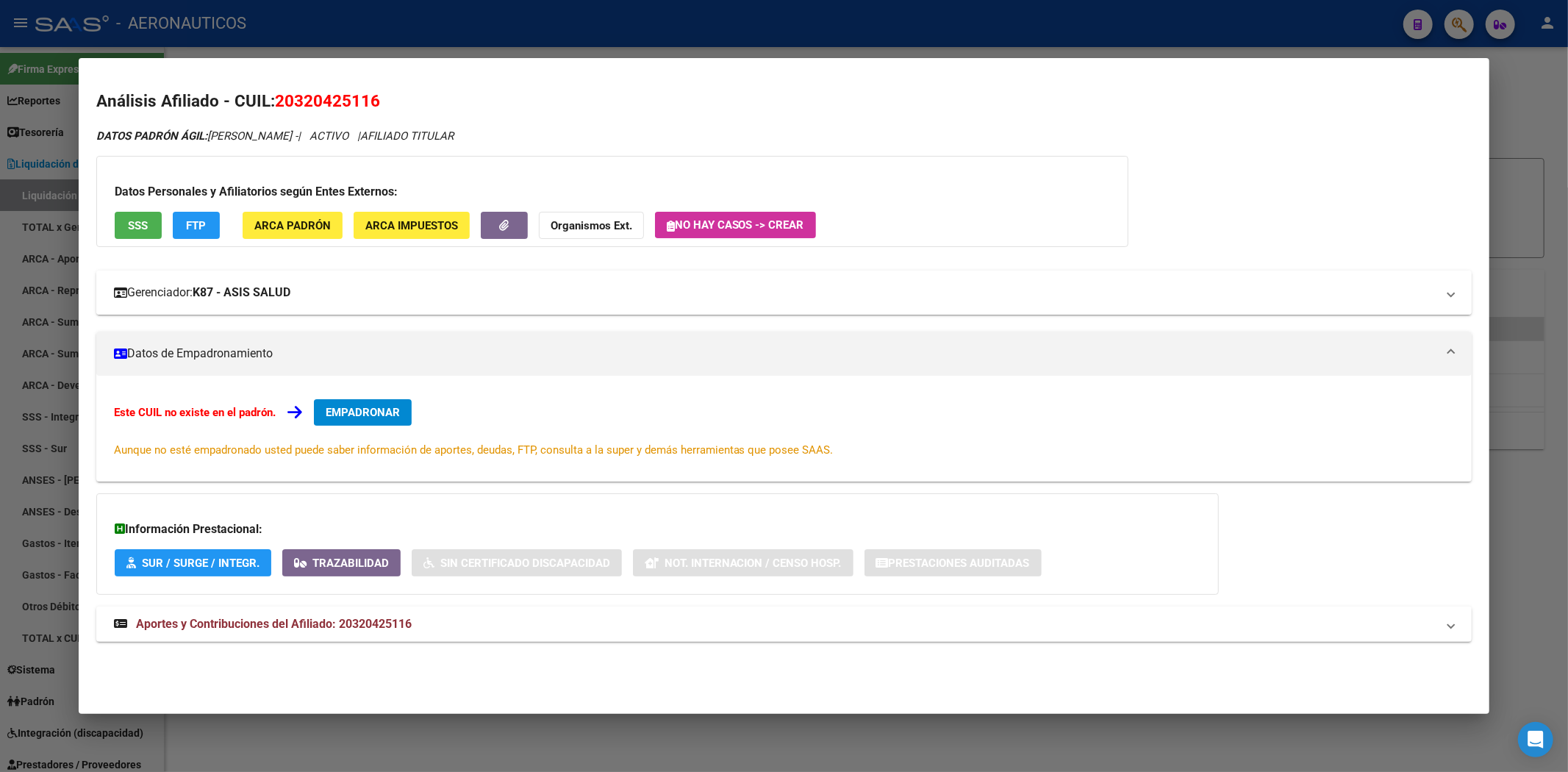
click at [235, 288] on strong "K87 - ASIS SALUD" at bounding box center [241, 292] width 98 height 17
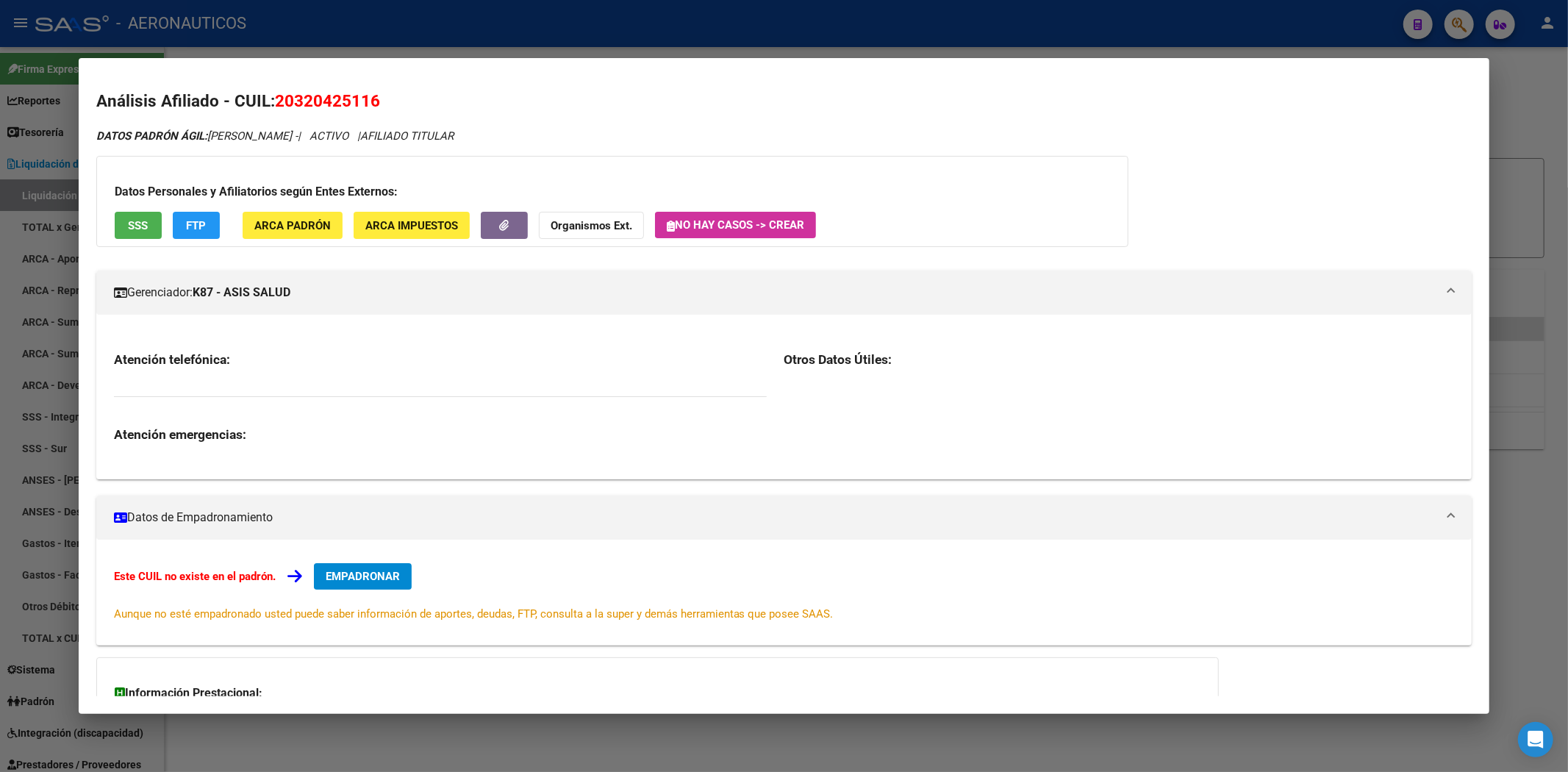
click at [235, 288] on strong "K87 - ASIS SALUD" at bounding box center [241, 292] width 98 height 17
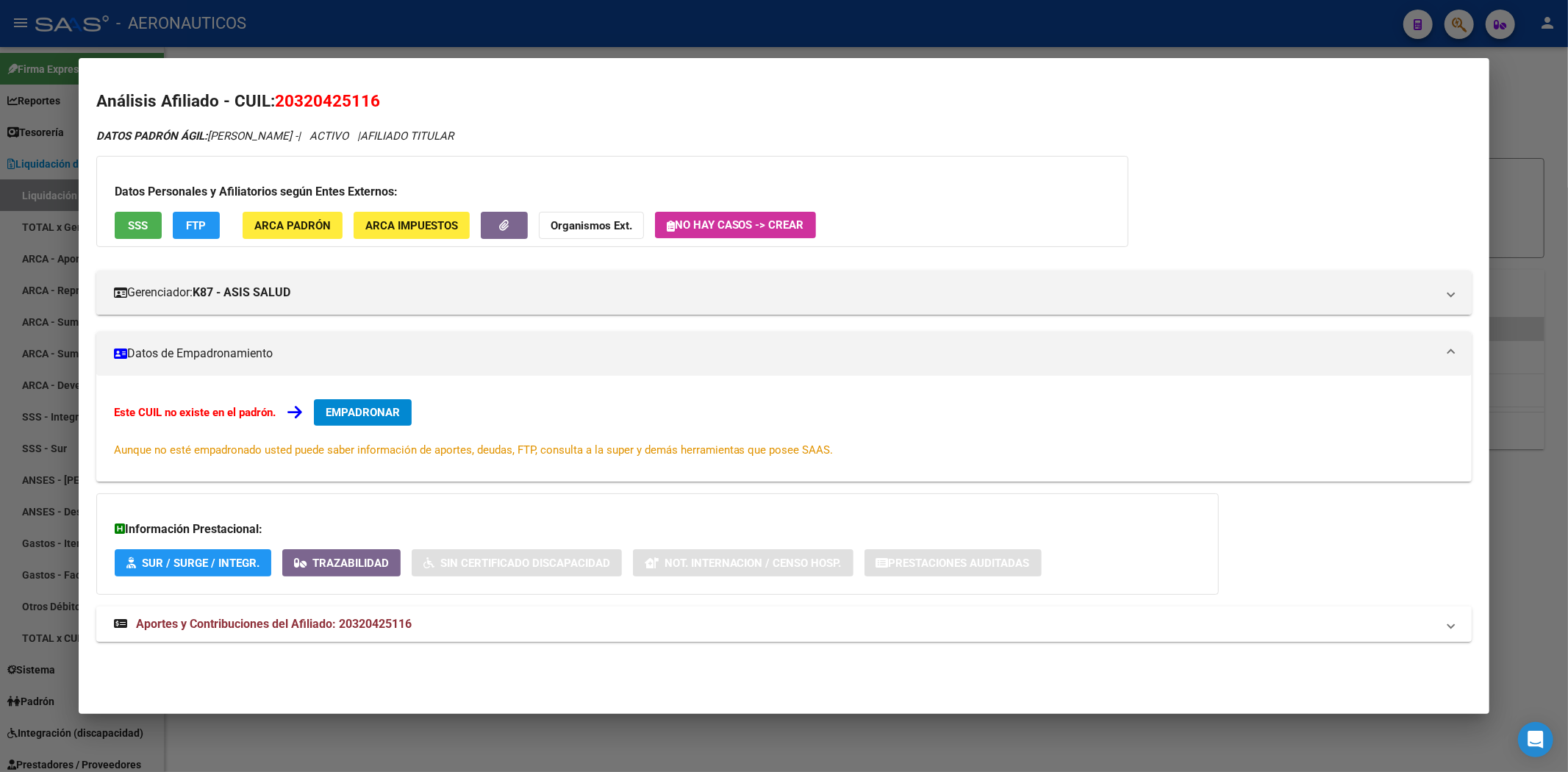
click at [418, 621] on mat-panel-title "Aportes y Contribuciones del Afiliado: 20320425116" at bounding box center [775, 624] width 1323 height 17
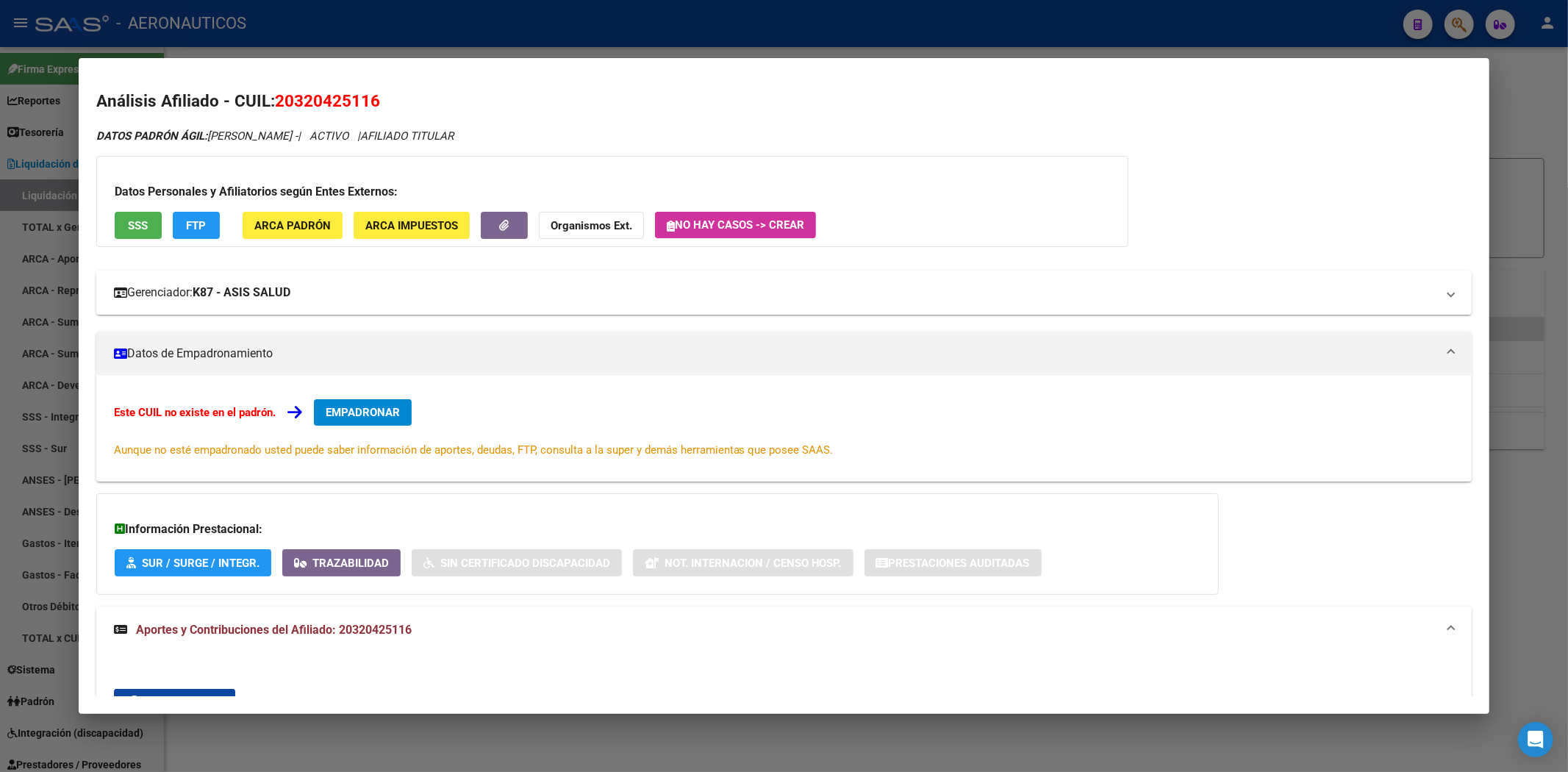
drag, startPoint x: 303, startPoint y: 299, endPoint x: 244, endPoint y: 302, distance: 59.1
click at [244, 302] on mat-expansion-panel-header "Gerenciador: K87 - ASIS SALUD" at bounding box center [784, 292] width 1377 height 44
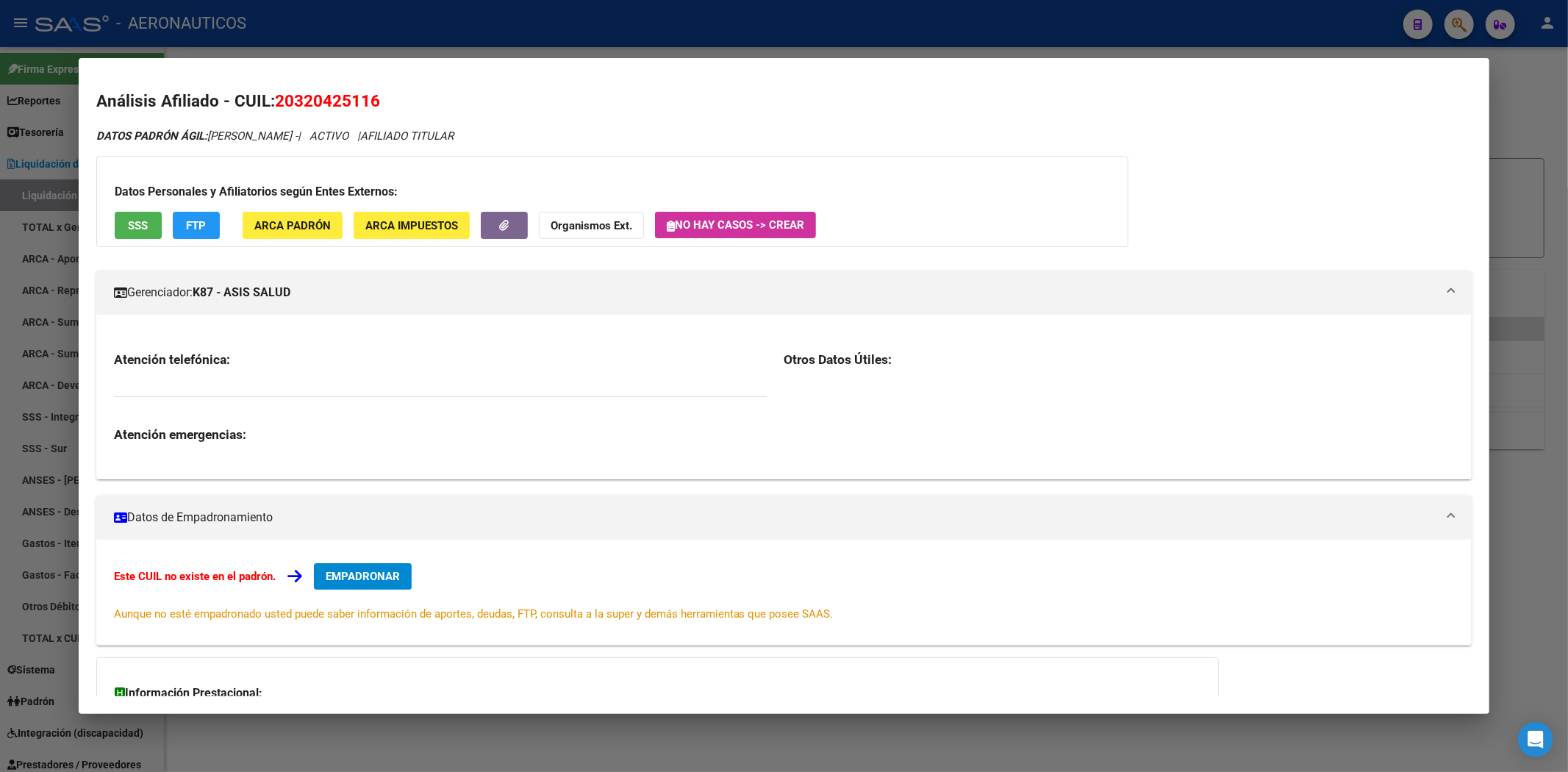
click at [244, 302] on mat-expansion-panel-header "Gerenciador: K87 - ASIS SALUD" at bounding box center [784, 292] width 1377 height 44
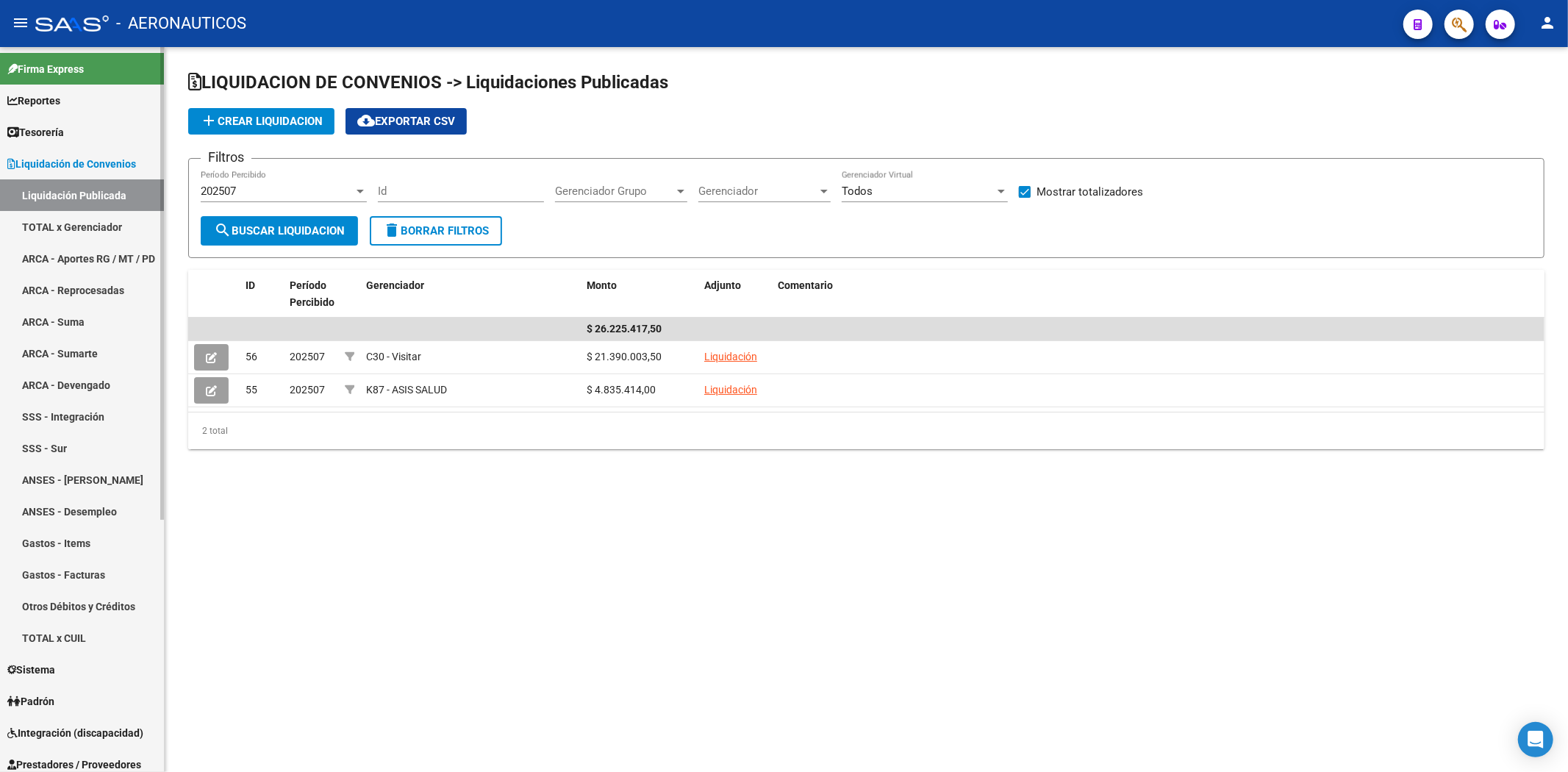
click at [109, 636] on link "TOTAL x CUIL" at bounding box center [82, 637] width 164 height 32
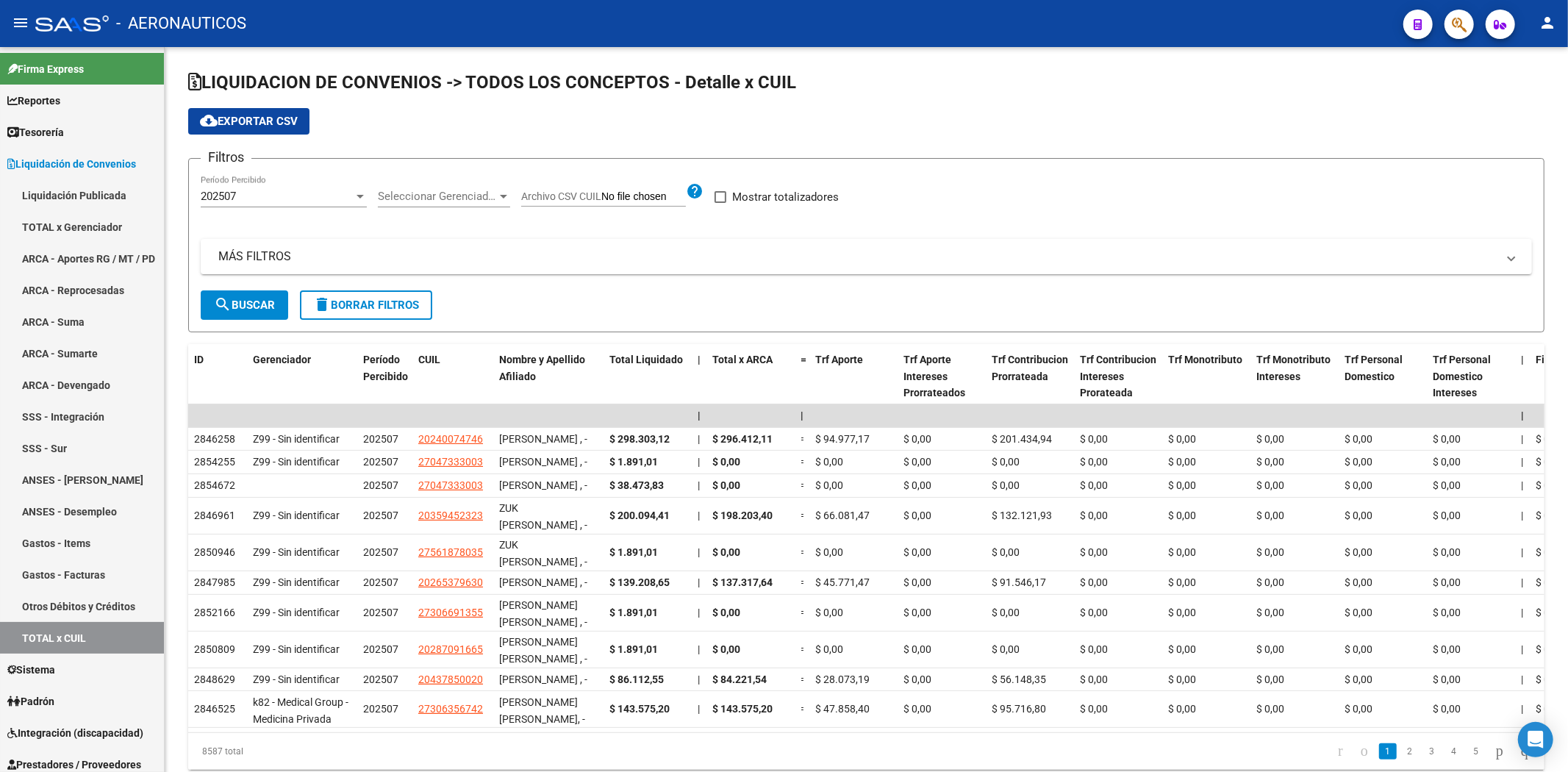
click at [758, 25] on mat-toolbar "menu - AERONAUTICOS person" at bounding box center [784, 23] width 1568 height 47
click at [758, 25] on button "button" at bounding box center [1459, 24] width 29 height 29
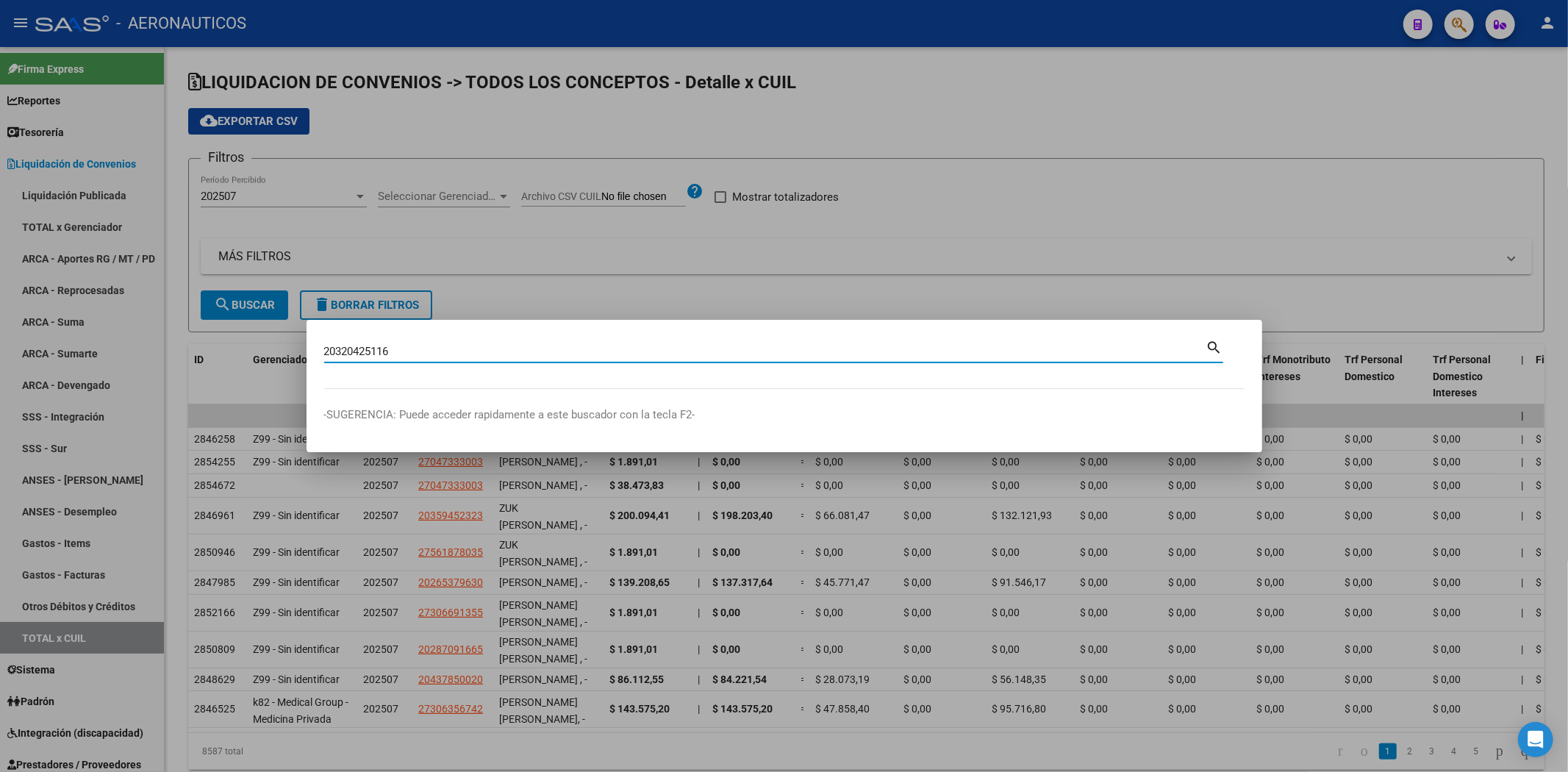
type input "20320425116"
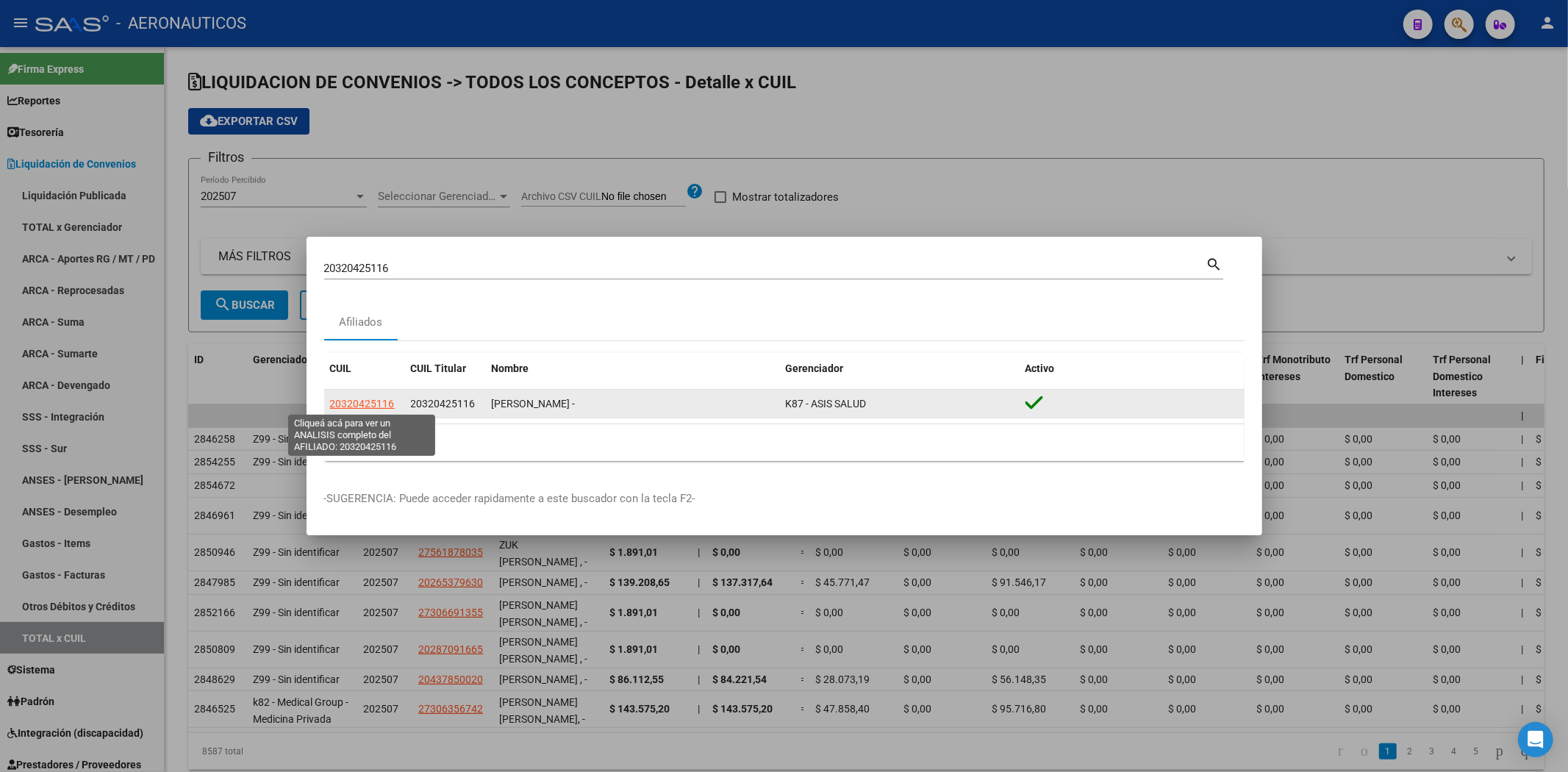
click at [354, 408] on span "20320425116" at bounding box center [362, 403] width 65 height 12
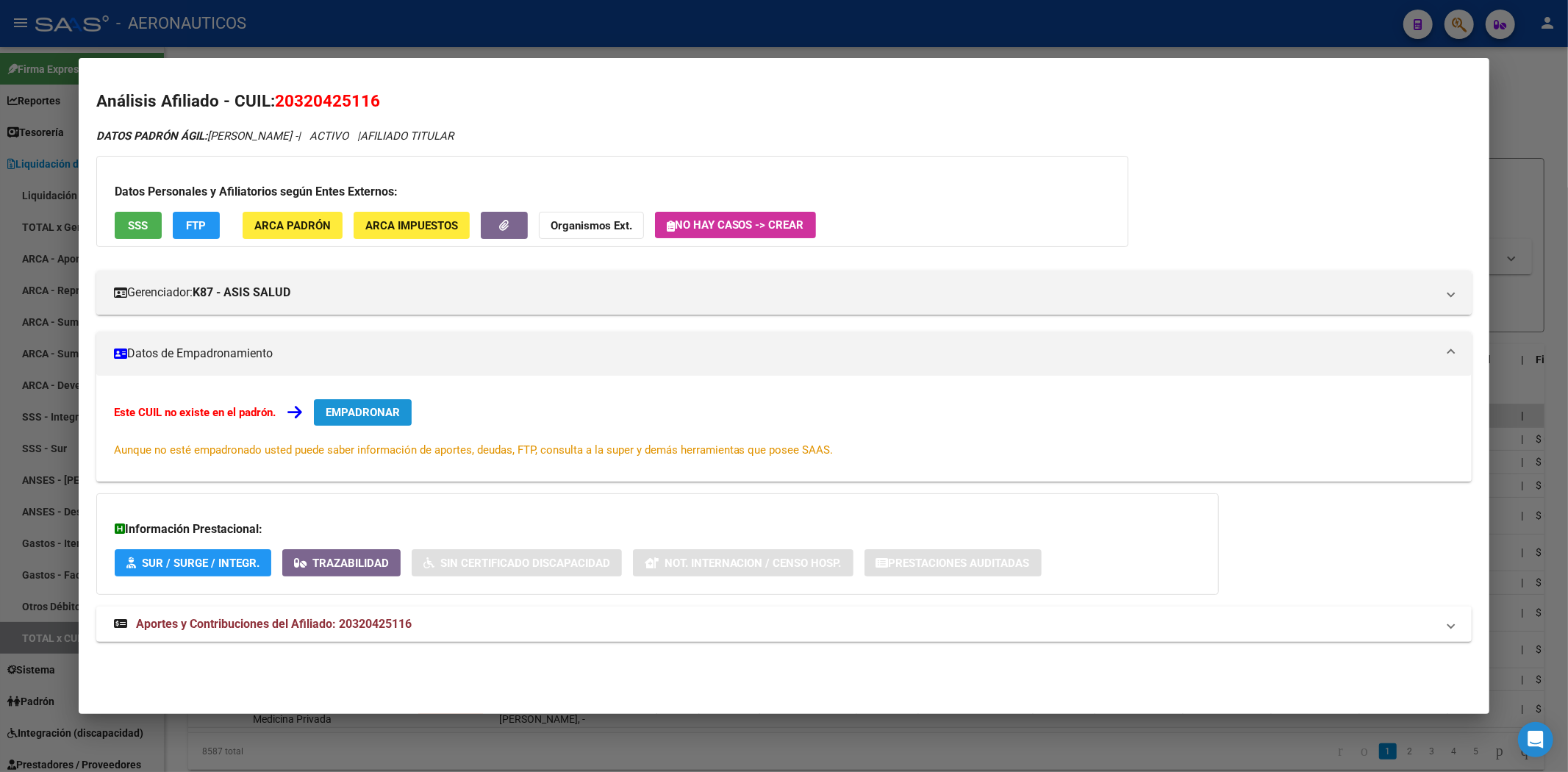
click at [354, 413] on span "EMPADRONAR" at bounding box center [363, 412] width 74 height 13
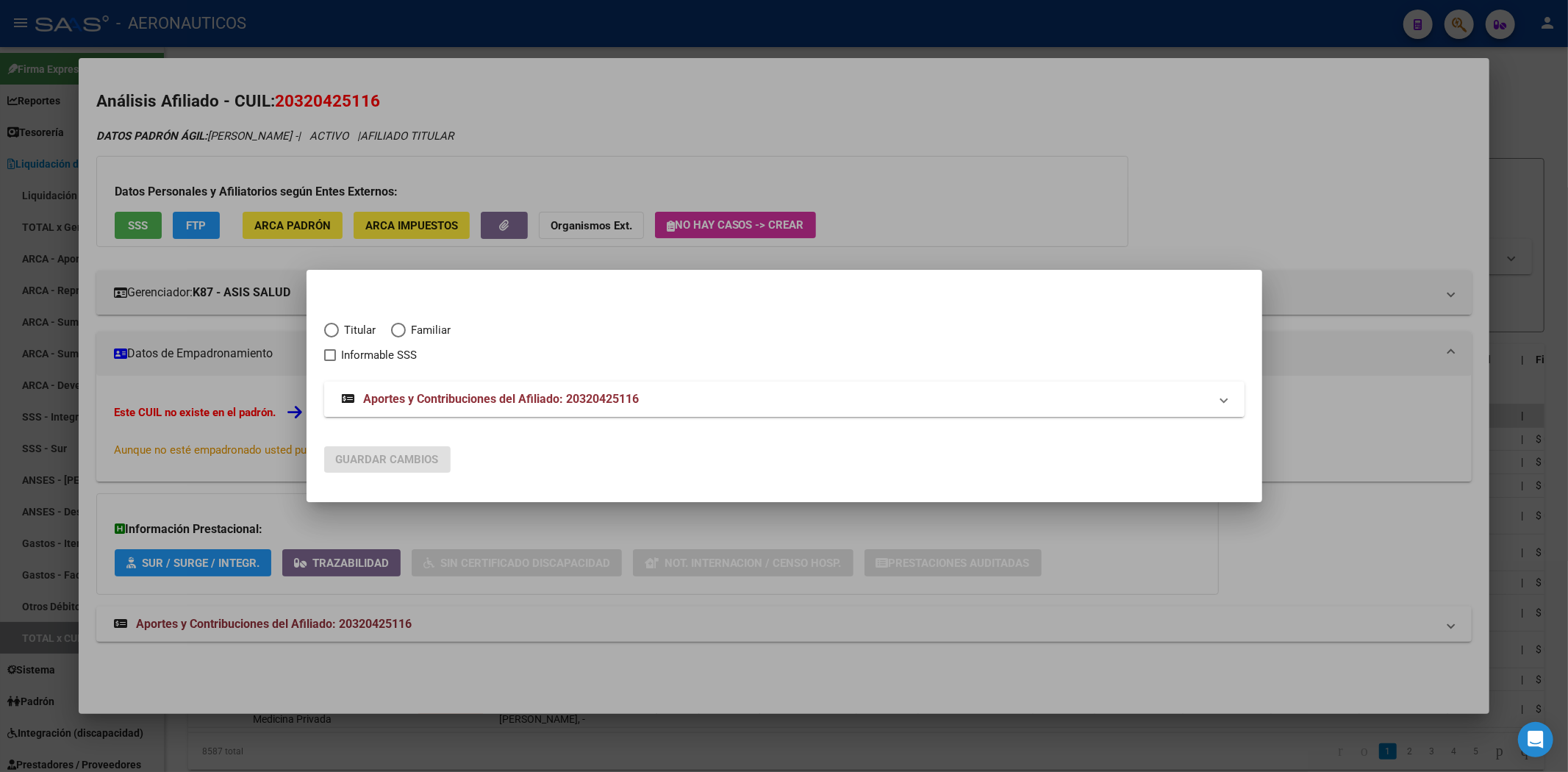
click at [363, 403] on strong "Aportes y Contribuciones del Afiliado: 20320425116" at bounding box center [490, 398] width 298 height 17
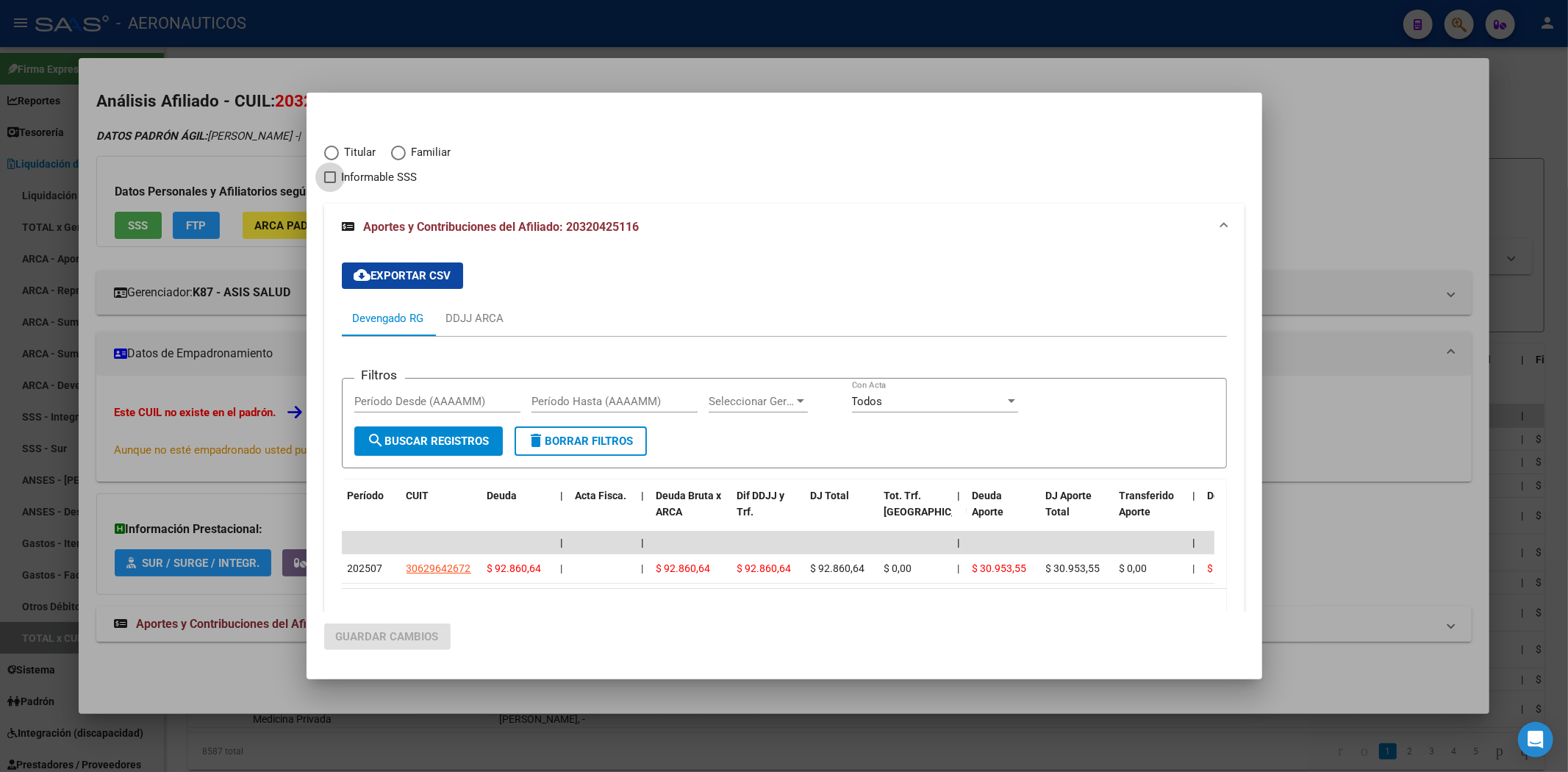
click at [378, 172] on span "Informable SSS" at bounding box center [379, 177] width 76 height 17
click at [330, 183] on input "Informable SSS" at bounding box center [330, 183] width 1 height 1
checkbox input "true"
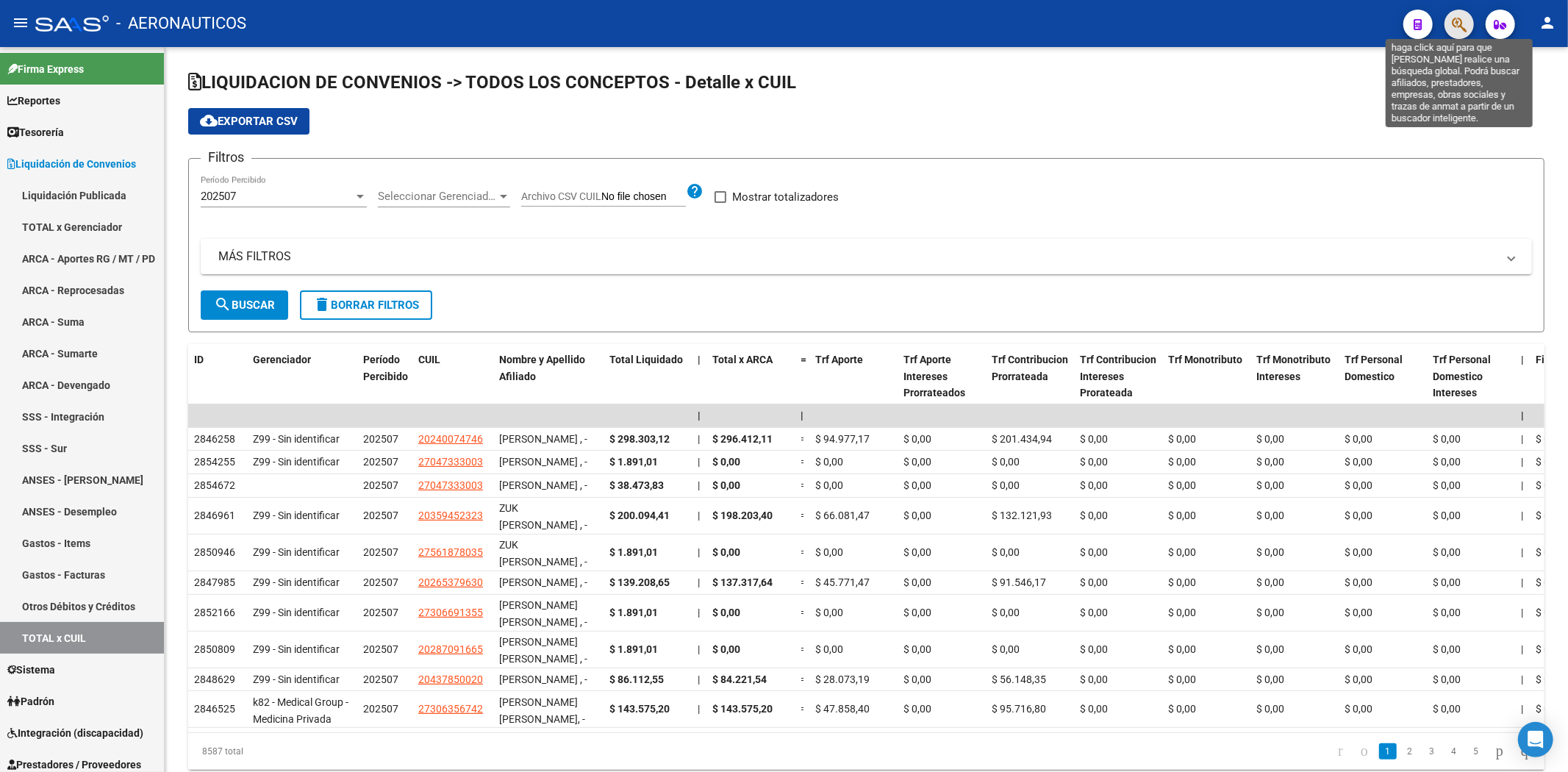
click at [758, 18] on icon "button" at bounding box center [1459, 25] width 15 height 16
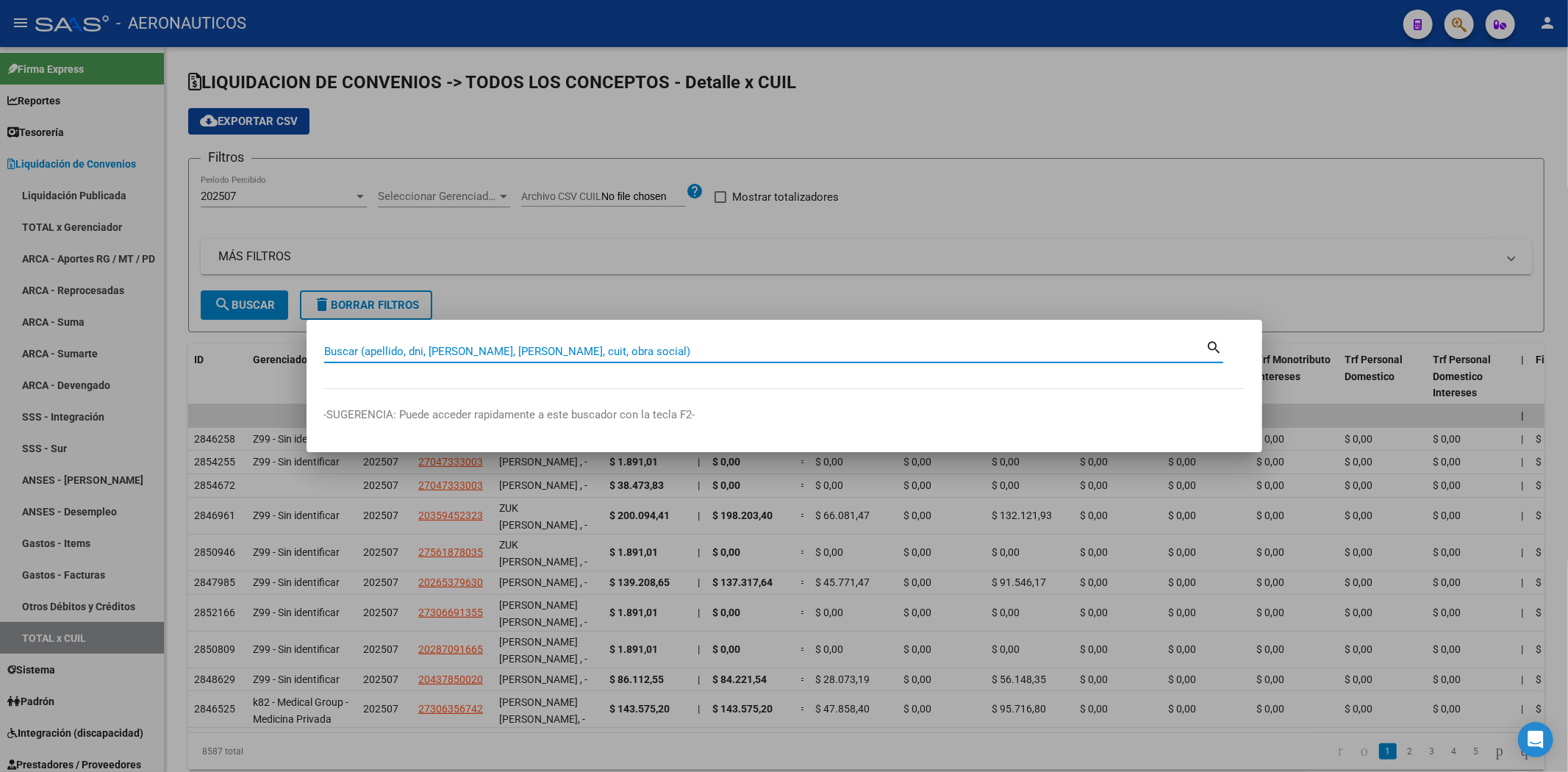
type input "v"
type input "20320425116"
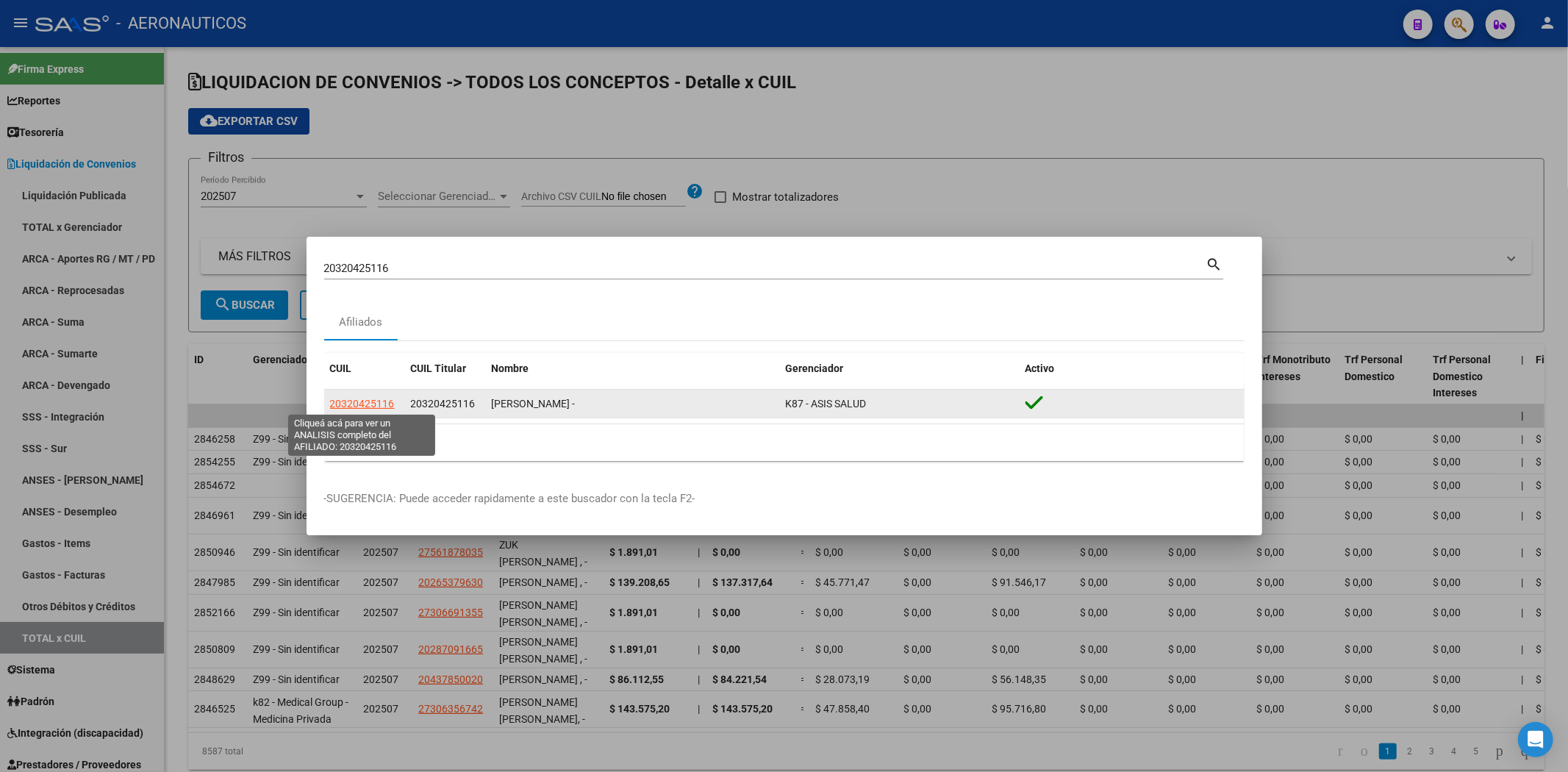
click at [363, 405] on span "20320425116" at bounding box center [362, 403] width 65 height 12
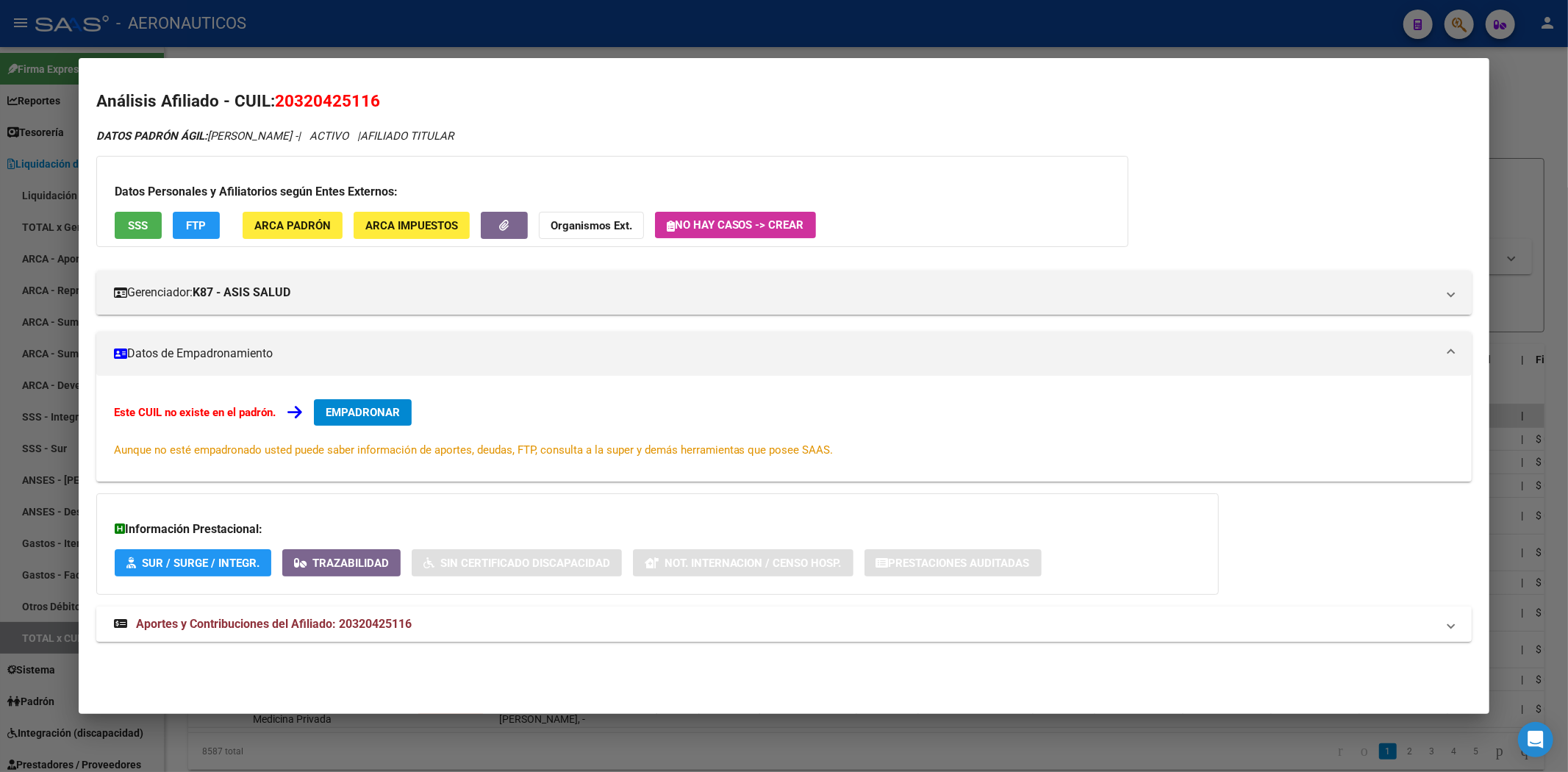
click at [351, 636] on mat-expansion-panel-header "Aportes y Contribuciones del Afiliado: 20320425116" at bounding box center [784, 624] width 1377 height 36
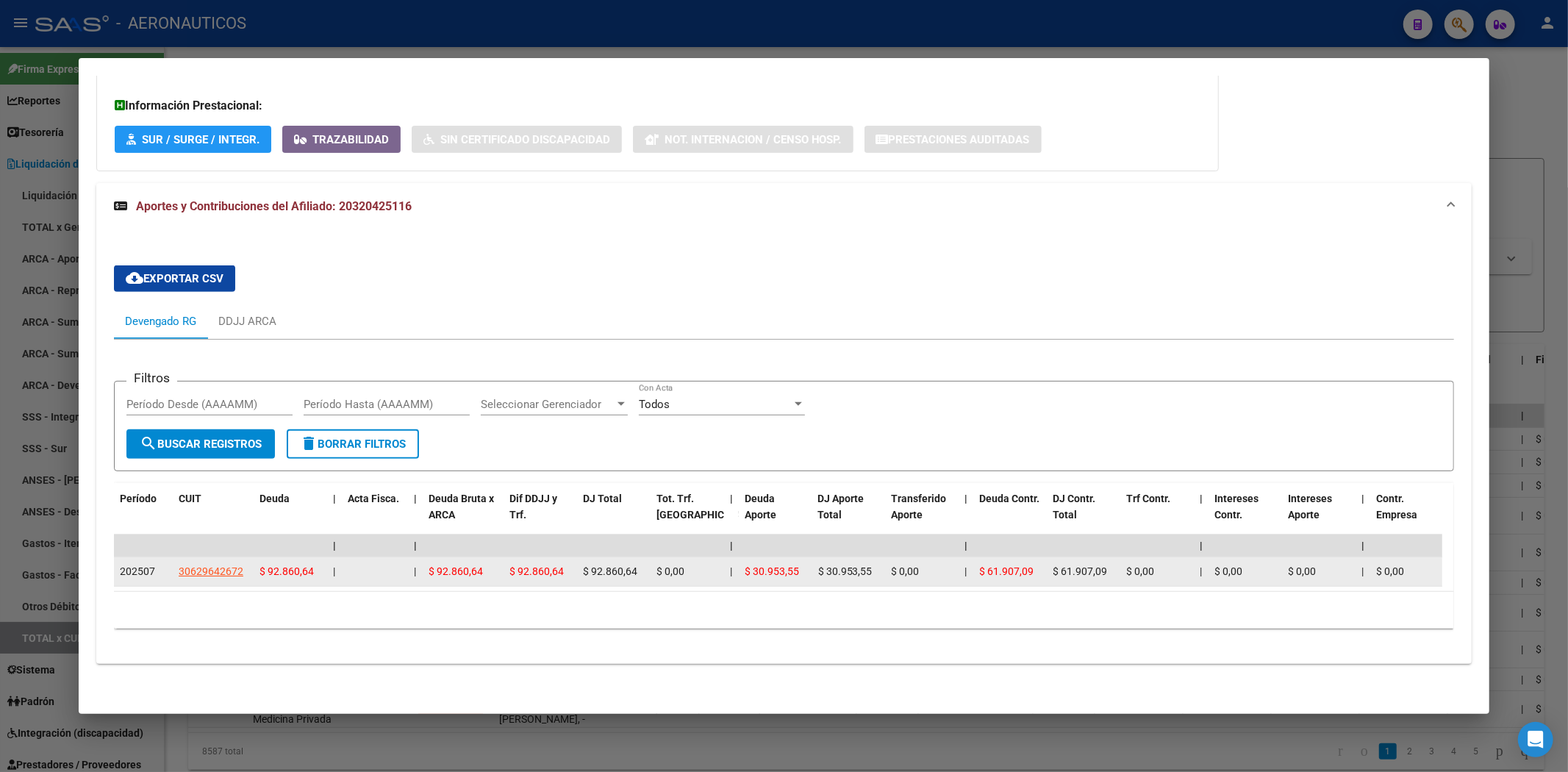
click at [287, 565] on span "$ 92.860,64" at bounding box center [286, 571] width 54 height 12
click at [237, 565] on span "30629642672" at bounding box center [211, 571] width 65 height 12
type textarea "30629642672"
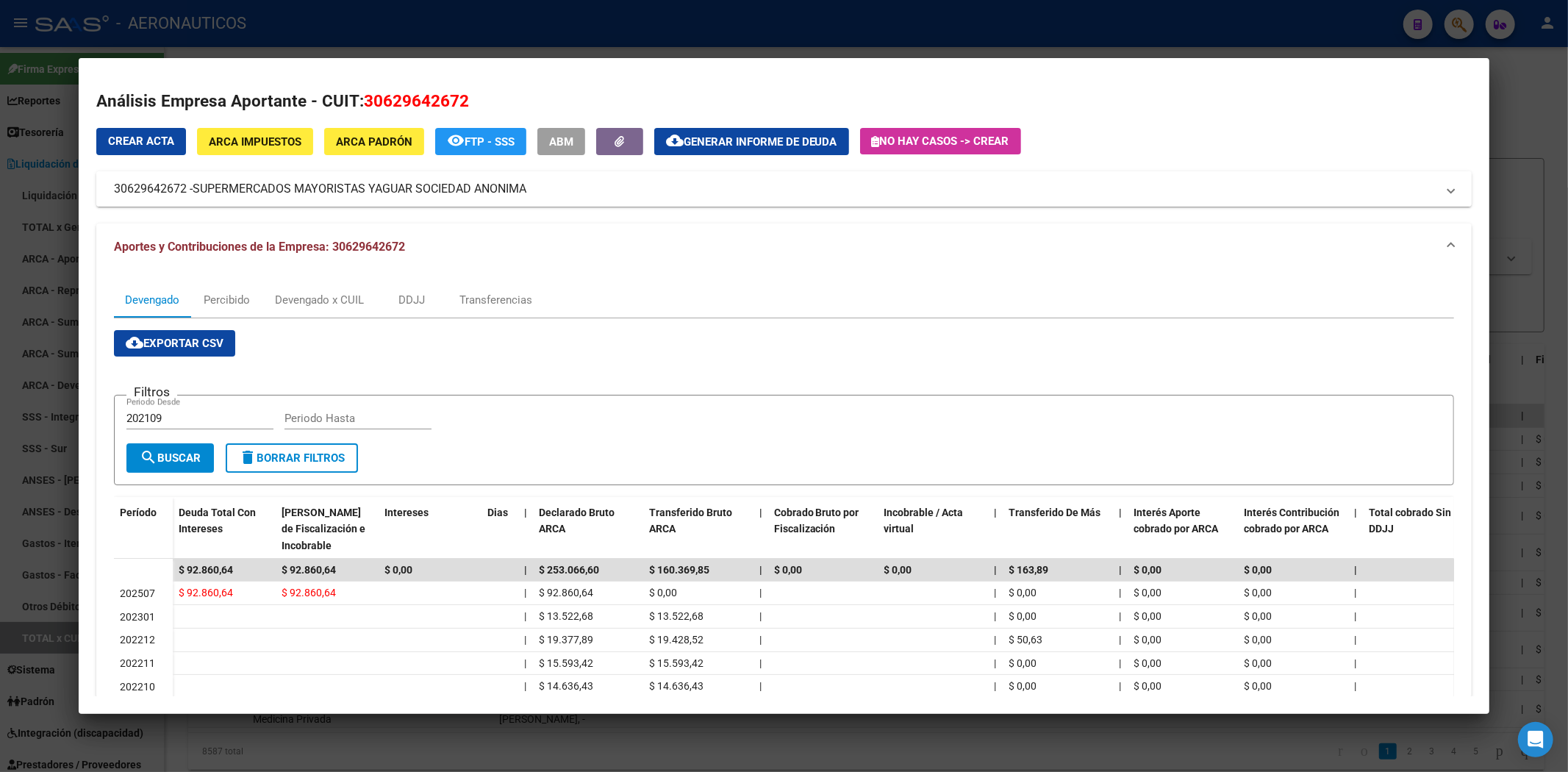
drag, startPoint x: 557, startPoint y: 192, endPoint x: 118, endPoint y: 182, distance: 439.1
click at [118, 182] on mat-panel-title "30629642672 - SUPERMERCADOS MAYORISTAS YAGUAR SOCIEDAD ANONIMA" at bounding box center [775, 189] width 1323 height 17
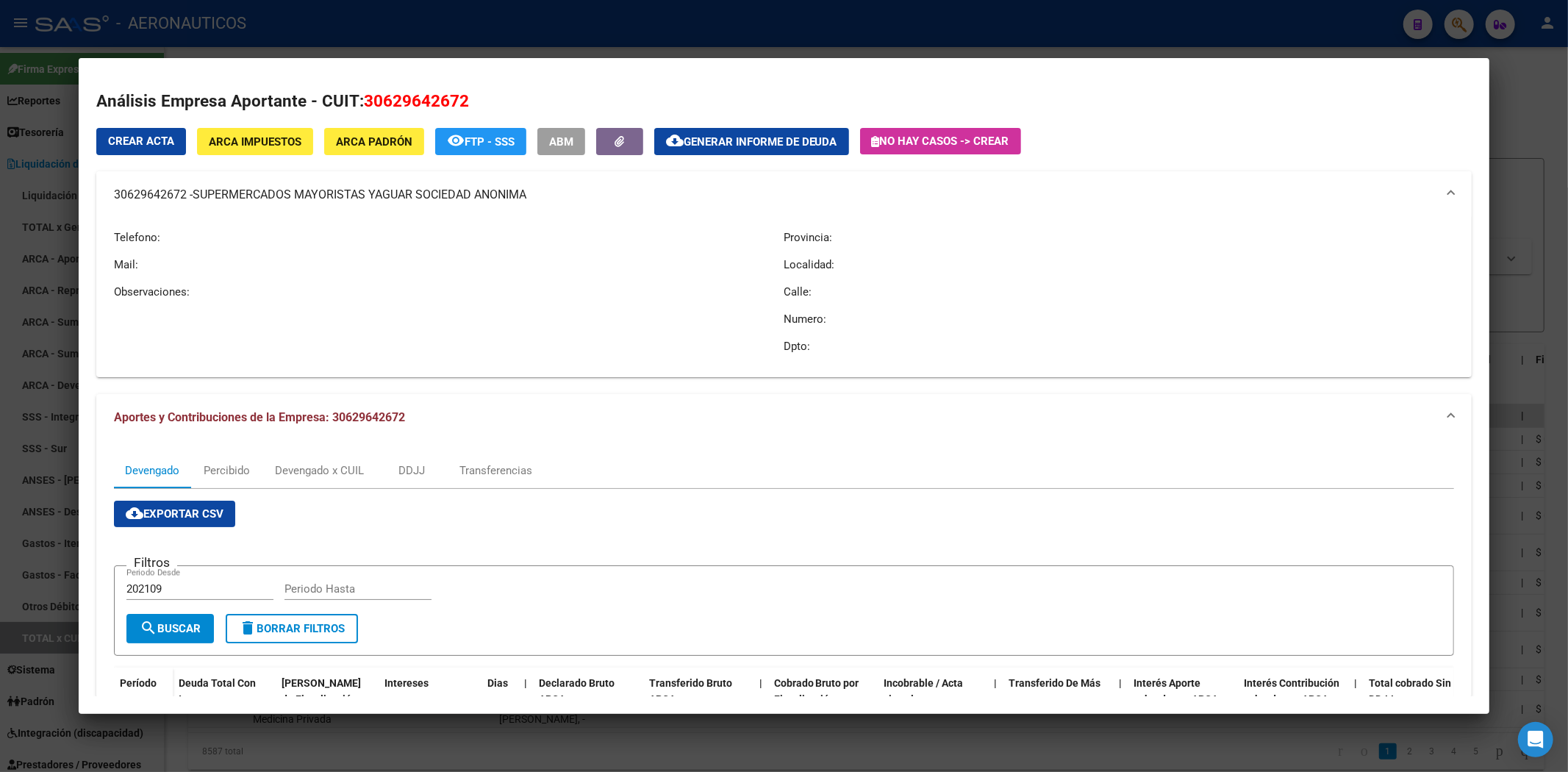
drag, startPoint x: 106, startPoint y: 190, endPoint x: 583, endPoint y: 214, distance: 477.6
click at [583, 214] on mat-expansion-panel-header "30629642672 - SUPERMERCADOS MAYORISTAS YAGUAR SOCIEDAD ANONIMA" at bounding box center [784, 194] width 1377 height 47
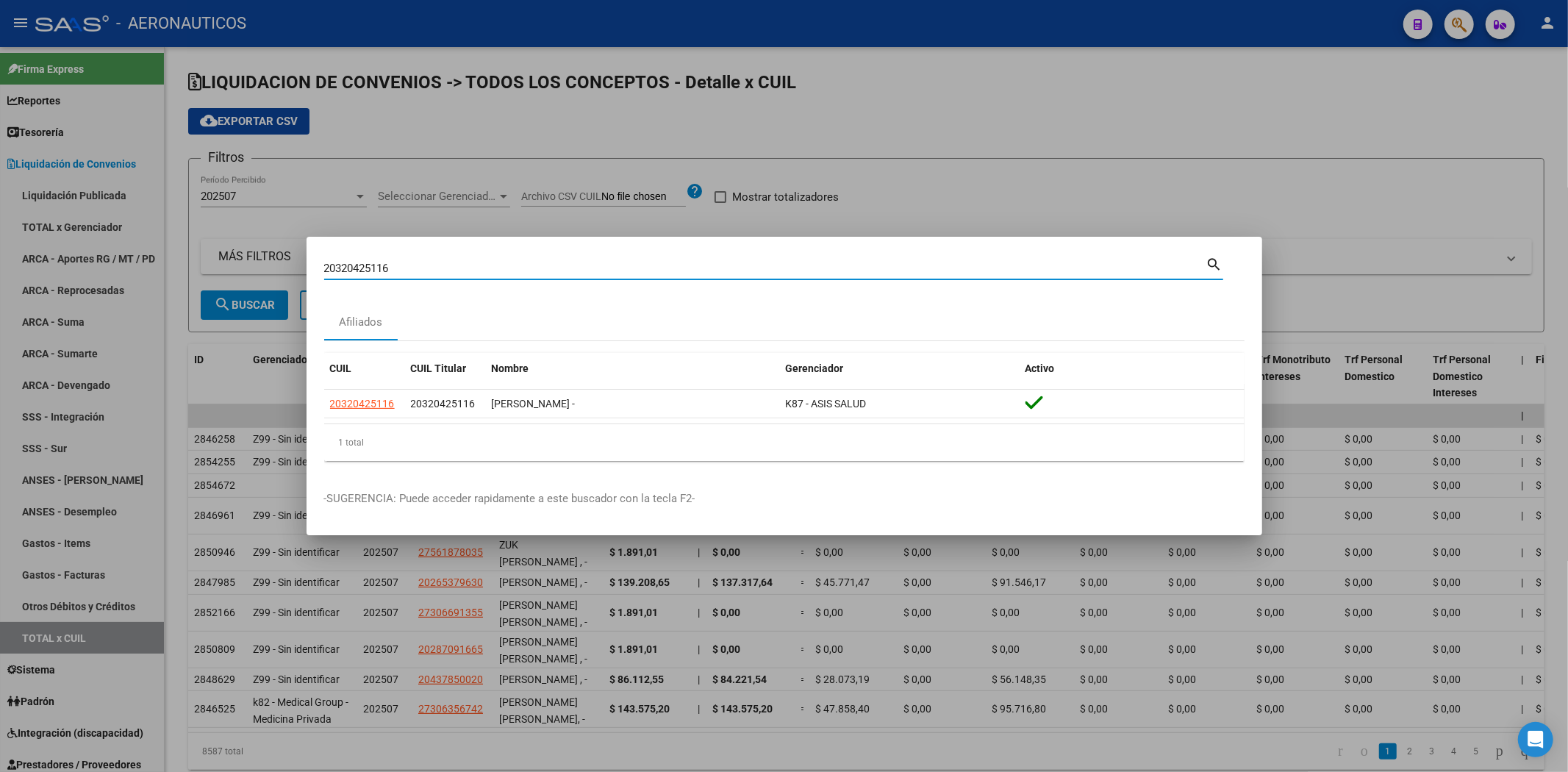
drag, startPoint x: 402, startPoint y: 266, endPoint x: 284, endPoint y: 266, distance: 118.0
click at [284, 266] on div "20320425116 Buscar (apellido, dni, cuil, nro traspaso, cuit, obra social) searc…" at bounding box center [784, 386] width 1568 height 772
type input "20364717440"
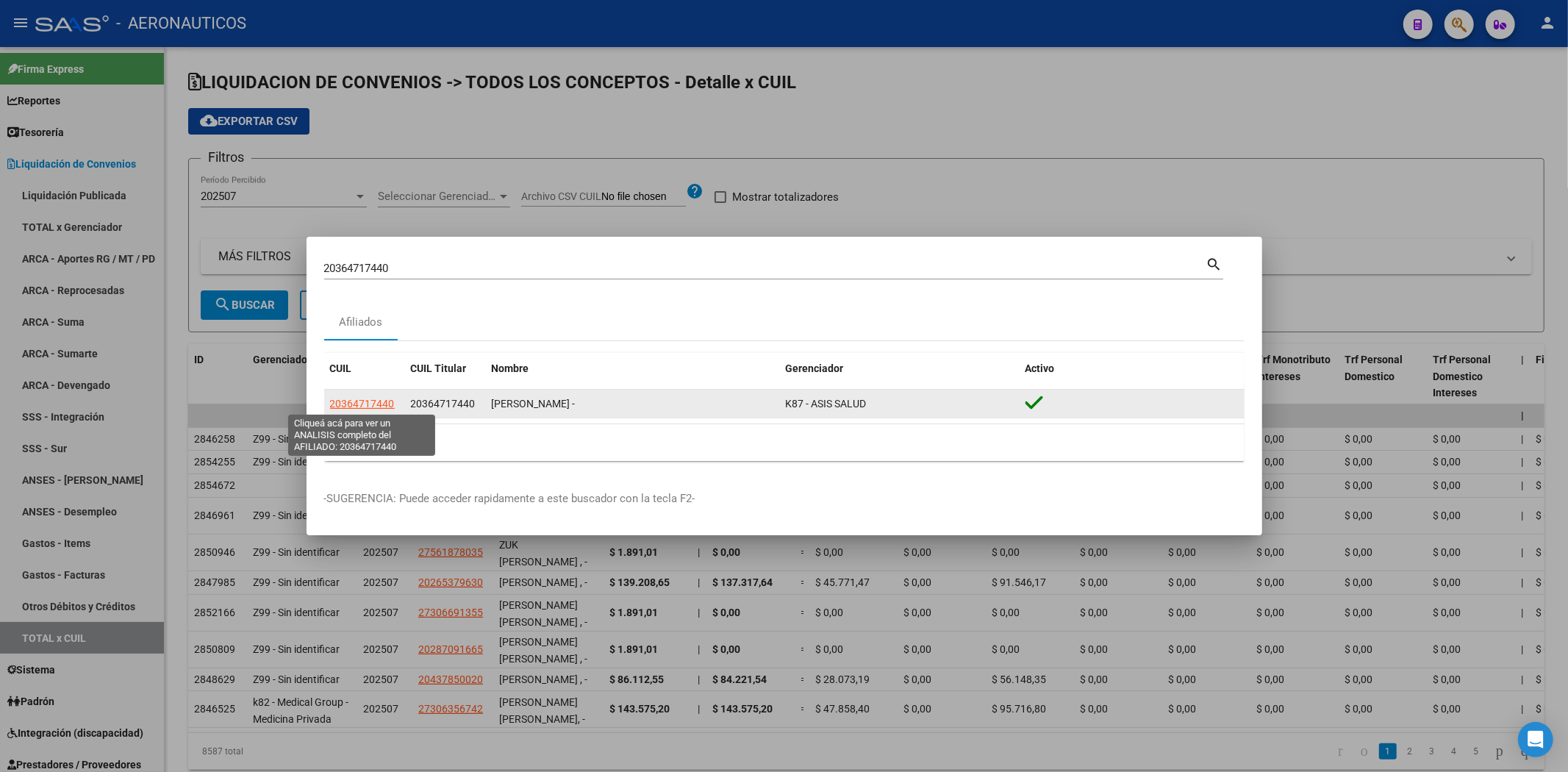
click at [371, 401] on span "20364717440" at bounding box center [362, 403] width 65 height 12
type textarea "20364717440"
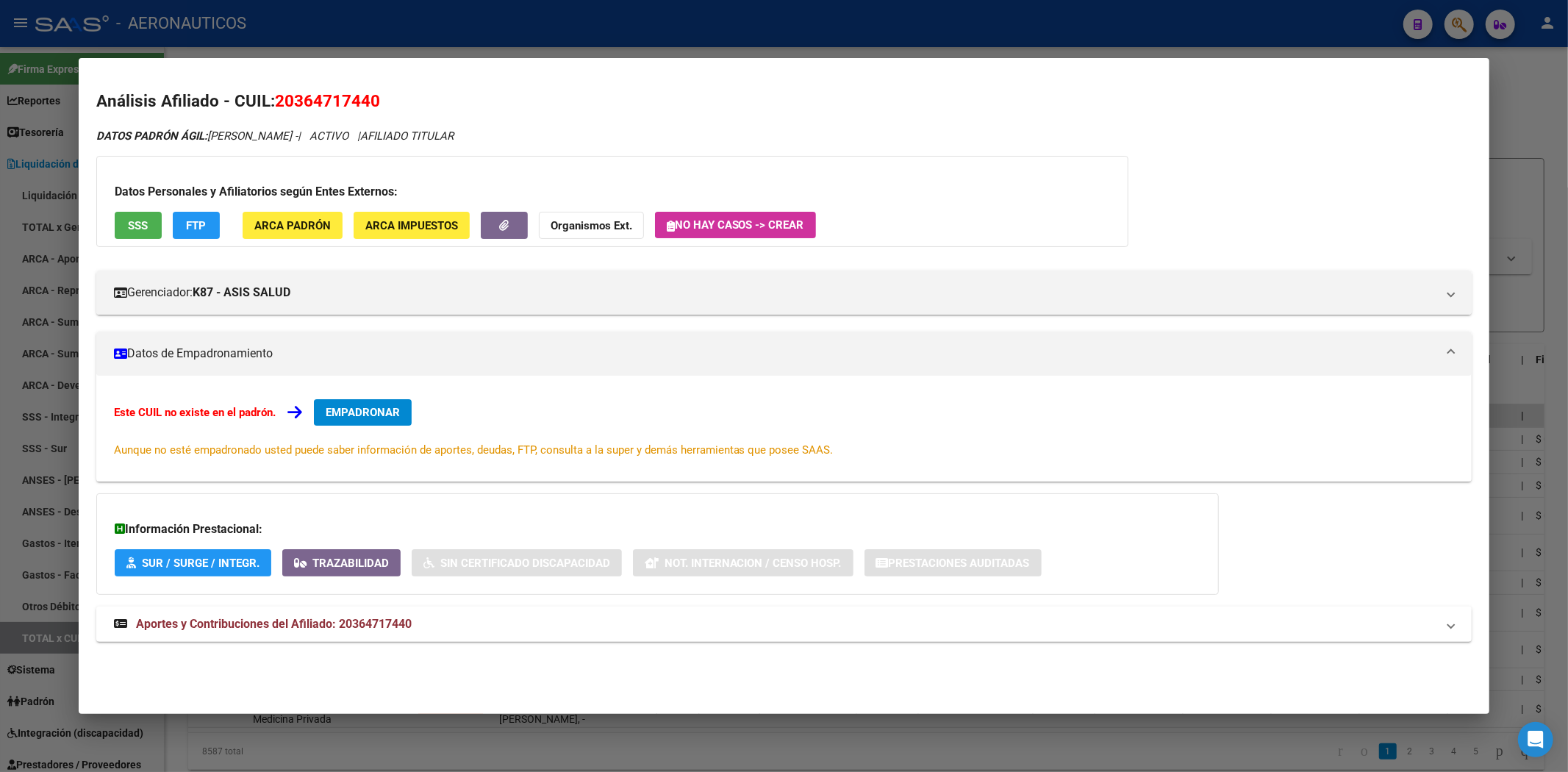
click at [359, 648] on div "DATOS PADRÓN ÁGIL: KOFAL JOSE ISMAEL - | ACTIVO | AFILIADO TITULAR Datos Person…" at bounding box center [784, 393] width 1377 height 530
click at [365, 634] on mat-expansion-panel-header "Aportes y Contribuciones del Afiliado: 20364717440" at bounding box center [784, 624] width 1377 height 36
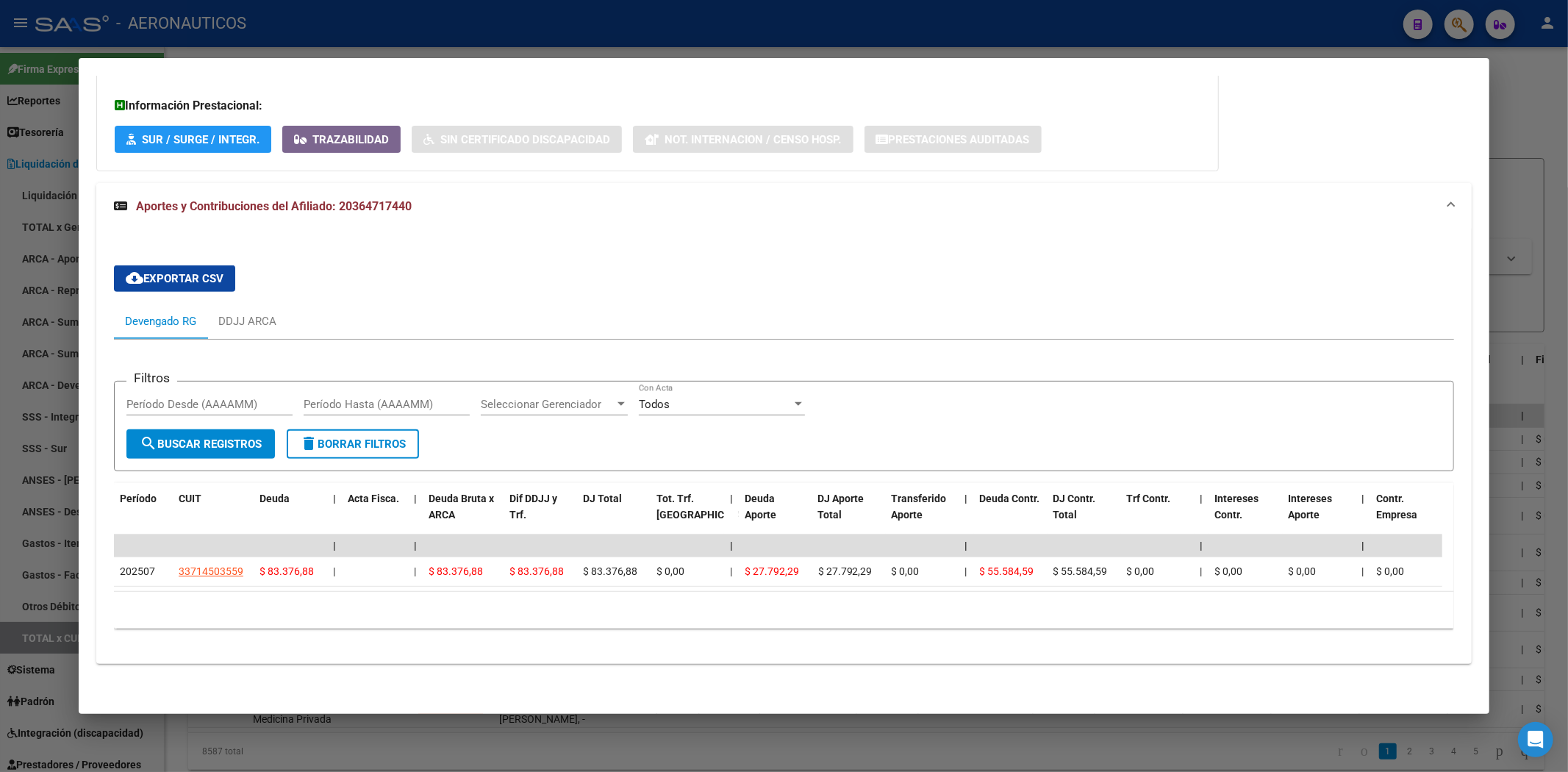
click at [210, 200] on span "Aportes y Contribuciones del Afiliado: 20364717440" at bounding box center [273, 206] width 276 height 14
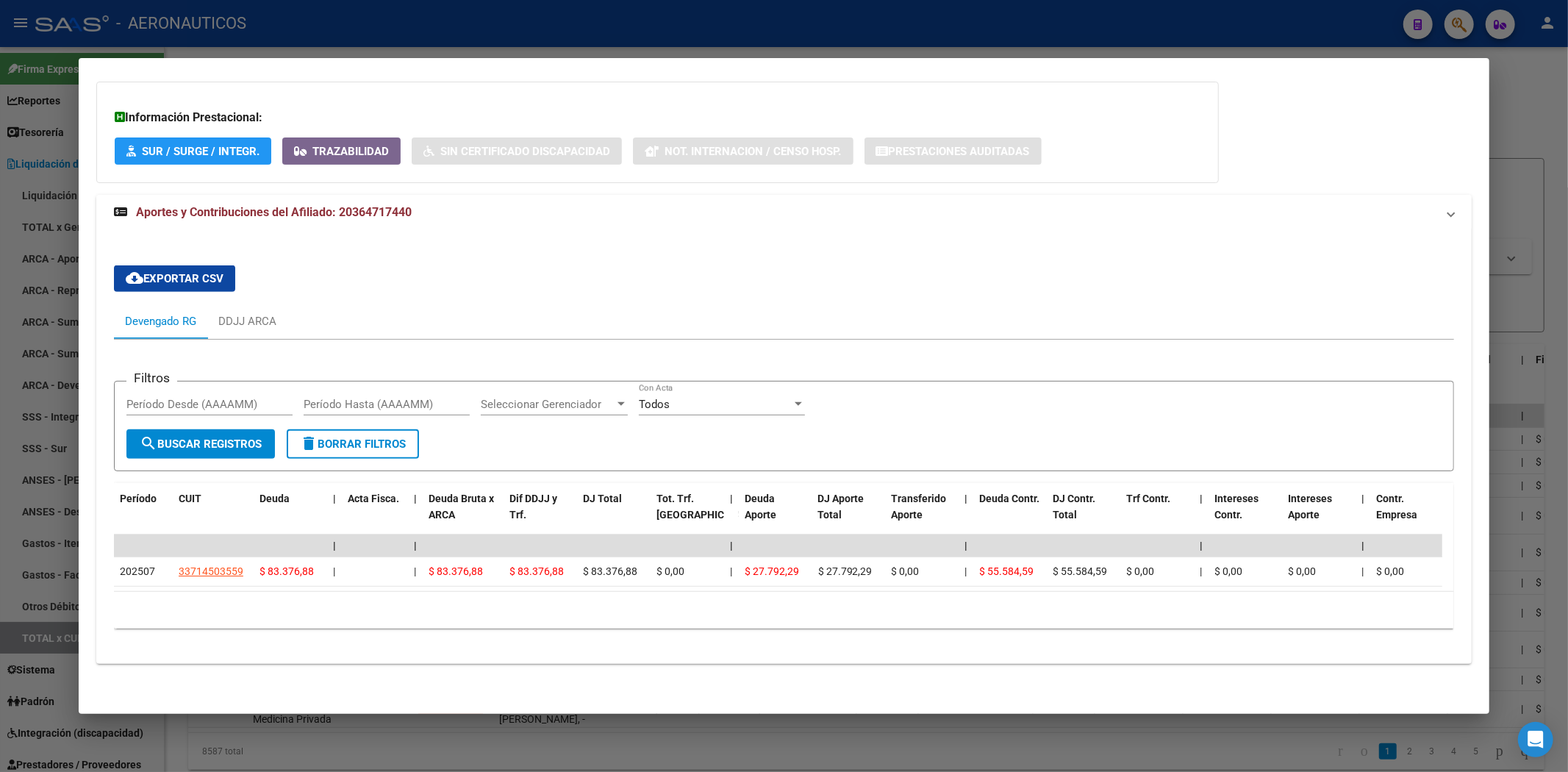
scroll to position [0, 0]
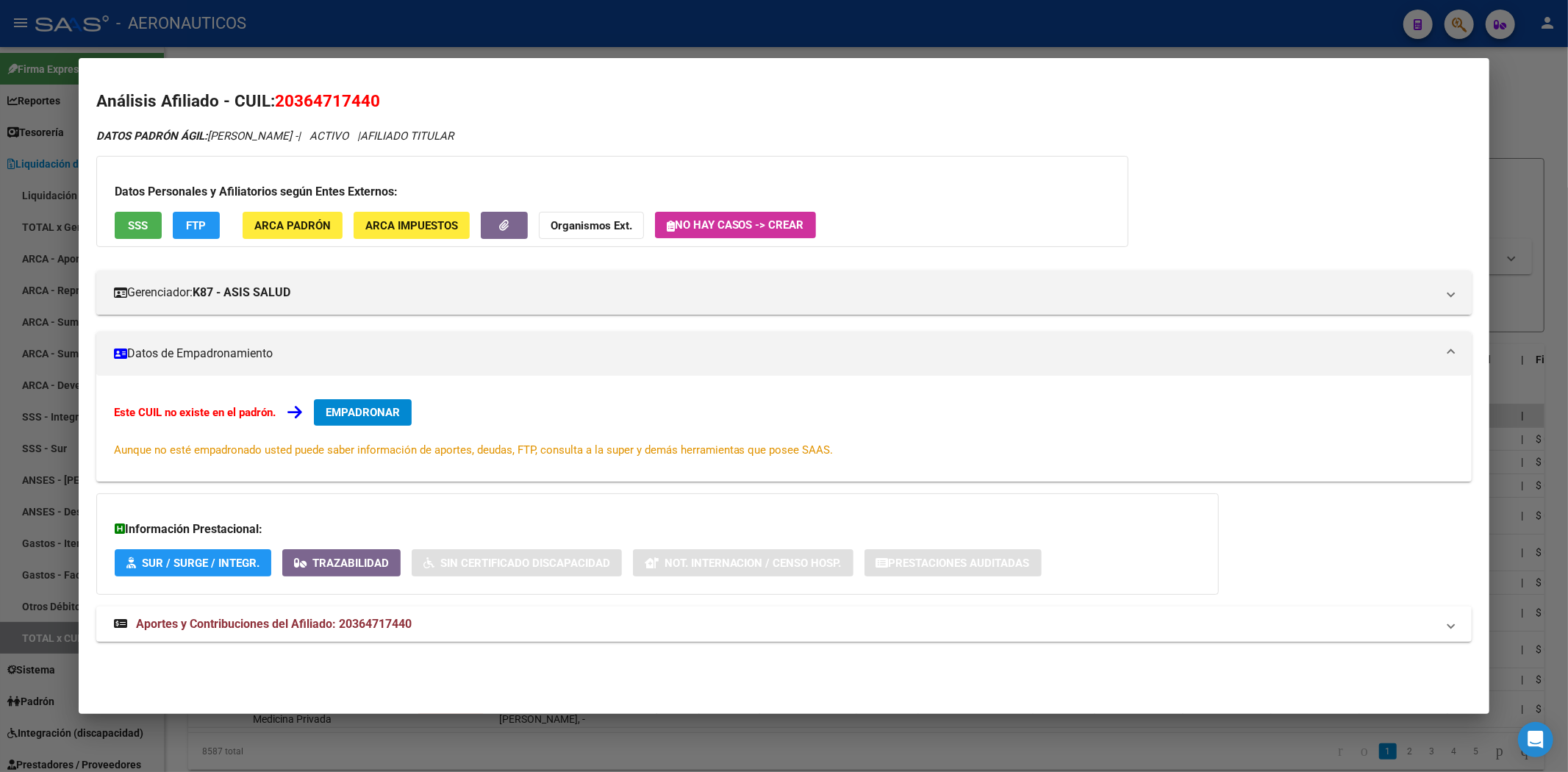
click at [318, 95] on span "20364717440" at bounding box center [327, 101] width 105 height 19
copy span "20364717440"
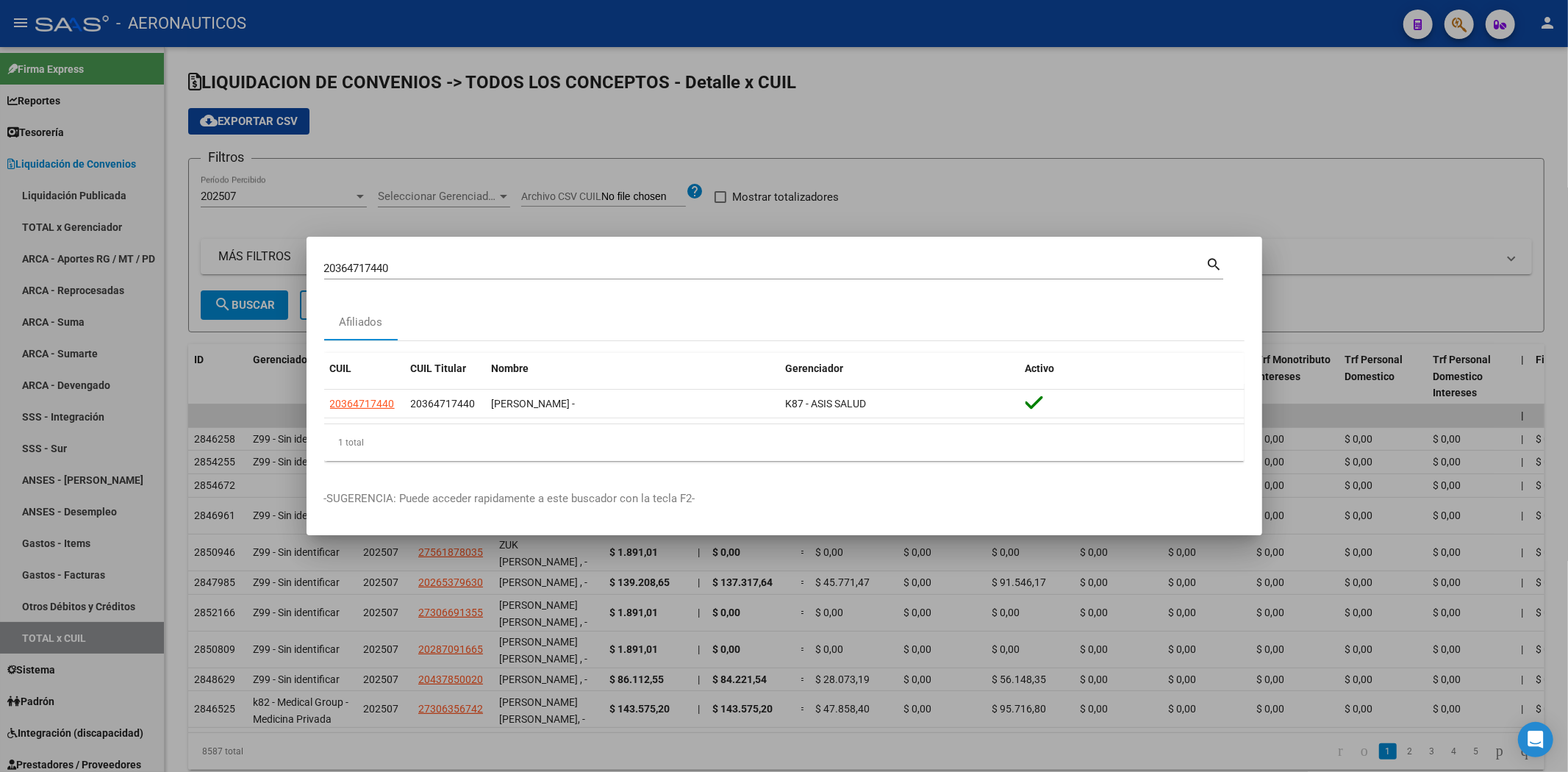
click at [758, 31] on div at bounding box center [784, 386] width 1568 height 772
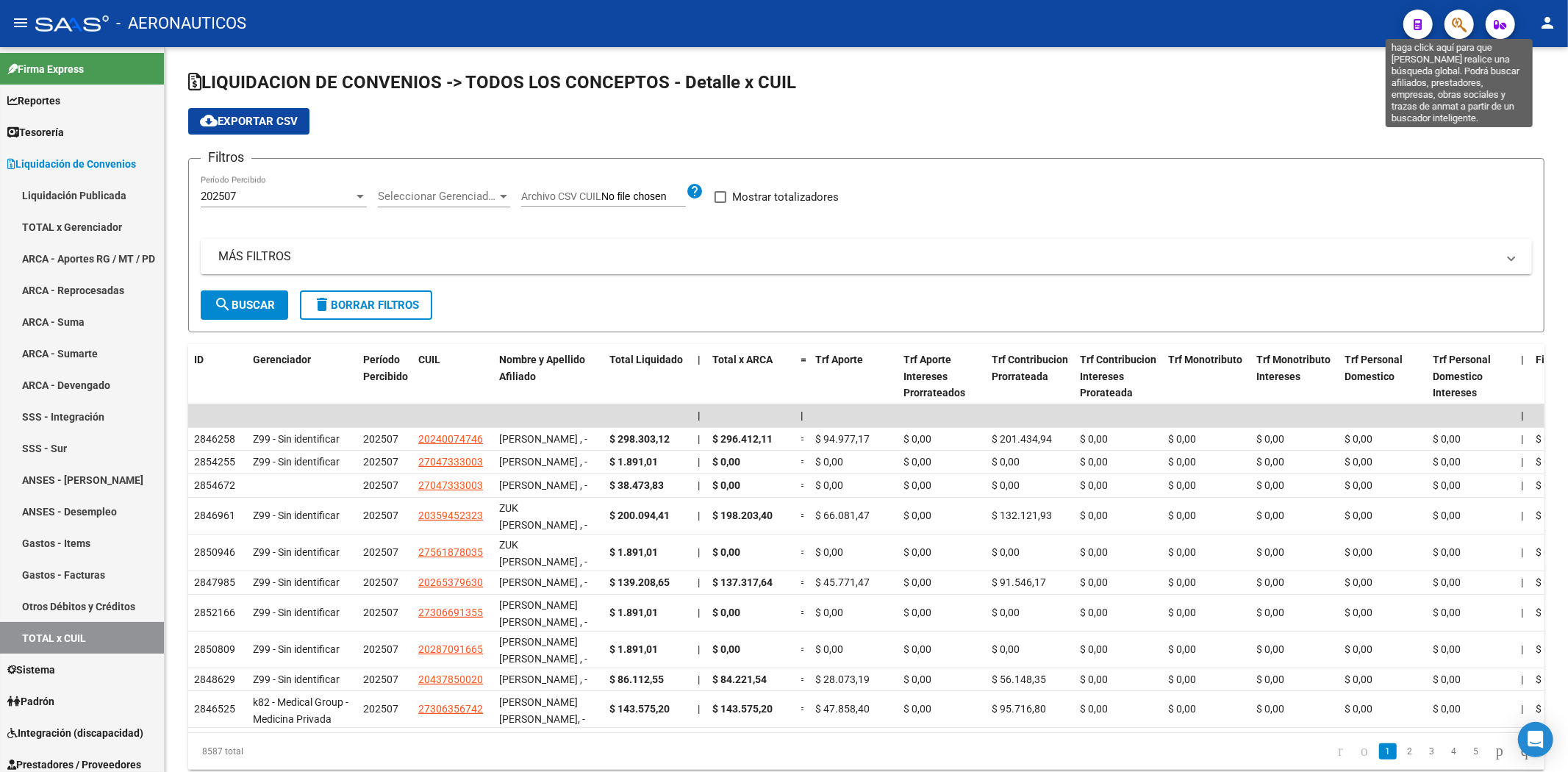
click at [758, 31] on icon "button" at bounding box center [1459, 25] width 15 height 16
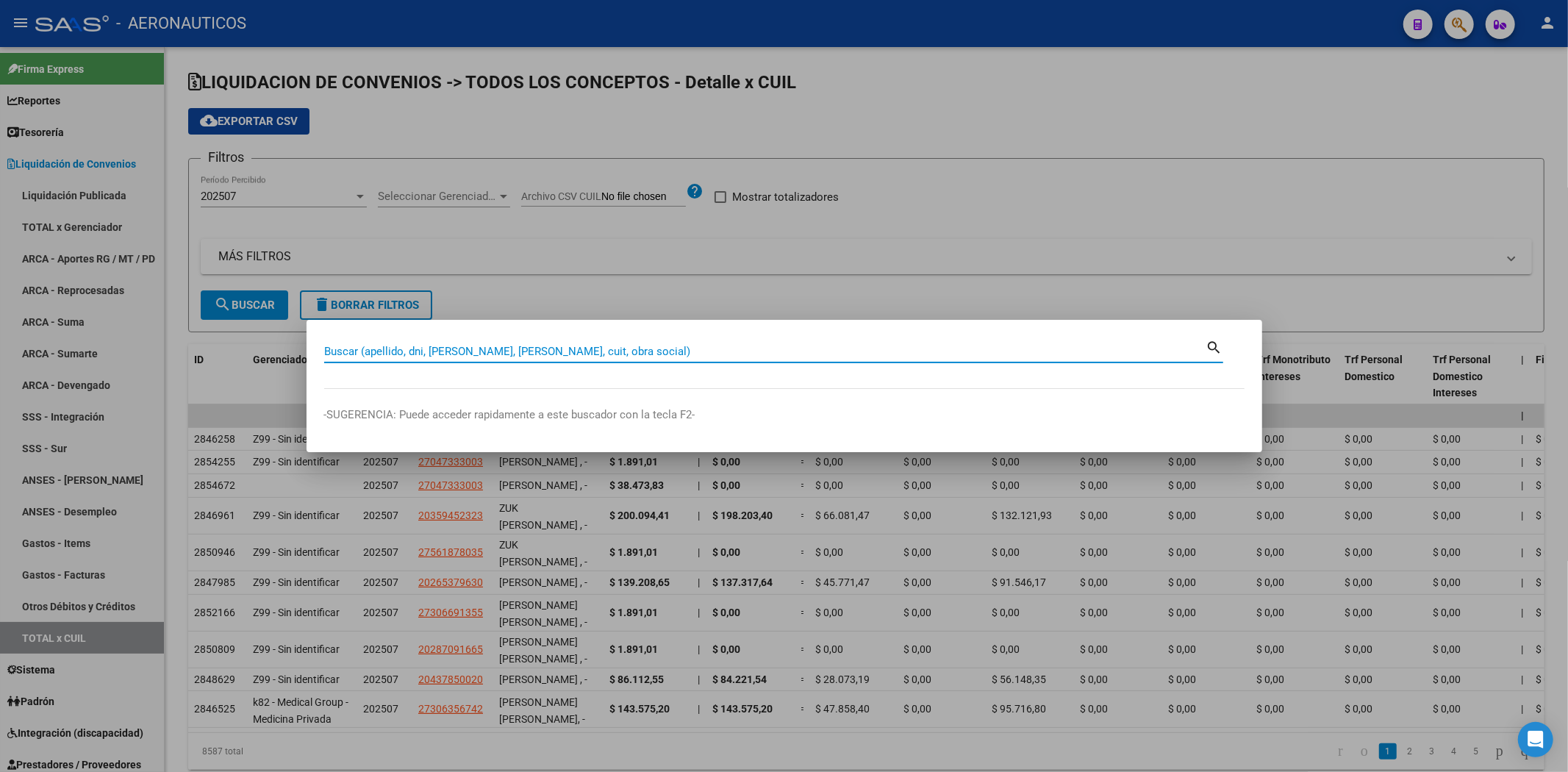
paste input "20364717440"
type input "20364717440"
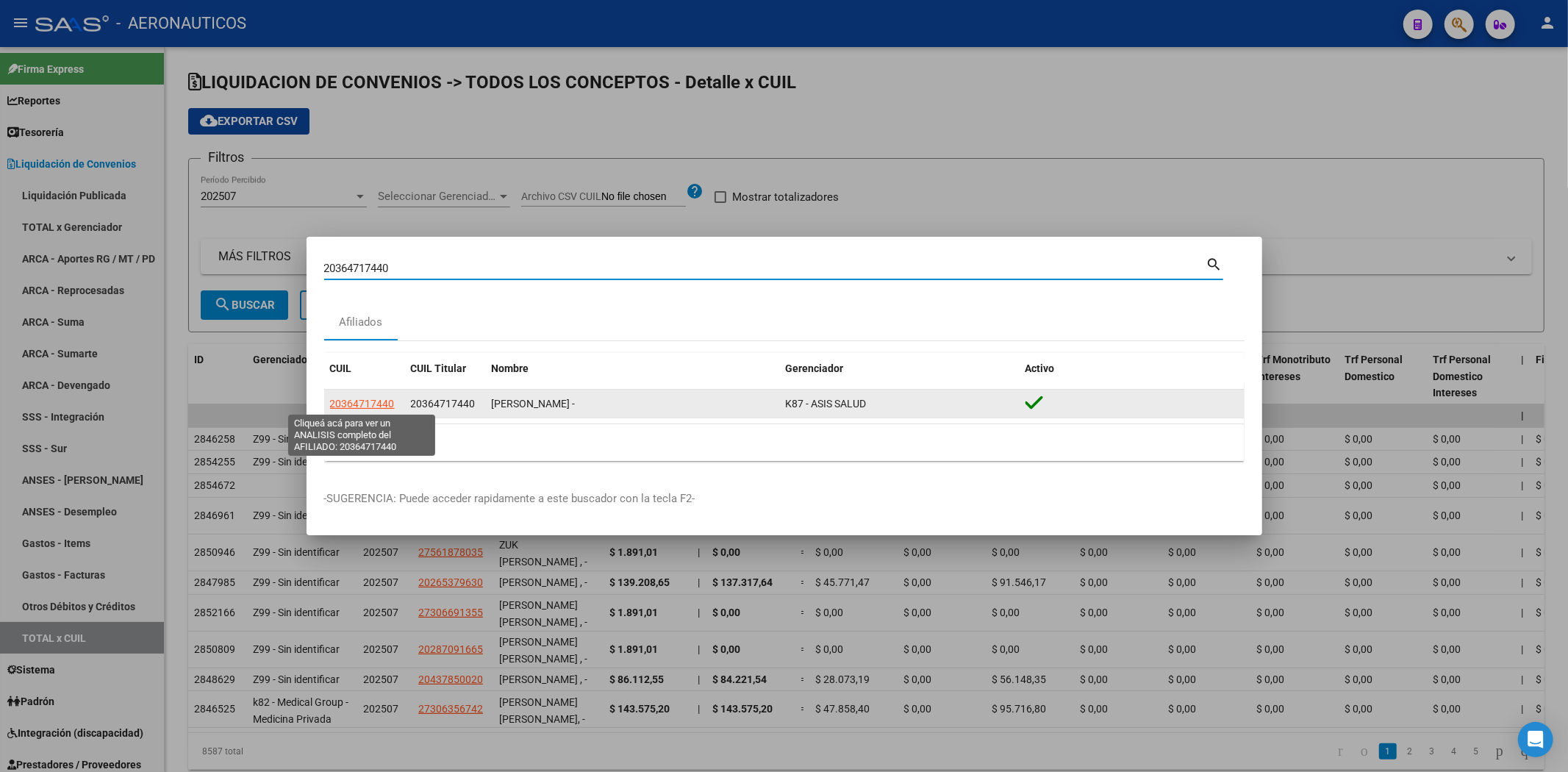
click at [376, 399] on span "20364717440" at bounding box center [362, 403] width 65 height 12
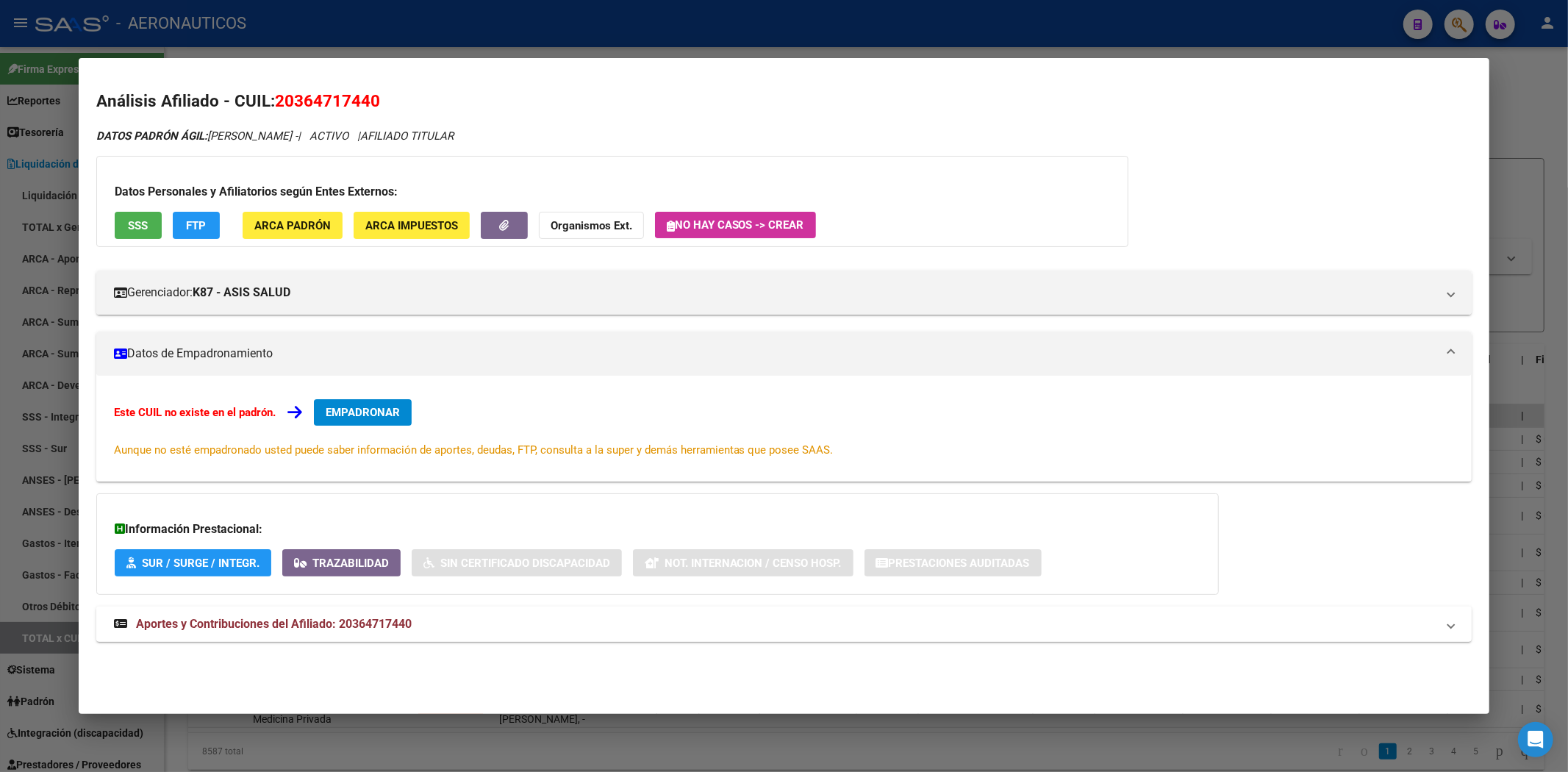
click at [295, 634] on mat-expansion-panel-header "Aportes y Contribuciones del Afiliado: 20364717440" at bounding box center [784, 624] width 1377 height 36
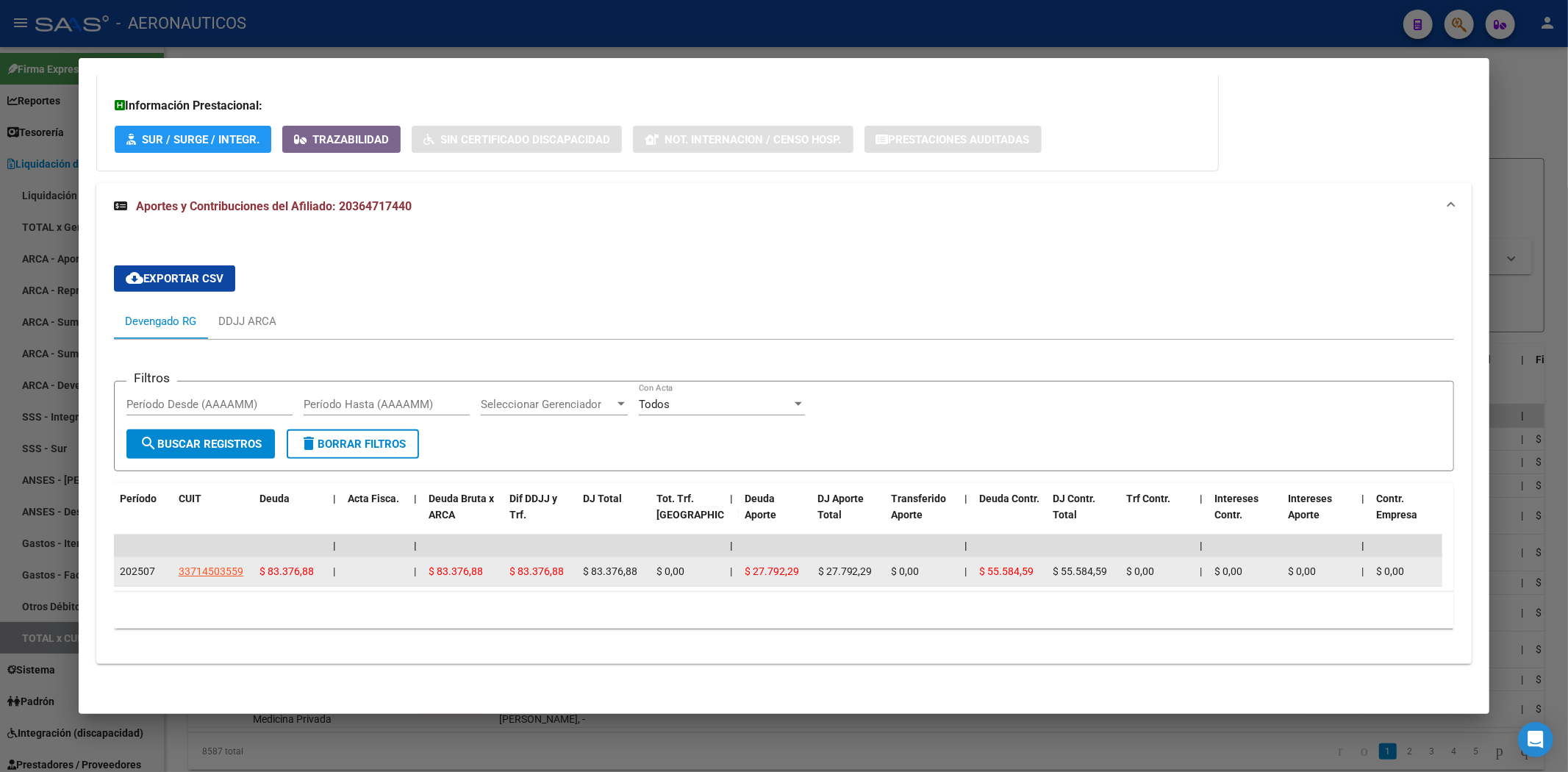
click at [296, 565] on span "$ 83.376,88" at bounding box center [286, 571] width 54 height 12
drag, startPoint x: 310, startPoint y: 557, endPoint x: 274, endPoint y: 553, distance: 36.2
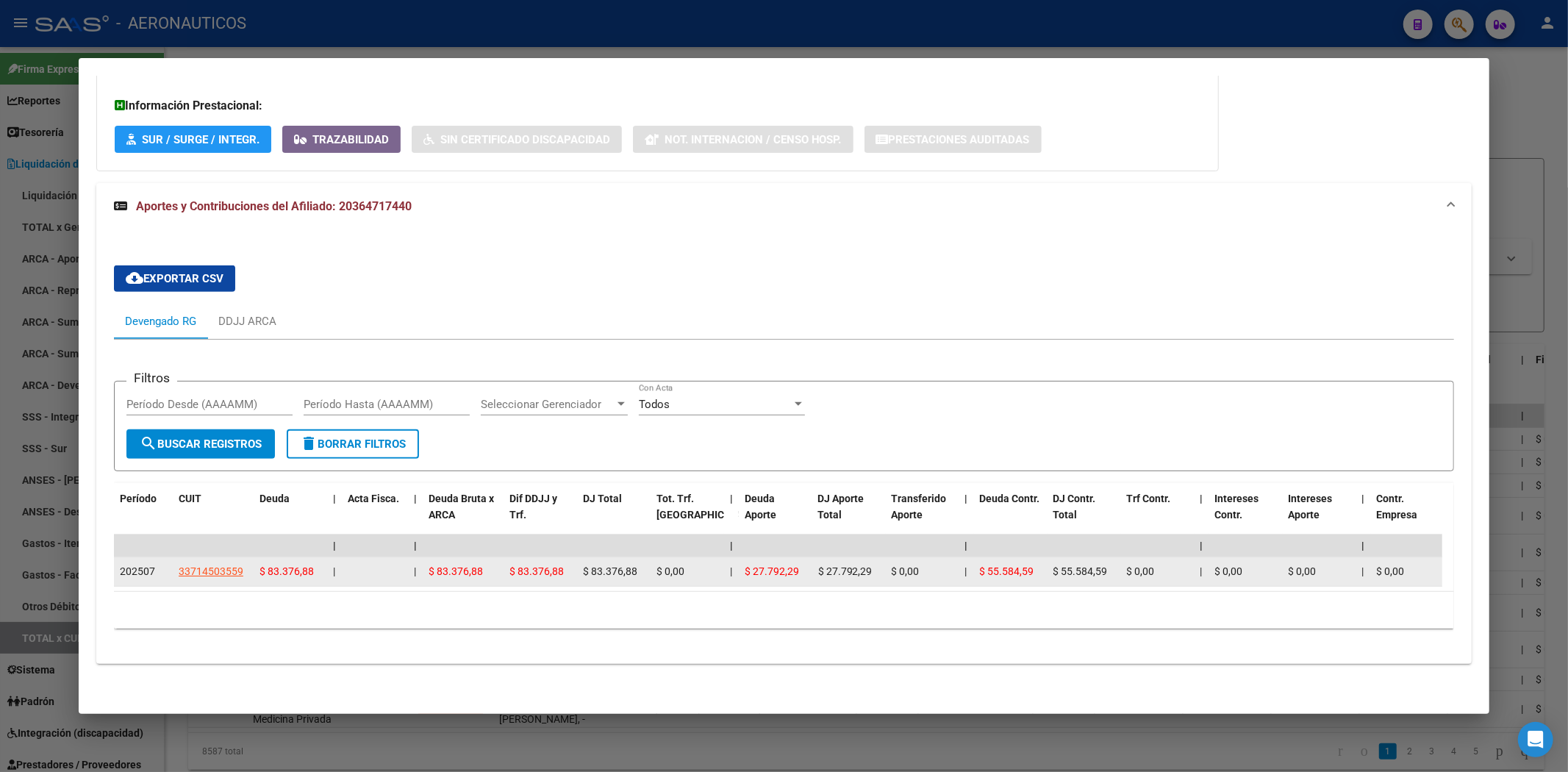
click at [275, 565] on span "$ 83.376,88" at bounding box center [286, 571] width 54 height 12
click at [272, 565] on span "$ 83.376,88" at bounding box center [286, 571] width 54 height 12
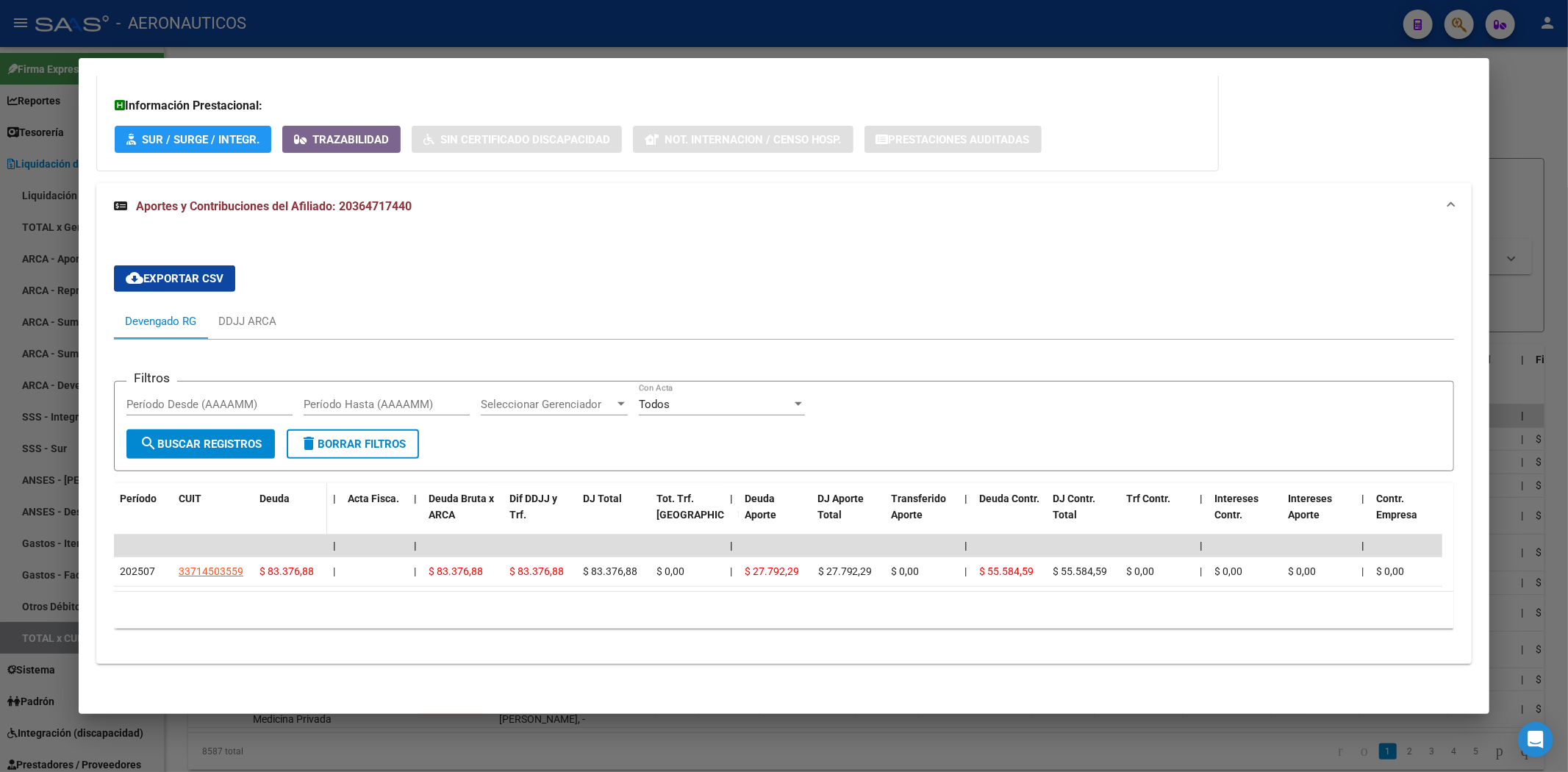
scroll to position [0, 0]
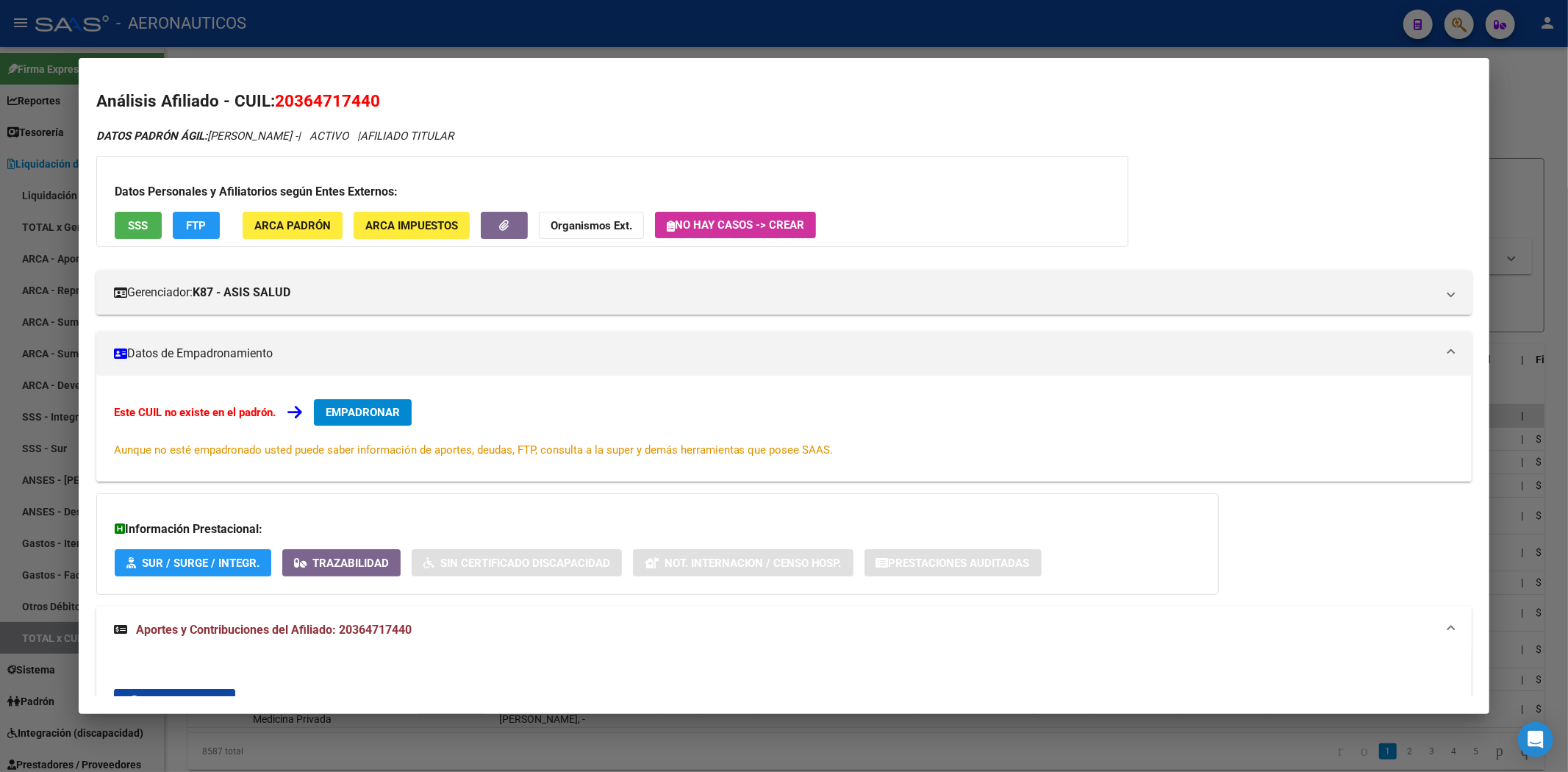
drag, startPoint x: 419, startPoint y: 642, endPoint x: 320, endPoint y: 649, distance: 99.2
click at [320, 649] on mat-expansion-panel-header "Aportes y Contribuciones del Afiliado: 20364717440" at bounding box center [784, 629] width 1377 height 47
click at [712, 635] on mat-expansion-panel-header "Aportes y Contribuciones del Afiliado: 20364717440" at bounding box center [784, 624] width 1377 height 36
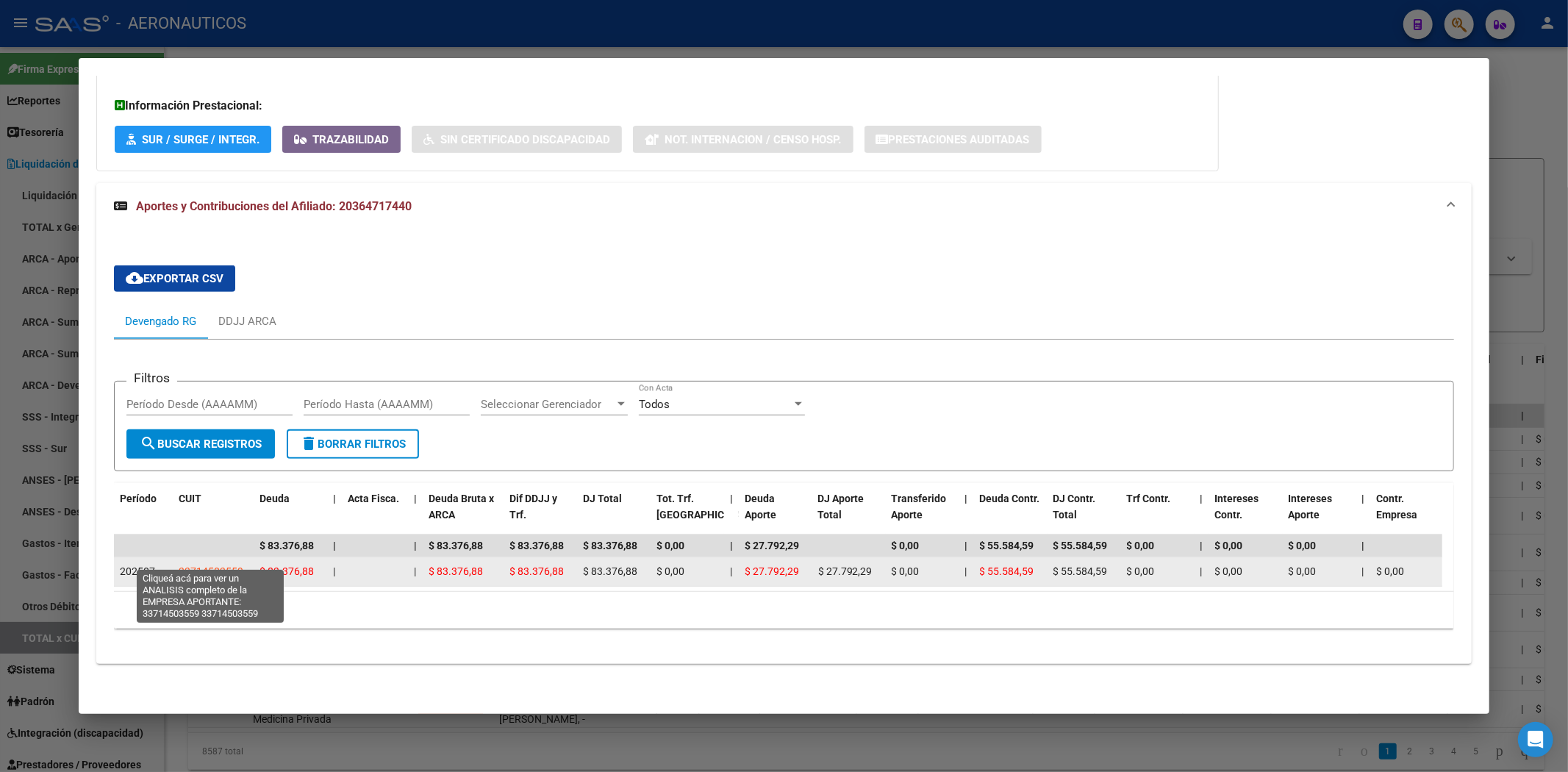
click at [223, 565] on span "33714503559" at bounding box center [211, 571] width 65 height 12
type textarea "33714503559"
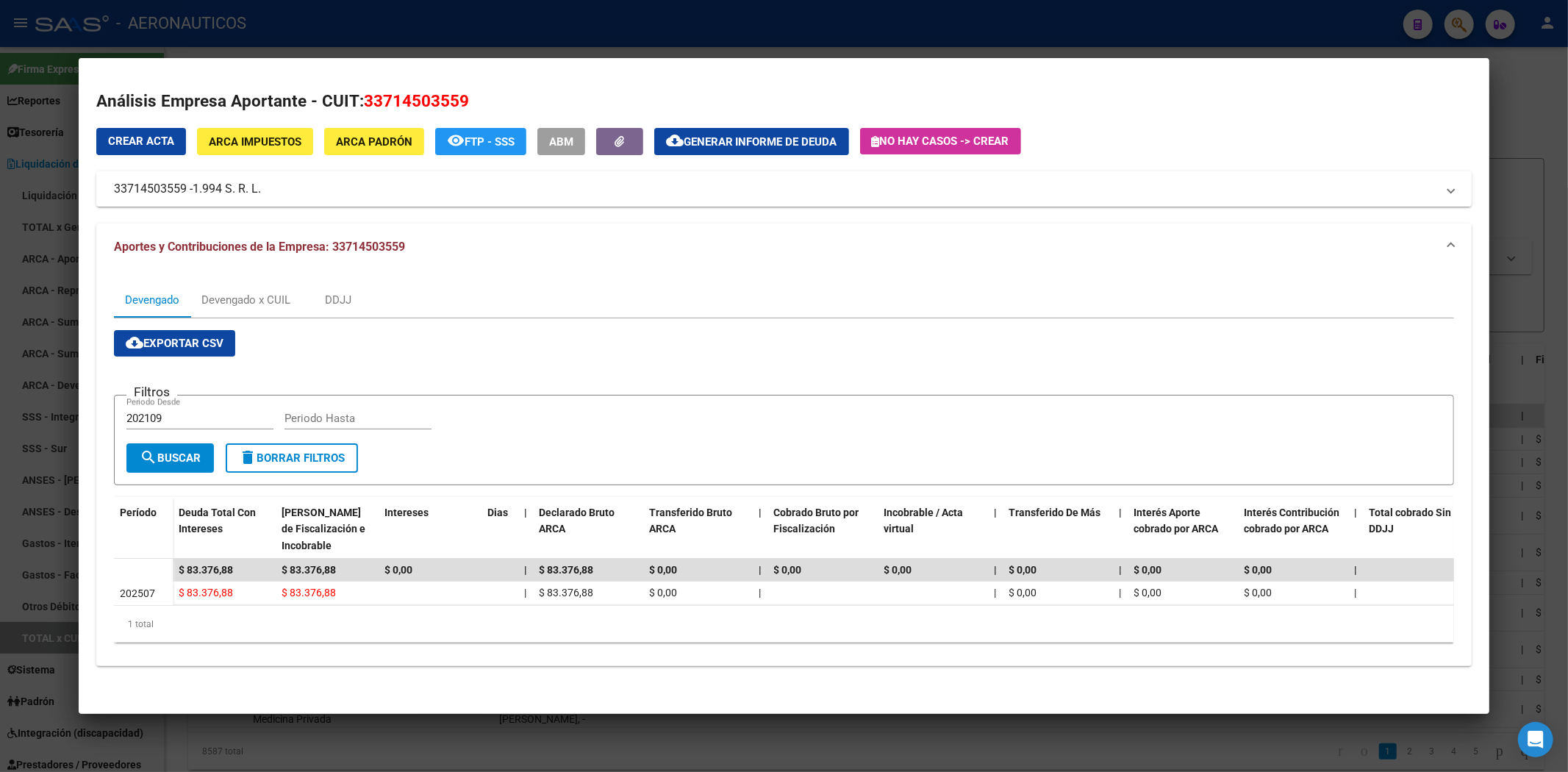
click at [758, 177] on mat-expansion-panel-header "33714503559 - 1.994 S. R. L." at bounding box center [784, 189] width 1377 height 36
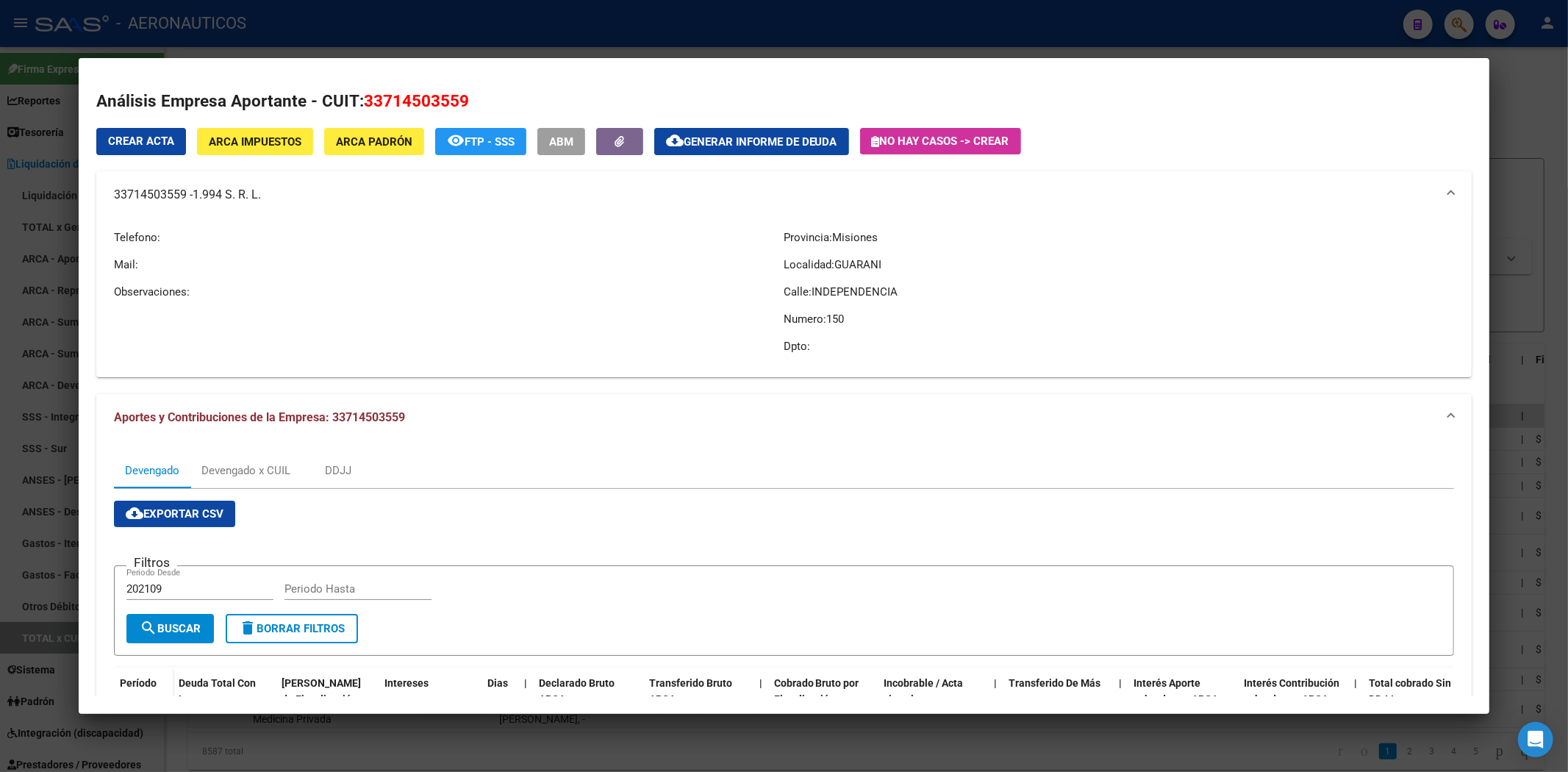
click at [758, 195] on mat-expansion-panel-header "33714503559 - 1.994 S. R. L." at bounding box center [784, 194] width 1377 height 47
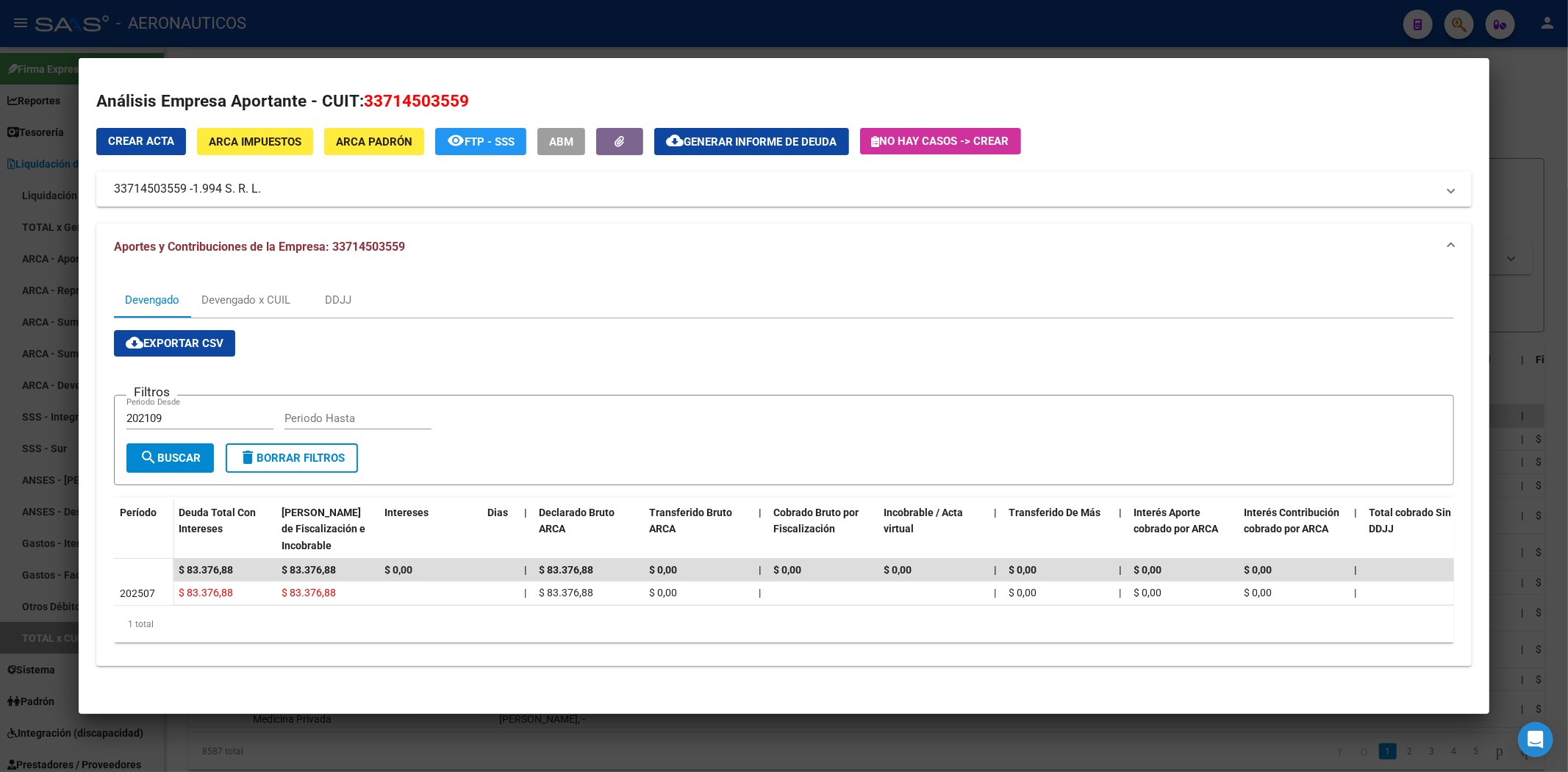
click at [758, 75] on div at bounding box center [784, 386] width 1568 height 772
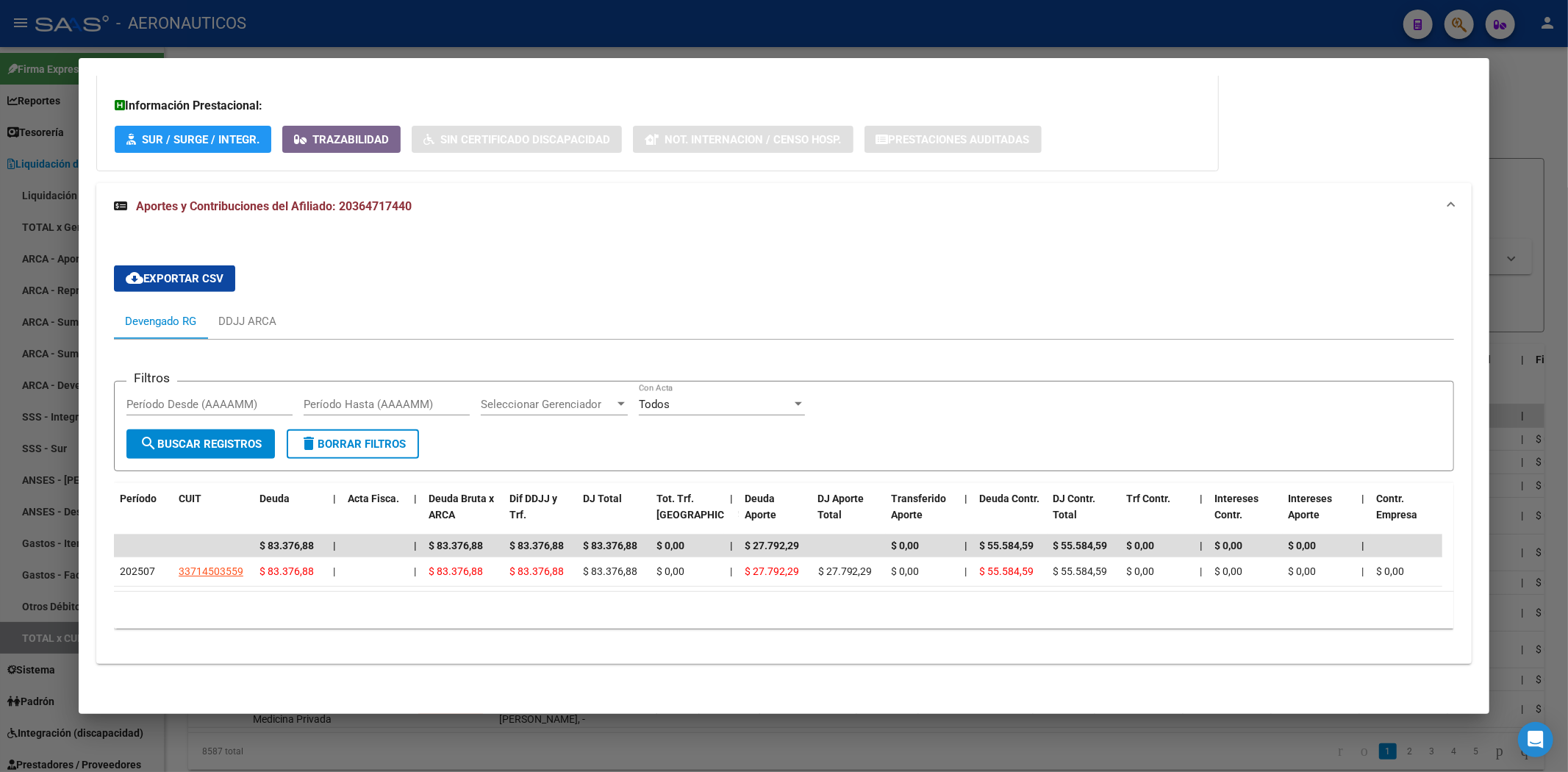
click at [758, 99] on div at bounding box center [784, 386] width 1568 height 772
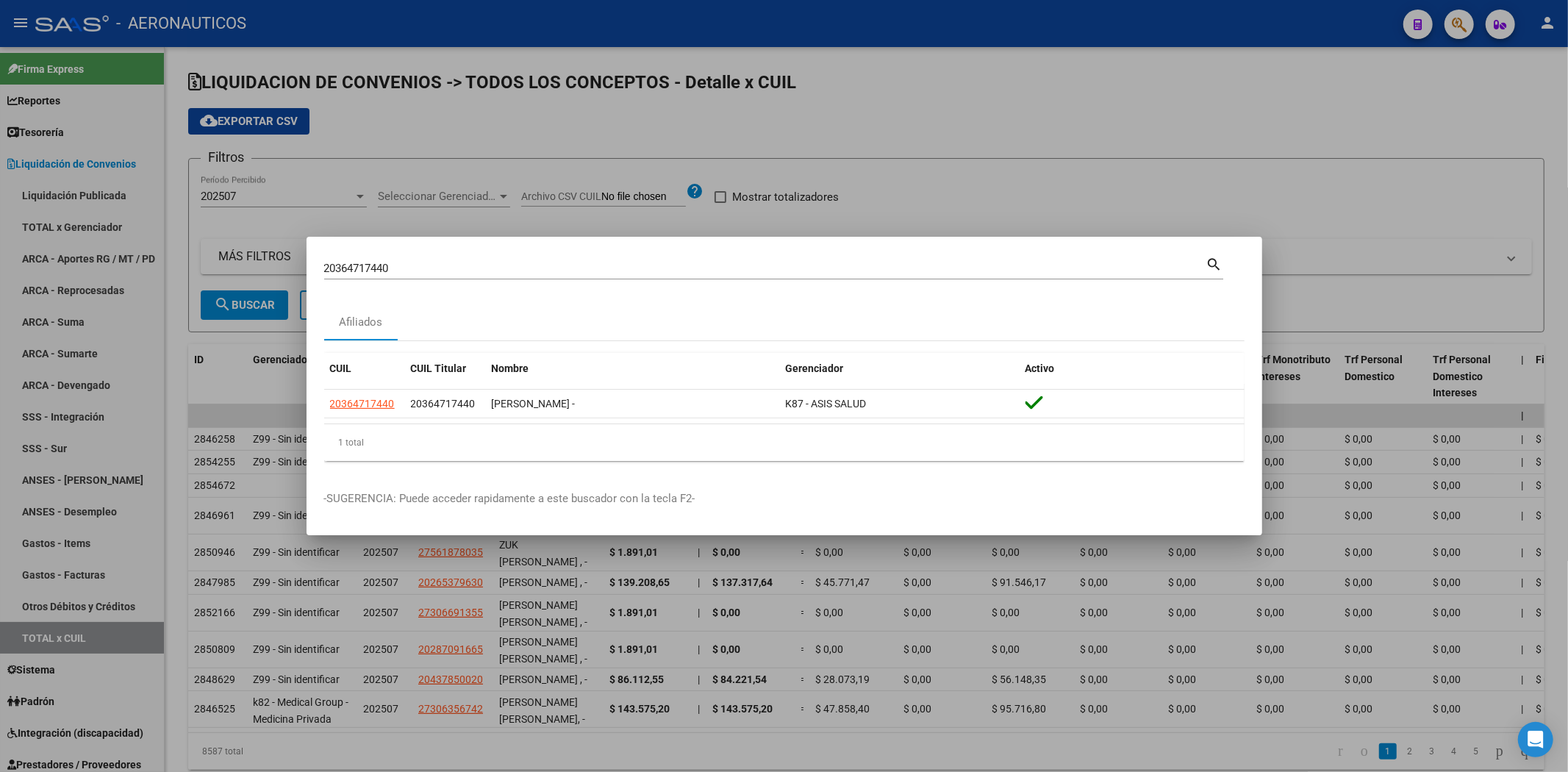
click at [758, 30] on div at bounding box center [784, 386] width 1568 height 772
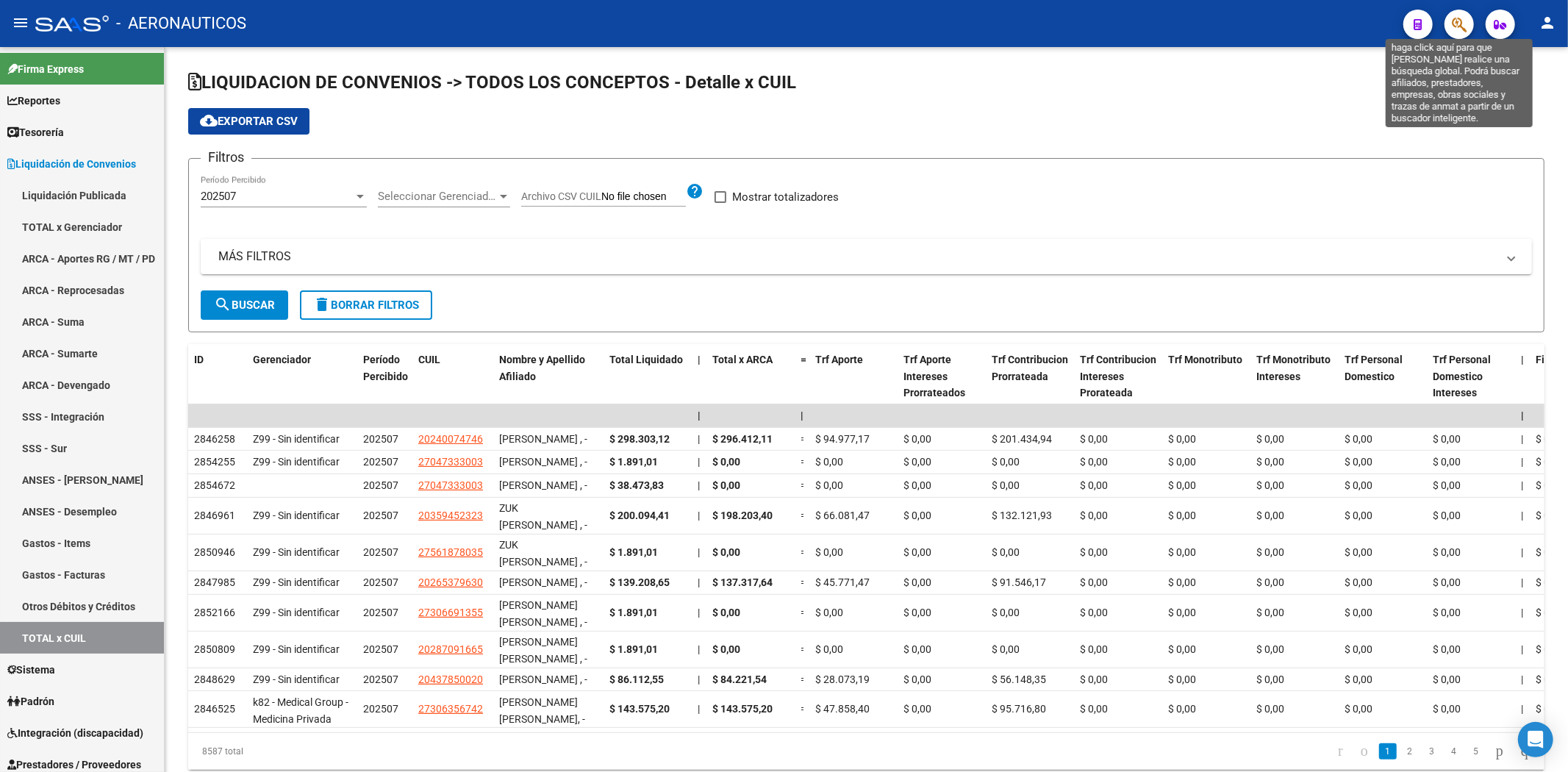
click at [758, 15] on span "button" at bounding box center [1459, 24] width 15 height 30
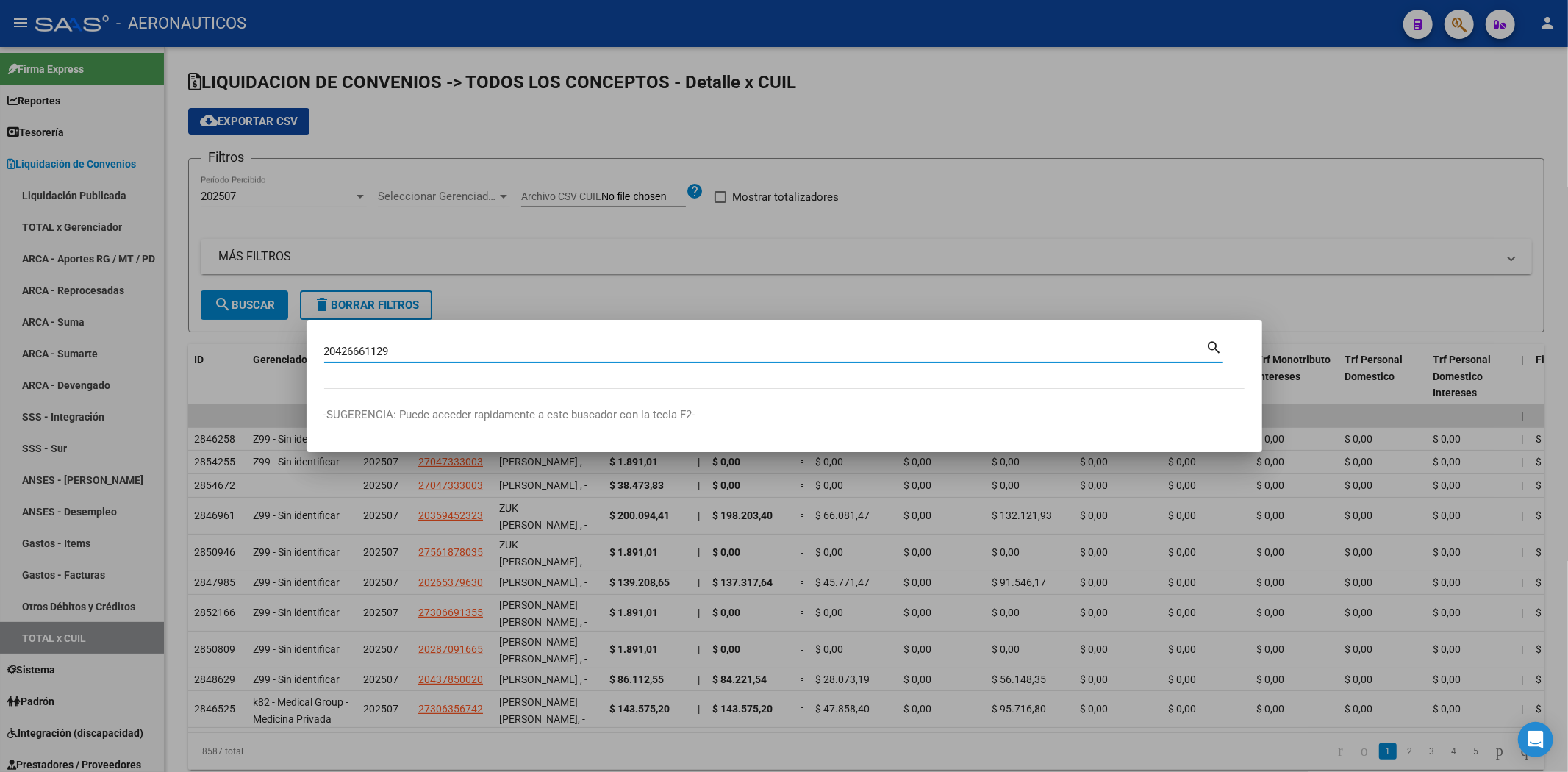
type input "20426661129"
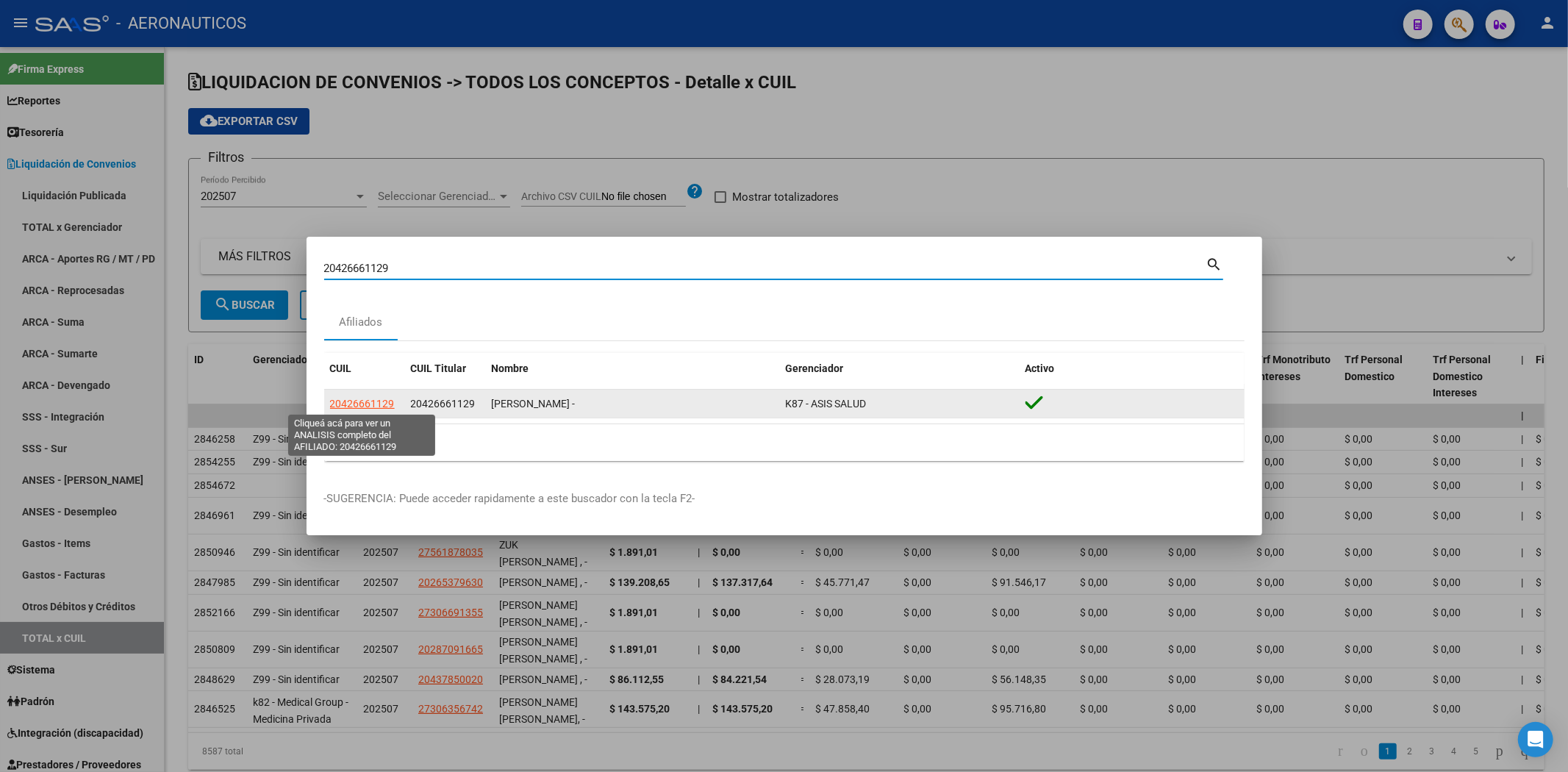
click at [374, 401] on span "20426661129" at bounding box center [362, 403] width 65 height 12
type textarea "20426661129"
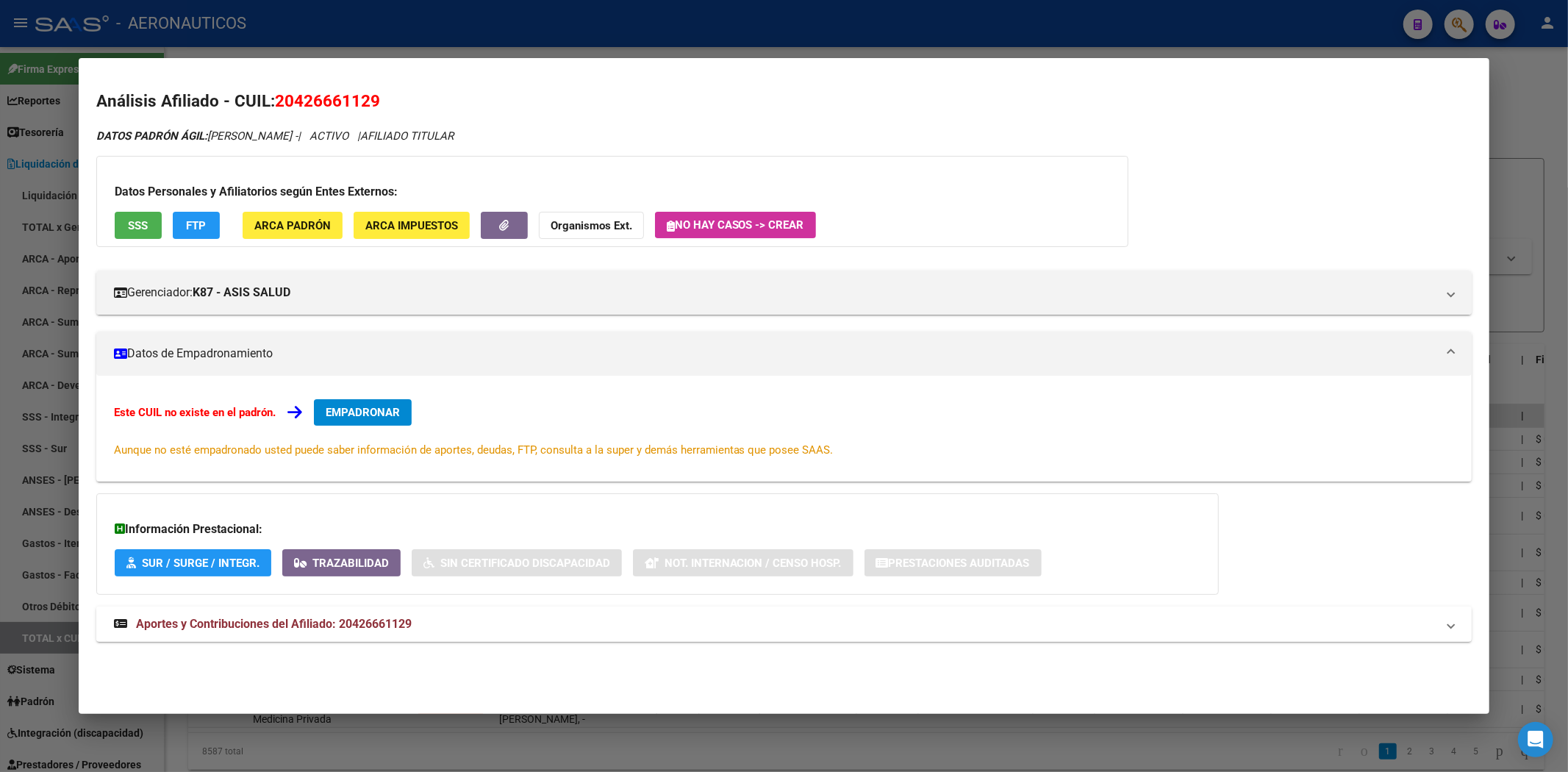
click at [414, 636] on mat-expansion-panel-header "Aportes y Contribuciones del Afiliado: 20426661129" at bounding box center [784, 624] width 1377 height 36
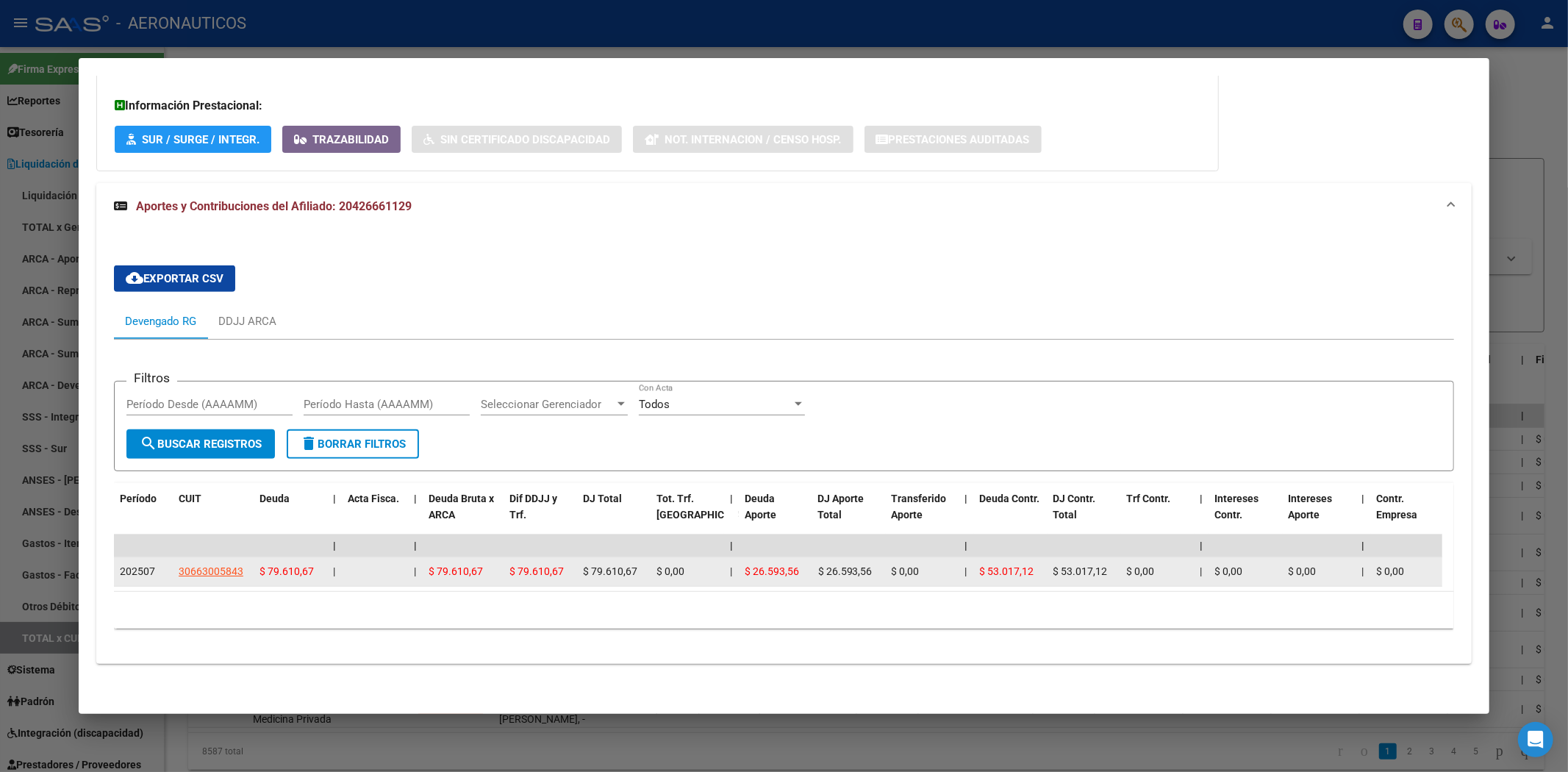
click at [148, 565] on span "202507" at bounding box center [137, 571] width 36 height 12
click at [147, 565] on span "202507" at bounding box center [137, 571] width 36 height 12
drag, startPoint x: 145, startPoint y: 560, endPoint x: 155, endPoint y: 559, distance: 10.0
click at [155, 563] on div "202507" at bounding box center [143, 571] width 47 height 16
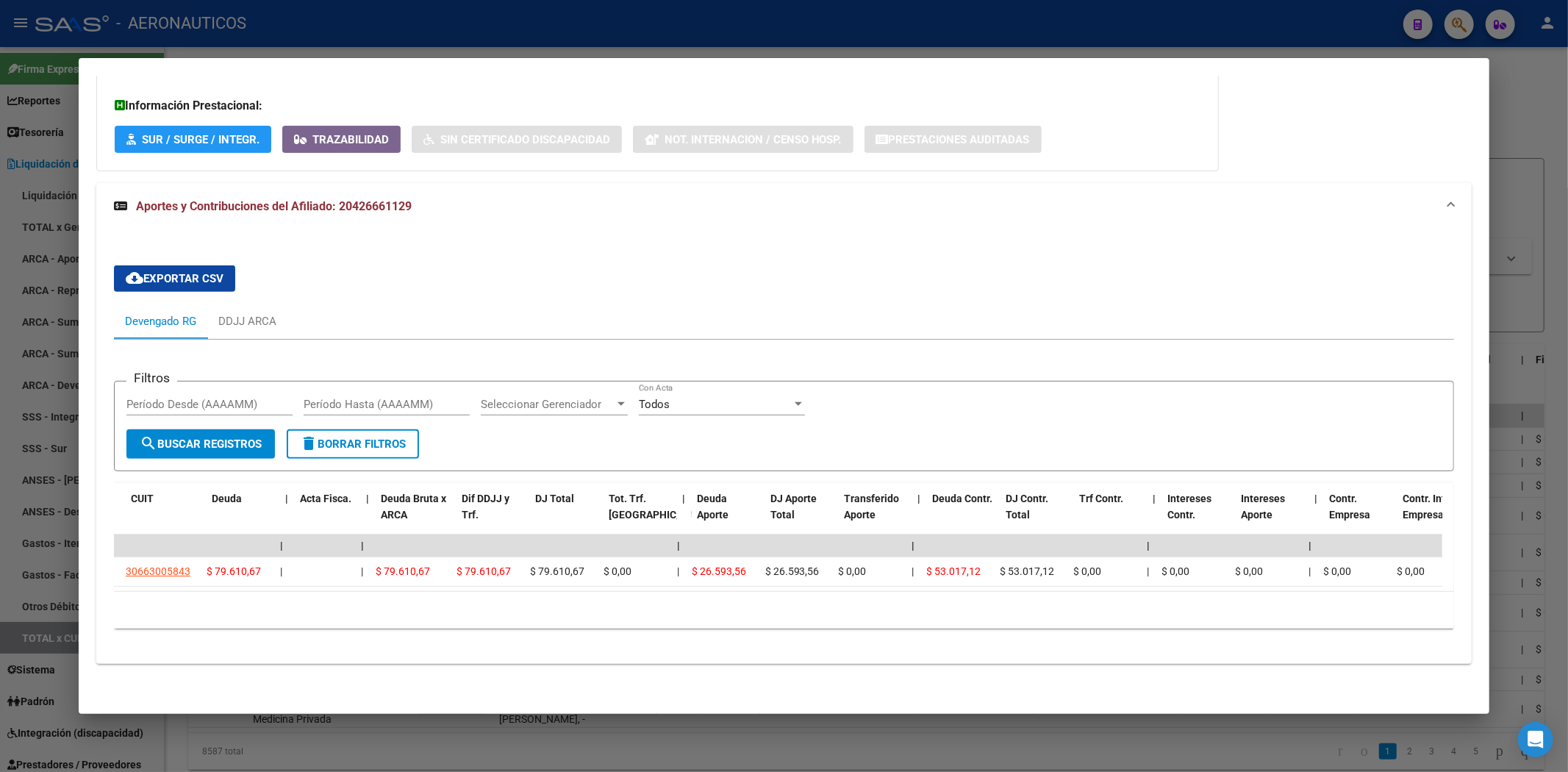
scroll to position [0, 0]
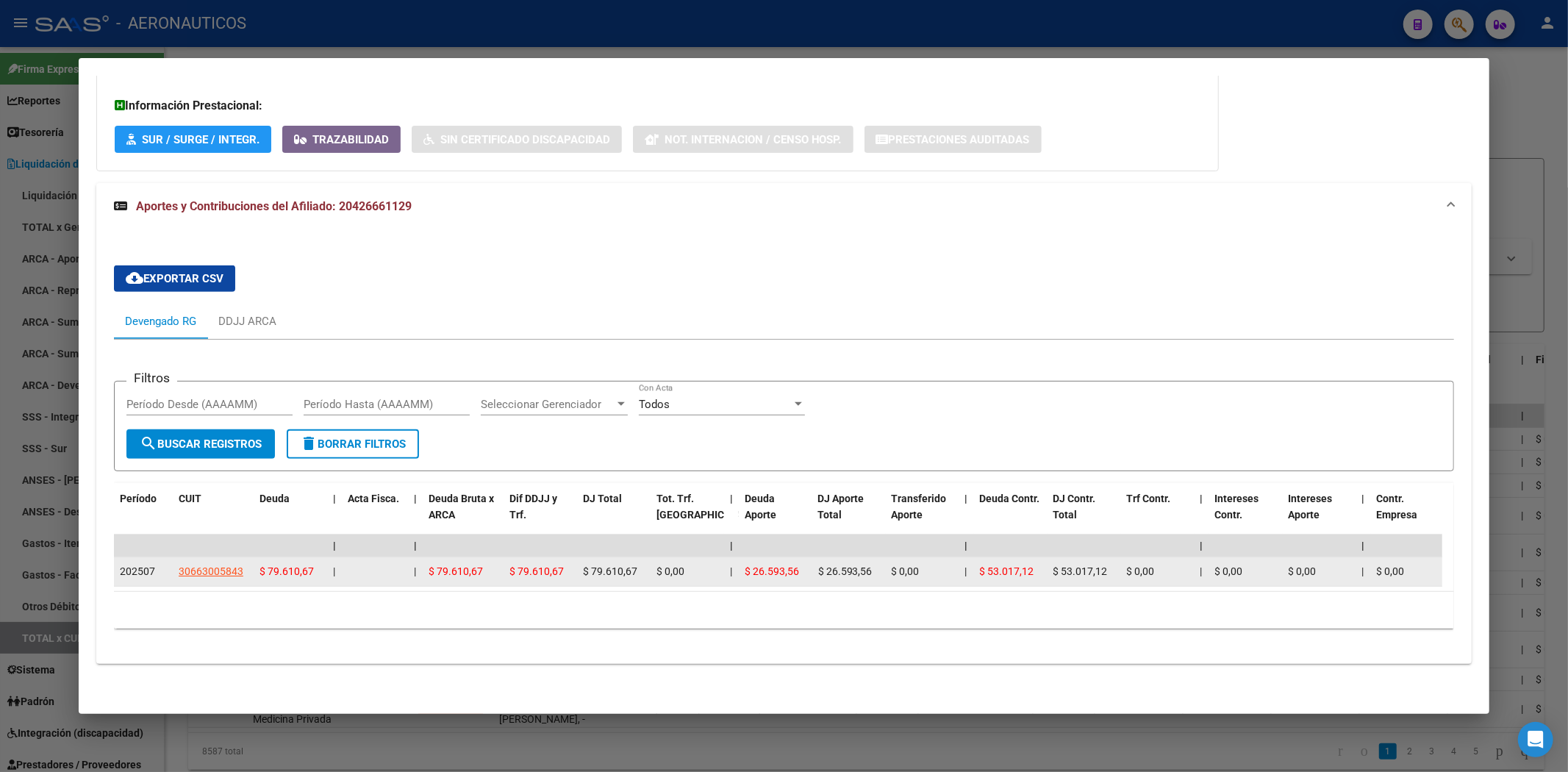
drag, startPoint x: 117, startPoint y: 556, endPoint x: 150, endPoint y: 555, distance: 33.0
click at [150, 557] on datatable-body-cell "202507" at bounding box center [143, 571] width 59 height 28
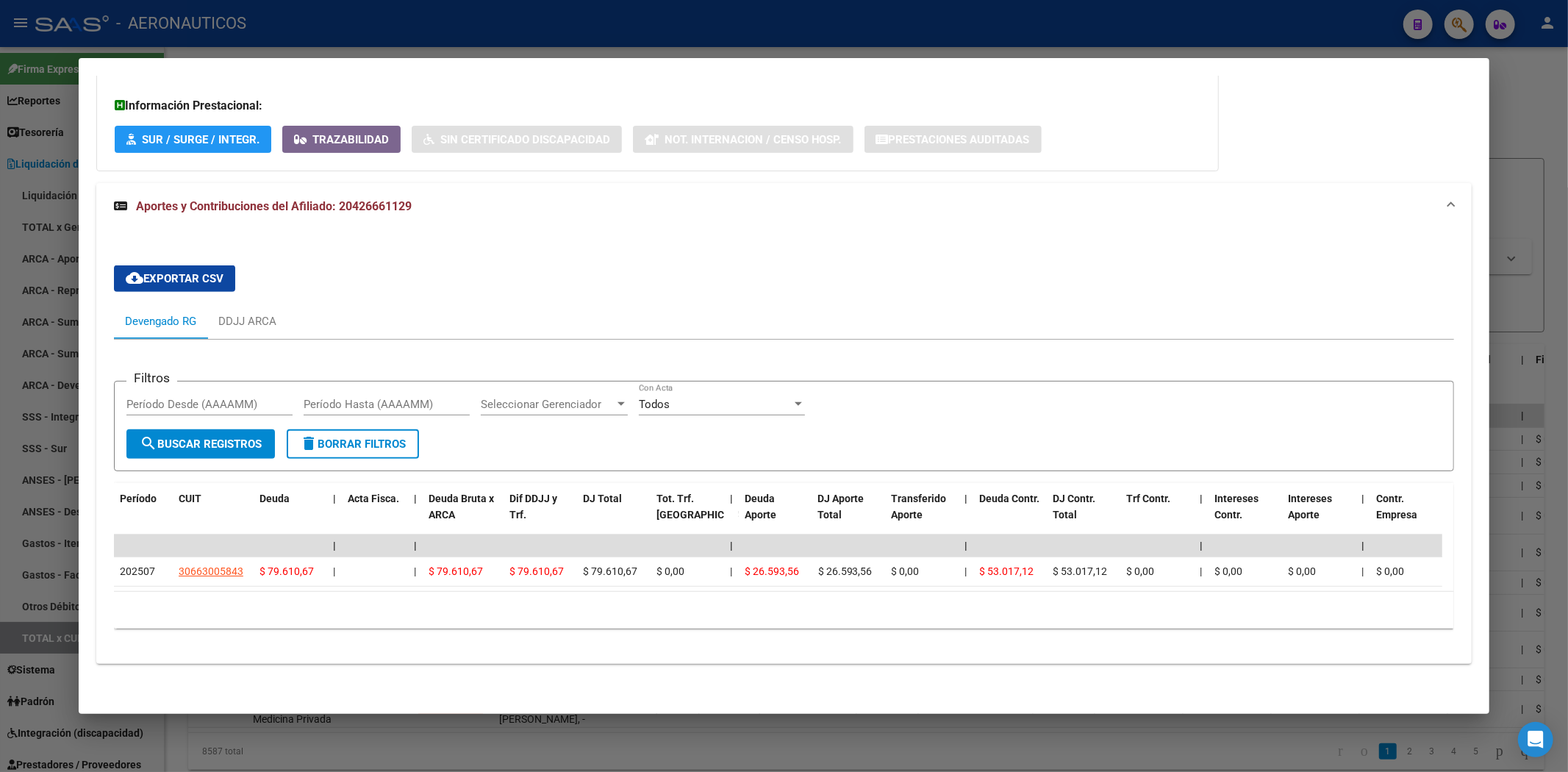
click at [758, 142] on div at bounding box center [784, 386] width 1568 height 772
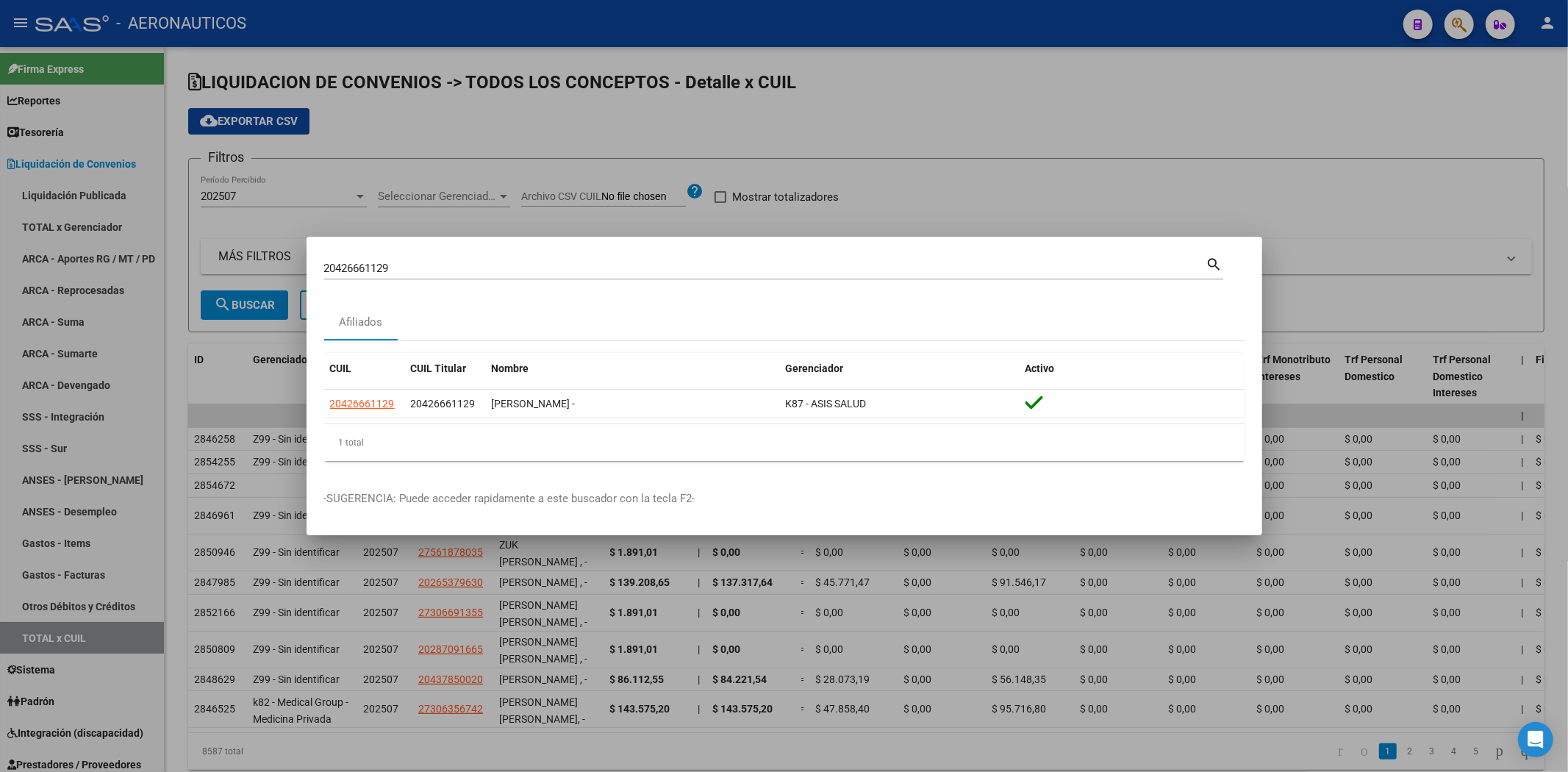
click at [758, 87] on div at bounding box center [784, 386] width 1568 height 772
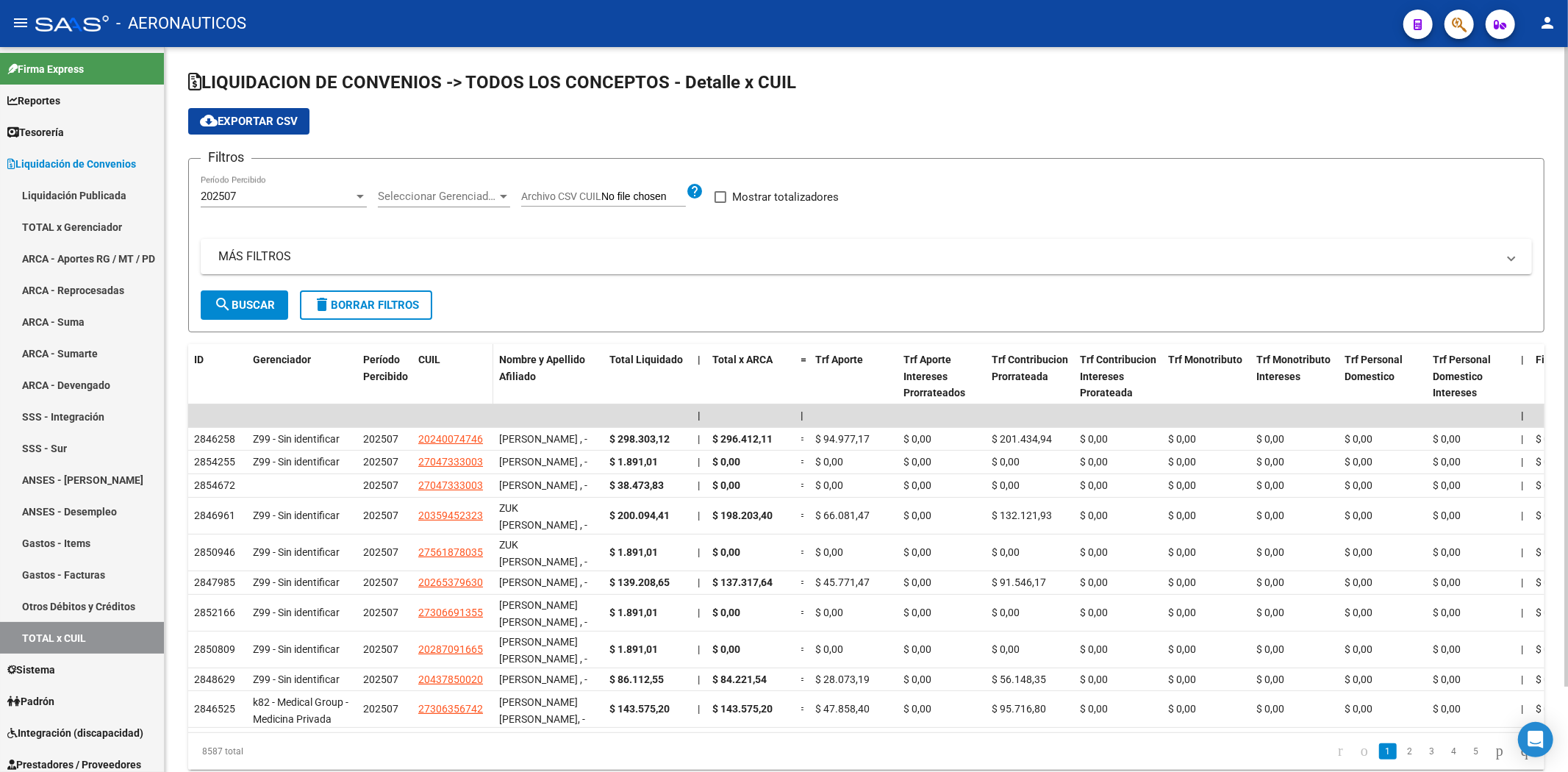
click at [425, 359] on span "CUIL" at bounding box center [430, 359] width 22 height 12
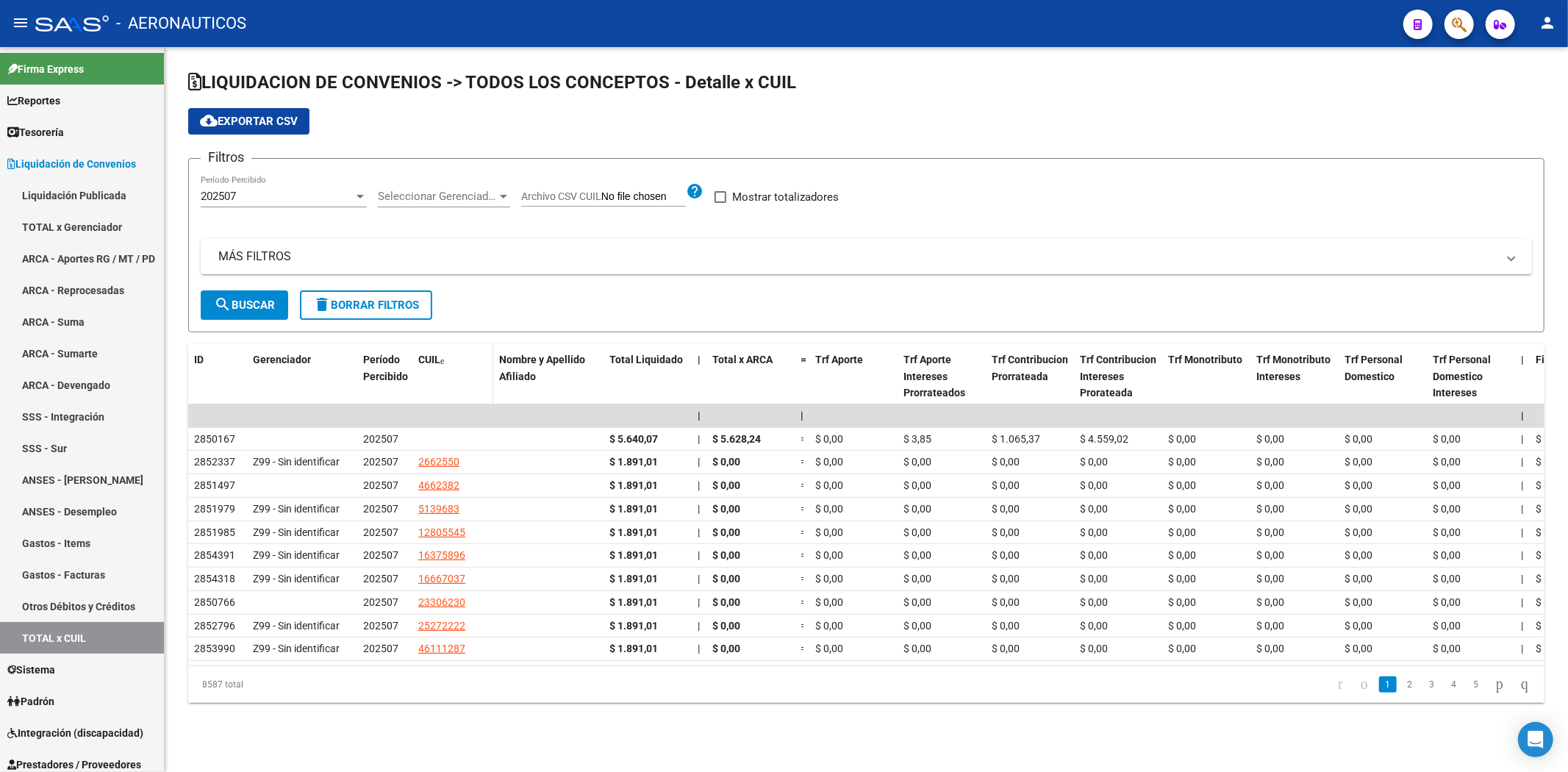
click at [425, 359] on span "CUIL" at bounding box center [430, 359] width 22 height 12
